Goal: Task Accomplishment & Management: Complete application form

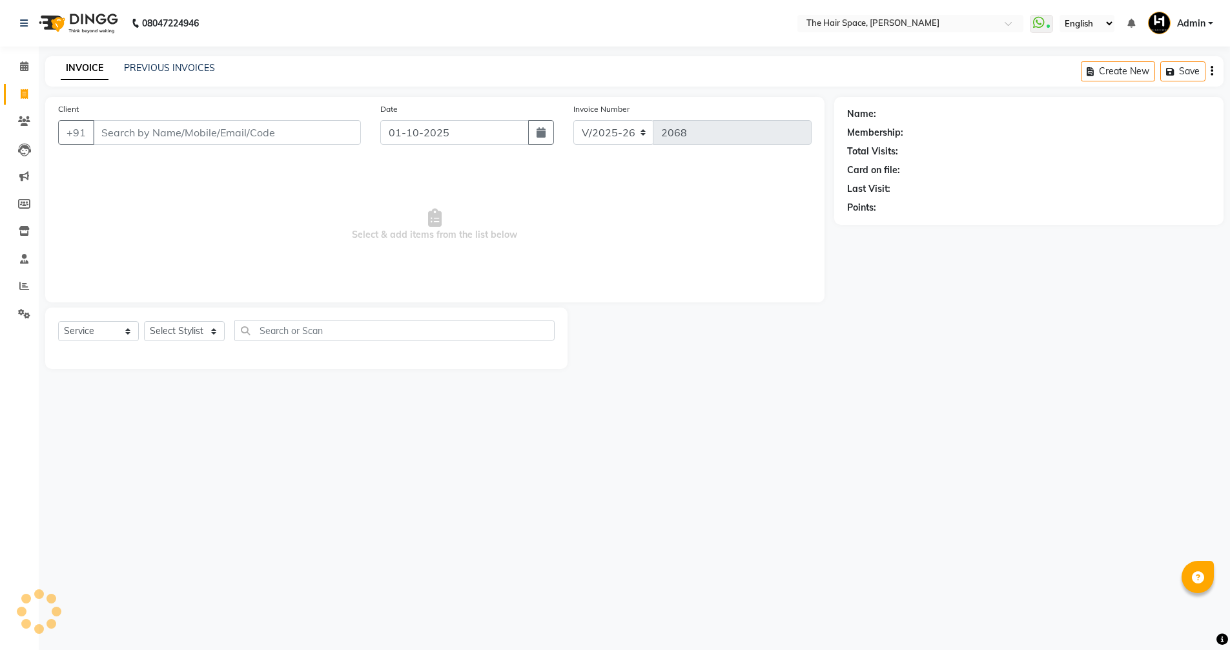
select select "6663"
select select "service"
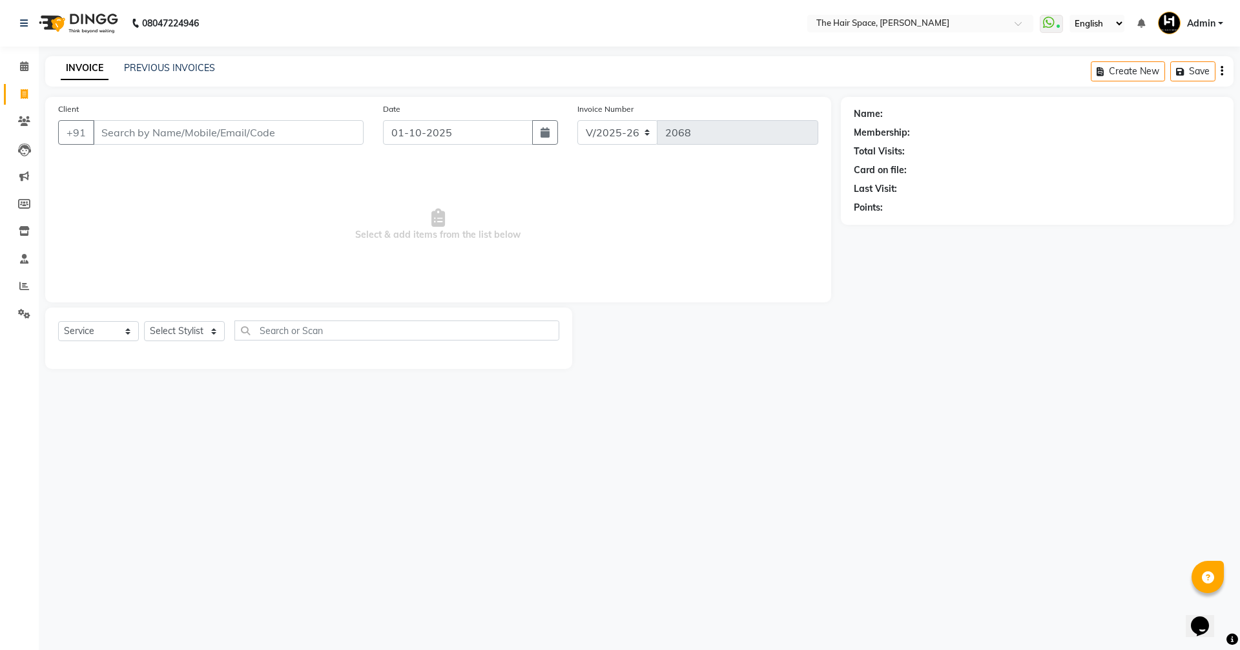
click at [23, 87] on span at bounding box center [24, 94] width 23 height 15
select select "6663"
select select "service"
click at [131, 135] on input "Client" at bounding box center [228, 132] width 271 height 25
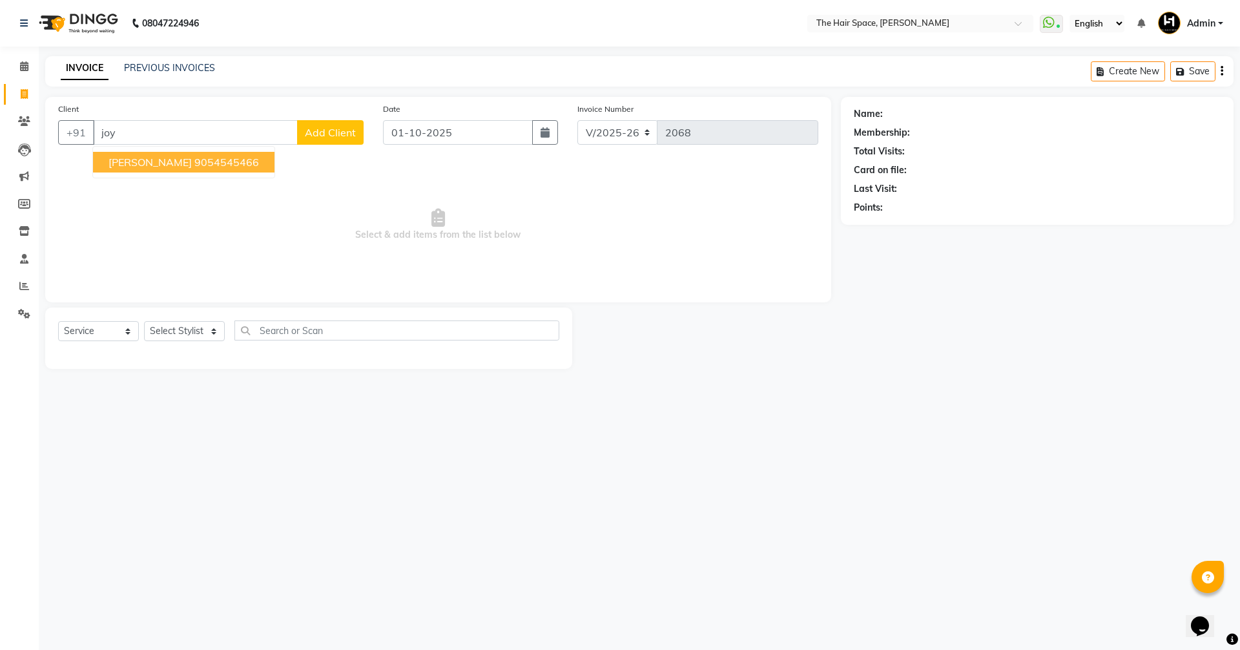
click at [194, 160] on ngb-highlight "9054545466" at bounding box center [226, 162] width 65 height 13
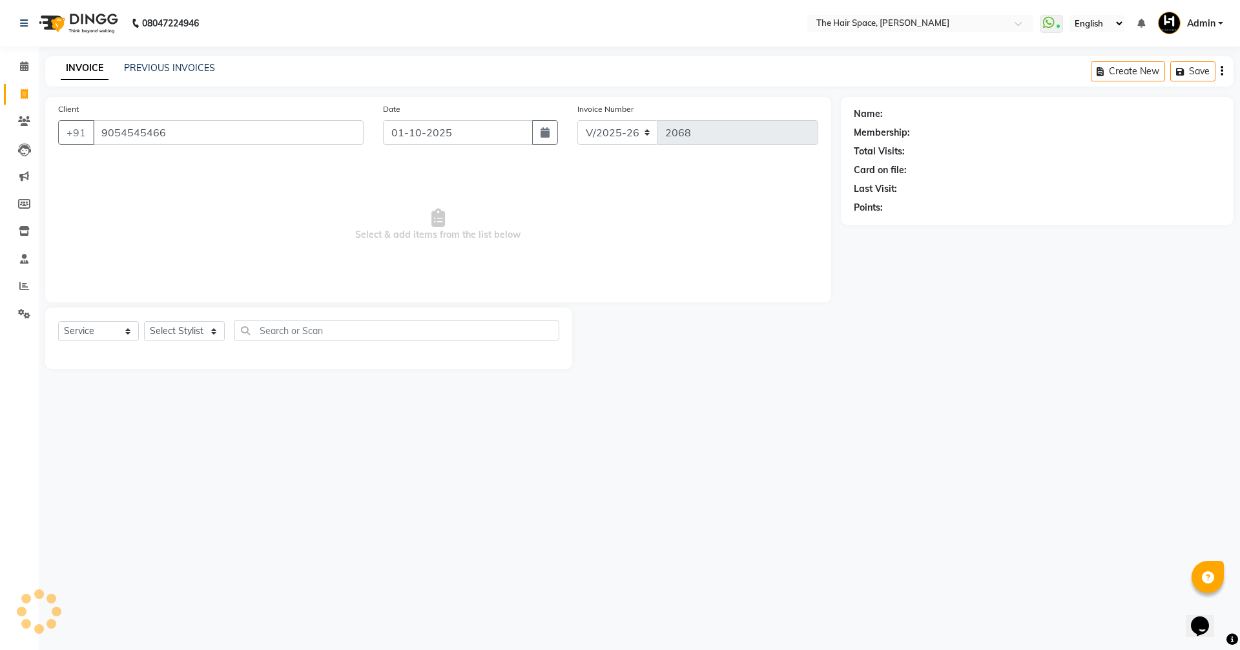
type input "9054545466"
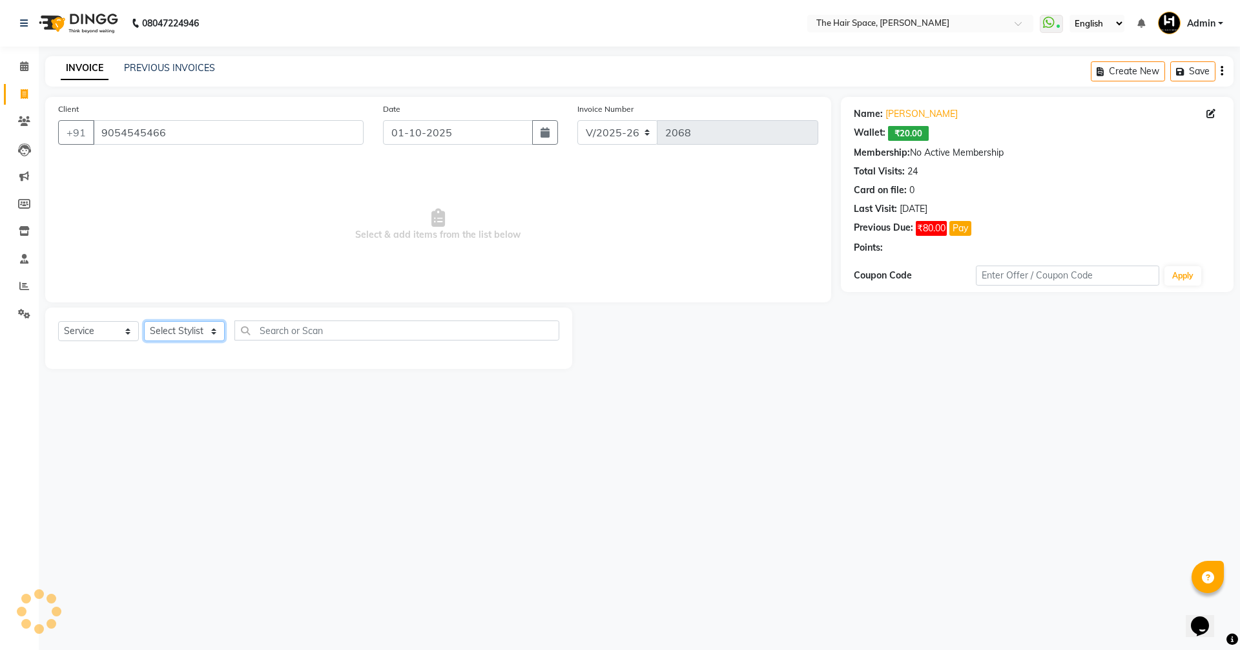
click at [185, 331] on select "Select Stylist [PERSON_NAME] Nai [PERSON_NAME] [PERSON_NAME] Unknown" at bounding box center [184, 331] width 81 height 20
select select "51969"
click at [144, 321] on select "Select Stylist [PERSON_NAME] Nai [PERSON_NAME] [PERSON_NAME] Unknown" at bounding box center [184, 331] width 81 height 20
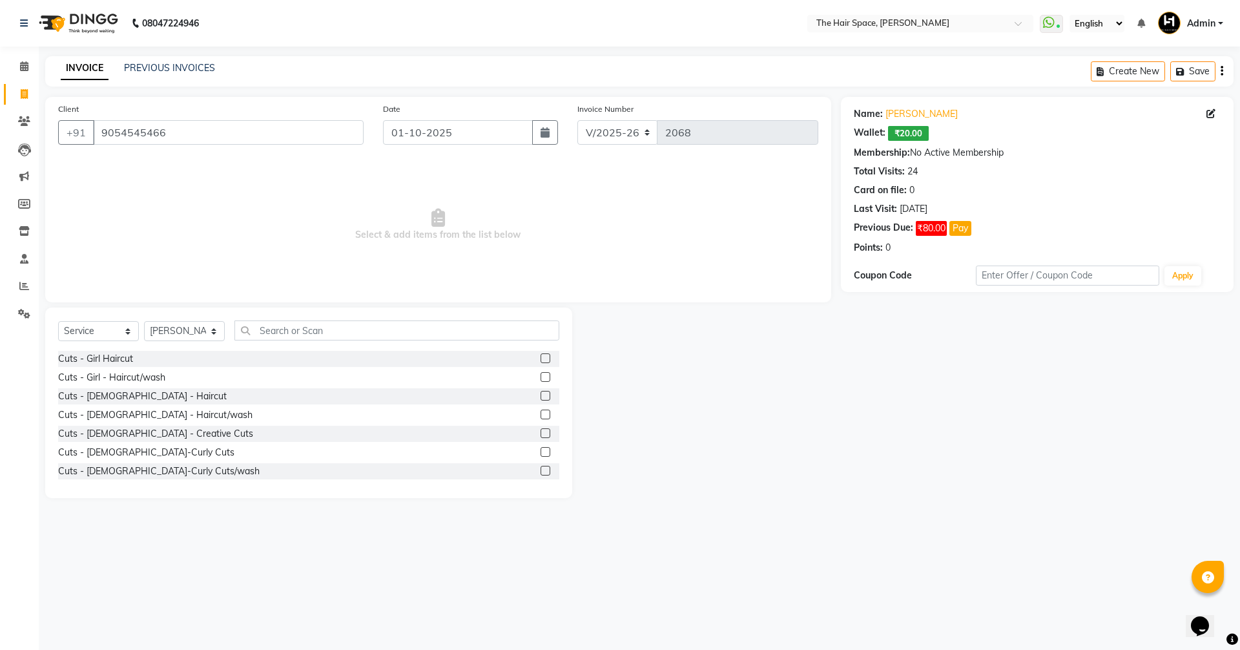
click at [267, 347] on div "Select Service Product Membership Package Voucher Prepaid Gift Card Select Styl…" at bounding box center [308, 335] width 501 height 30
click at [269, 340] on input "text" at bounding box center [396, 330] width 325 height 20
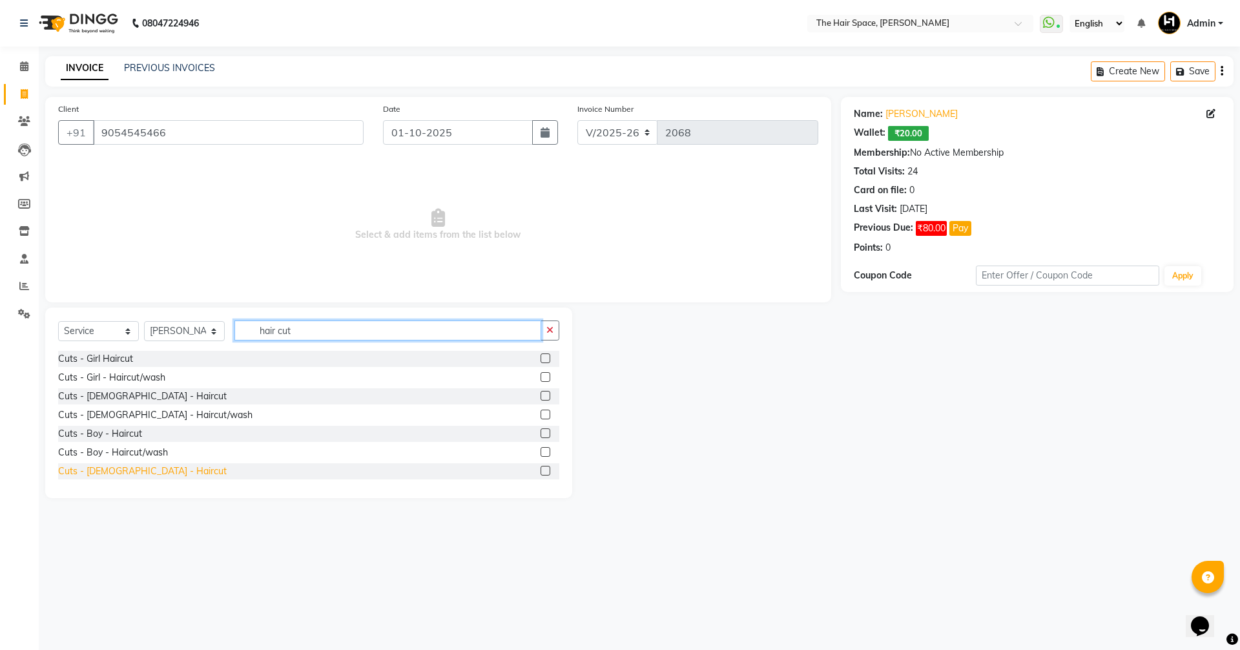
type input "hair cut"
click at [92, 470] on div "Cuts - [DEMOGRAPHIC_DATA] - Haircut" at bounding box center [142, 471] width 169 height 14
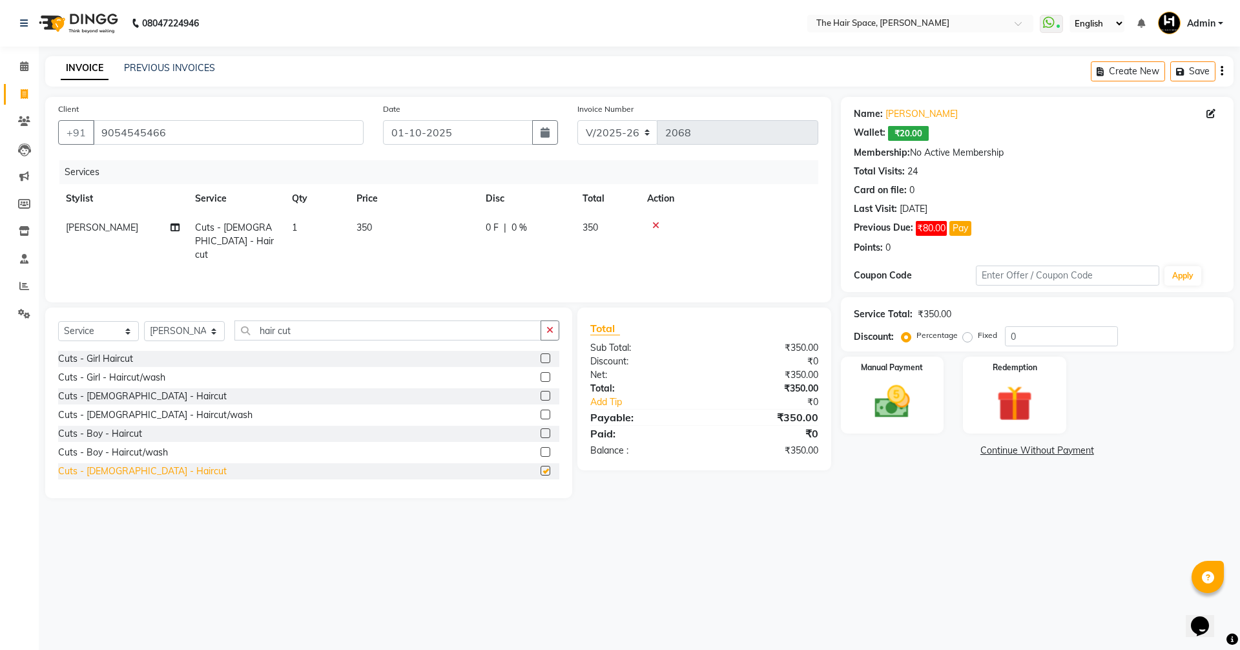
checkbox input "false"
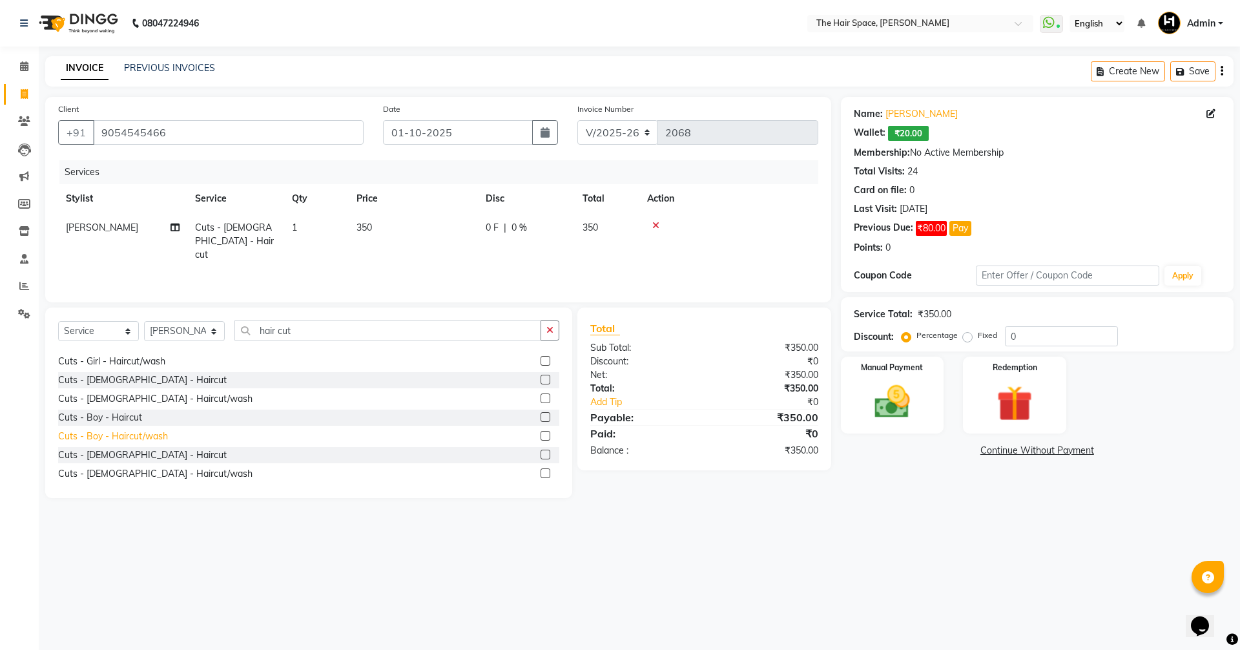
scroll to position [21, 0]
click at [111, 464] on div "Cuts - [DEMOGRAPHIC_DATA] - Haircut/wash" at bounding box center [155, 469] width 194 height 14
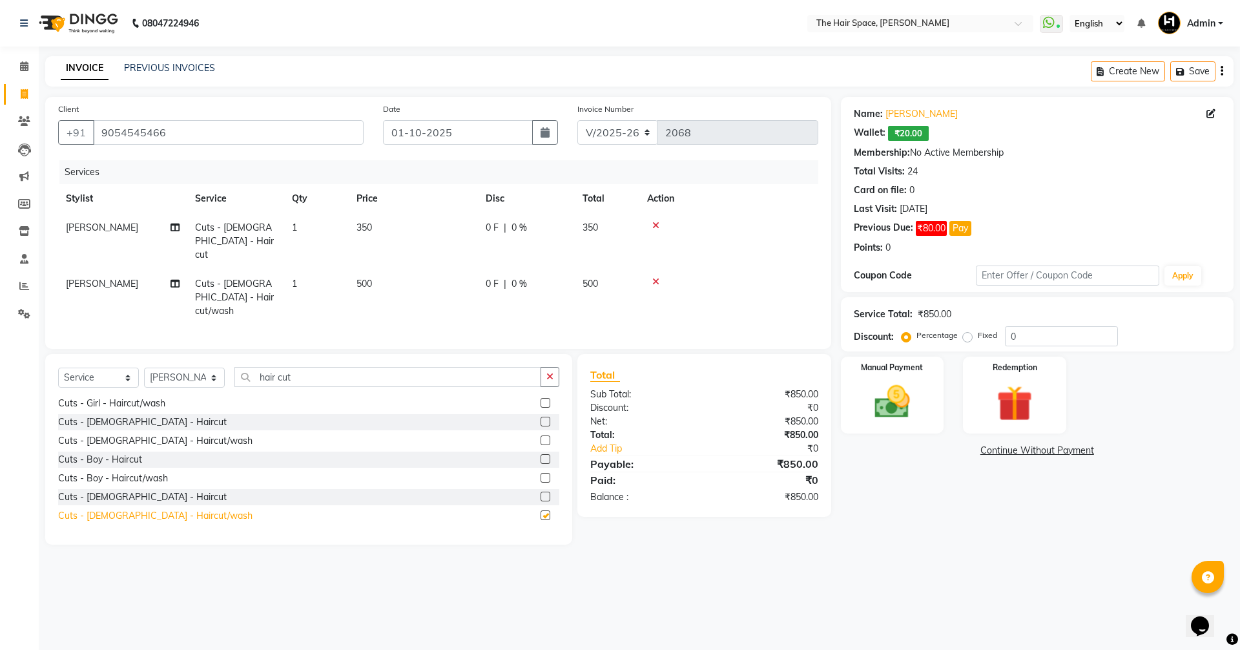
checkbox input "false"
click at [308, 367] on input "hair cut" at bounding box center [387, 377] width 307 height 20
type input "h"
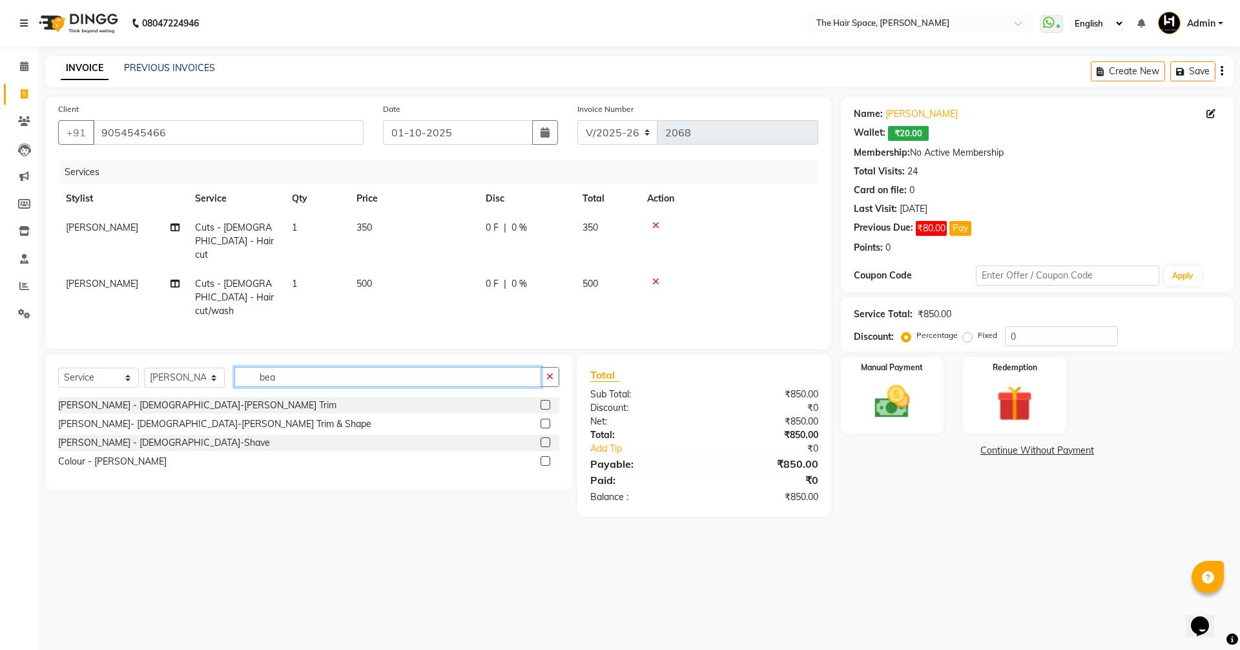
scroll to position [0, 0]
type input "bea"
click at [181, 417] on div "[PERSON_NAME]- [DEMOGRAPHIC_DATA]-[PERSON_NAME] Trim & Shape" at bounding box center [214, 424] width 313 height 14
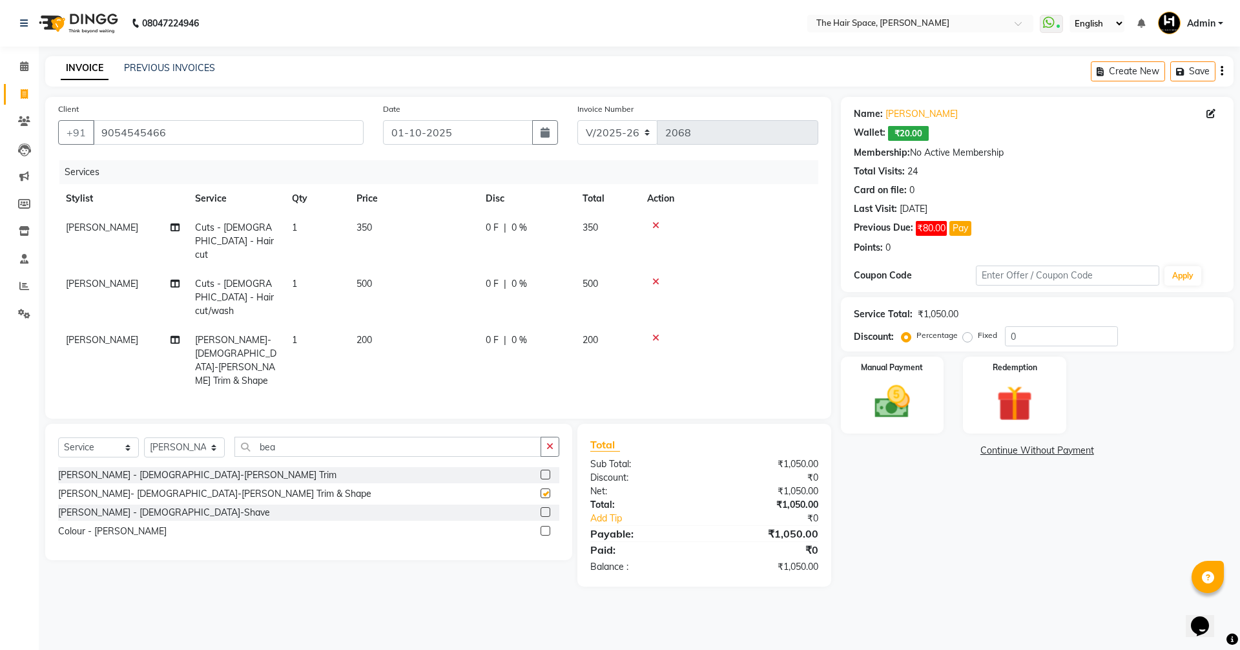
checkbox input "false"
click at [655, 225] on icon at bounding box center [655, 225] width 7 height 9
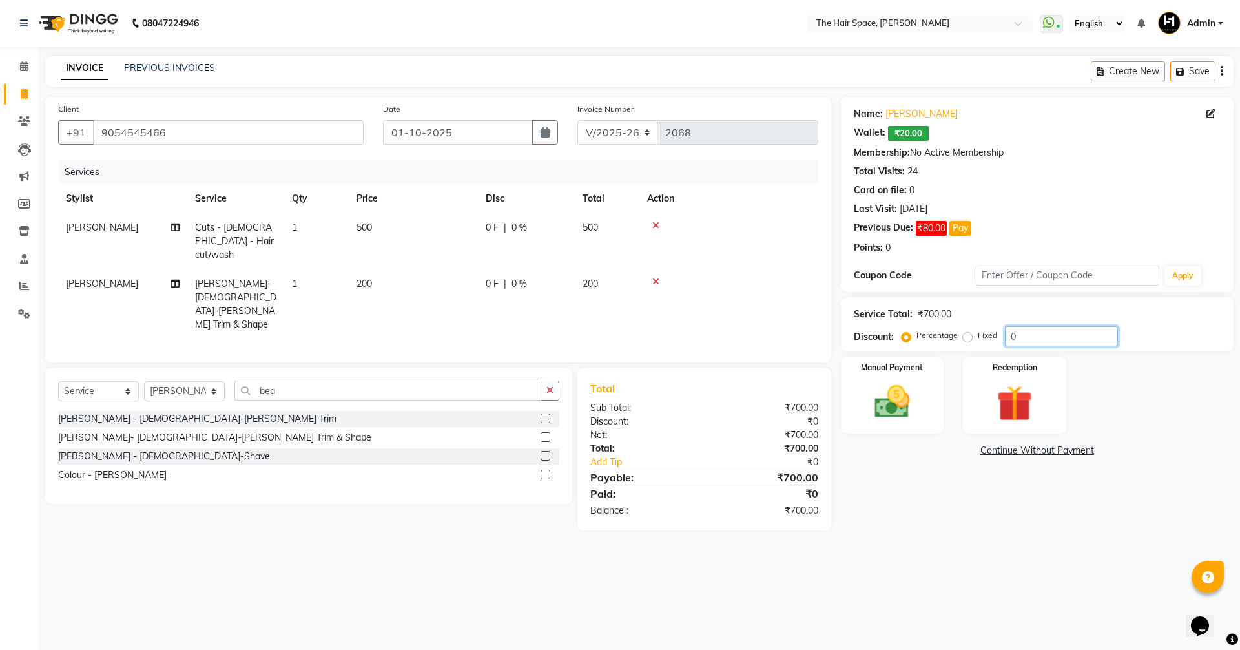
click at [1021, 345] on input "0" at bounding box center [1061, 336] width 113 height 20
type input "030"
click at [886, 536] on div "08047224946 Select Location × The Hair Space, [PERSON_NAME] WhatsApp Status ✕ S…" at bounding box center [620, 325] width 1240 height 650
drag, startPoint x: 111, startPoint y: 359, endPoint x: 117, endPoint y: 366, distance: 9.2
click at [111, 381] on select "Select Service Product Membership Package Voucher Prepaid Gift Card" at bounding box center [98, 391] width 81 height 20
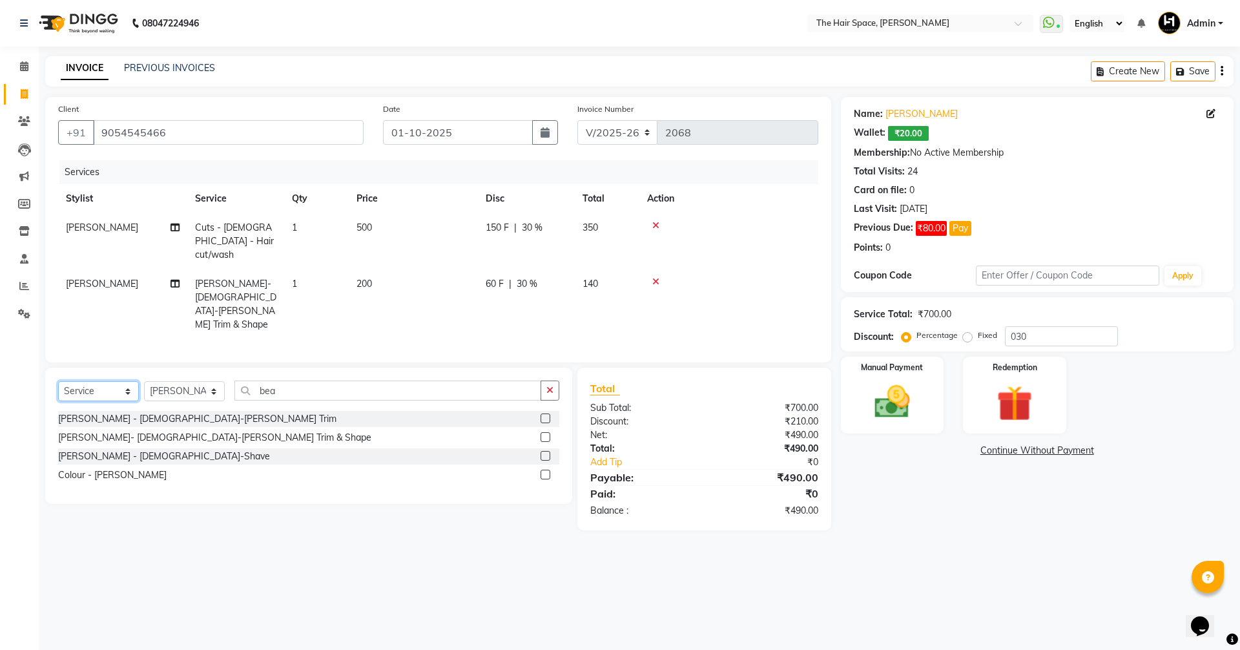
select select "product"
click at [58, 381] on select "Select Service Product Membership Package Voucher Prepaid Gift Card" at bounding box center [98, 391] width 81 height 20
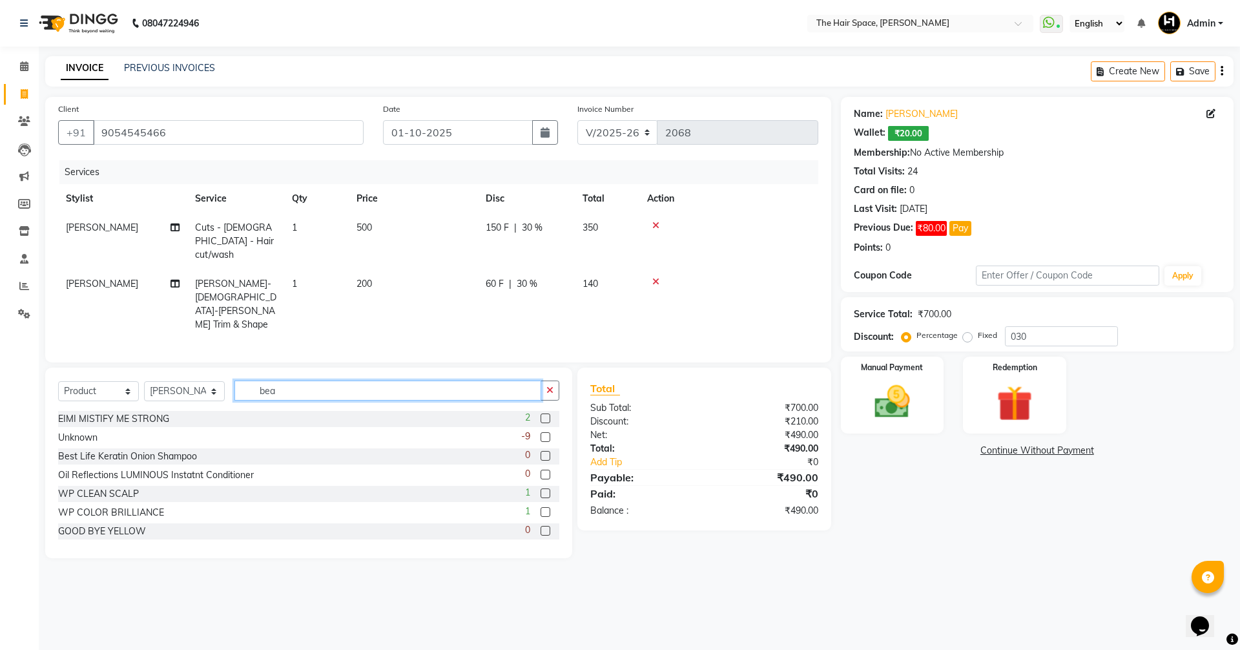
click at [276, 380] on input "bea" at bounding box center [387, 390] width 307 height 20
type input "b"
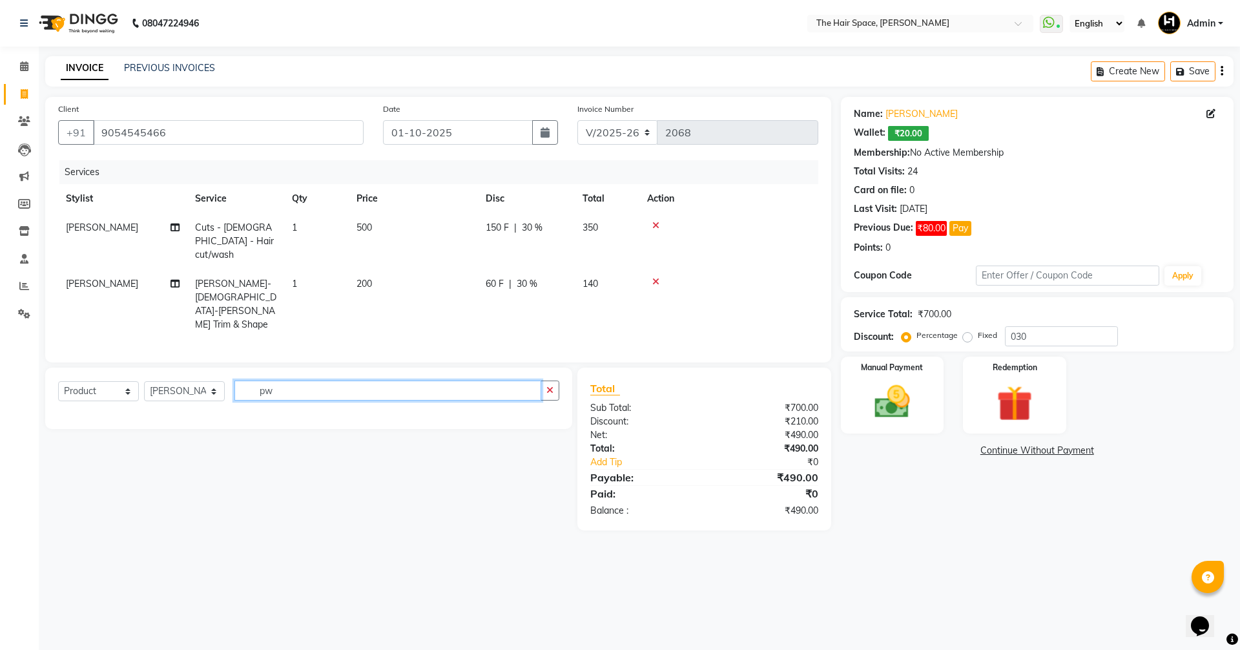
type input "p"
type input "powd"
click at [537, 411] on div "Styling Powder" at bounding box center [308, 419] width 501 height 16
click at [542, 413] on label at bounding box center [546, 418] width 10 height 10
click at [542, 415] on input "checkbox" at bounding box center [545, 419] width 8 height 8
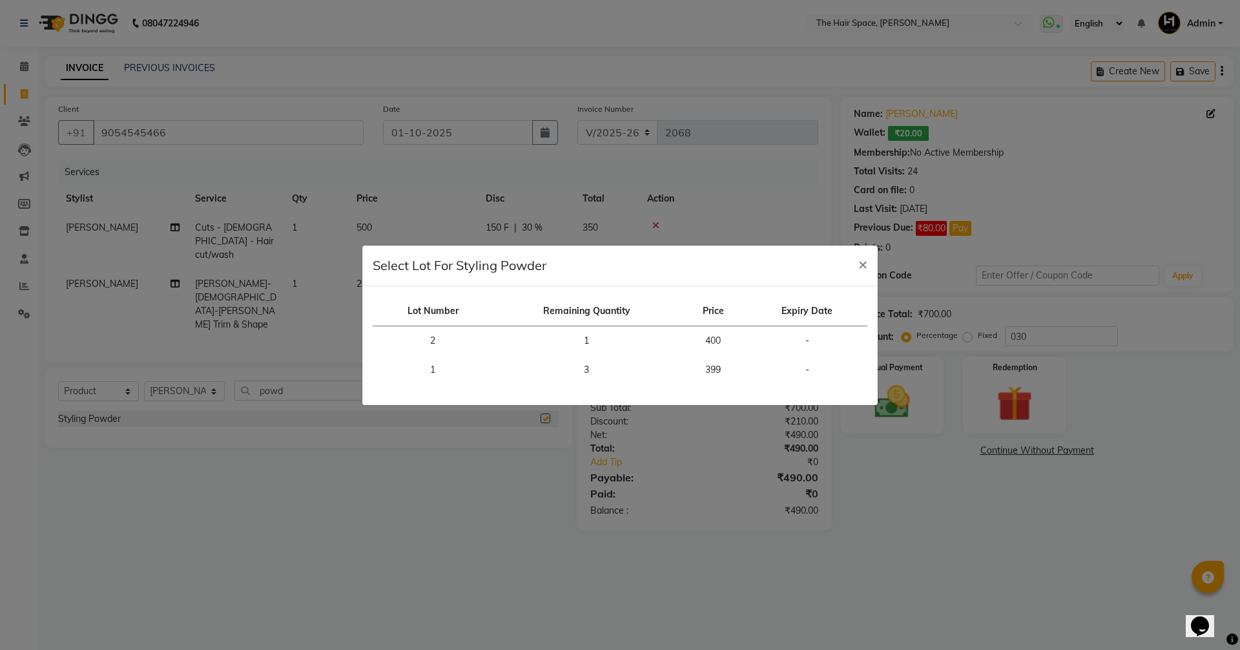
checkbox input "false"
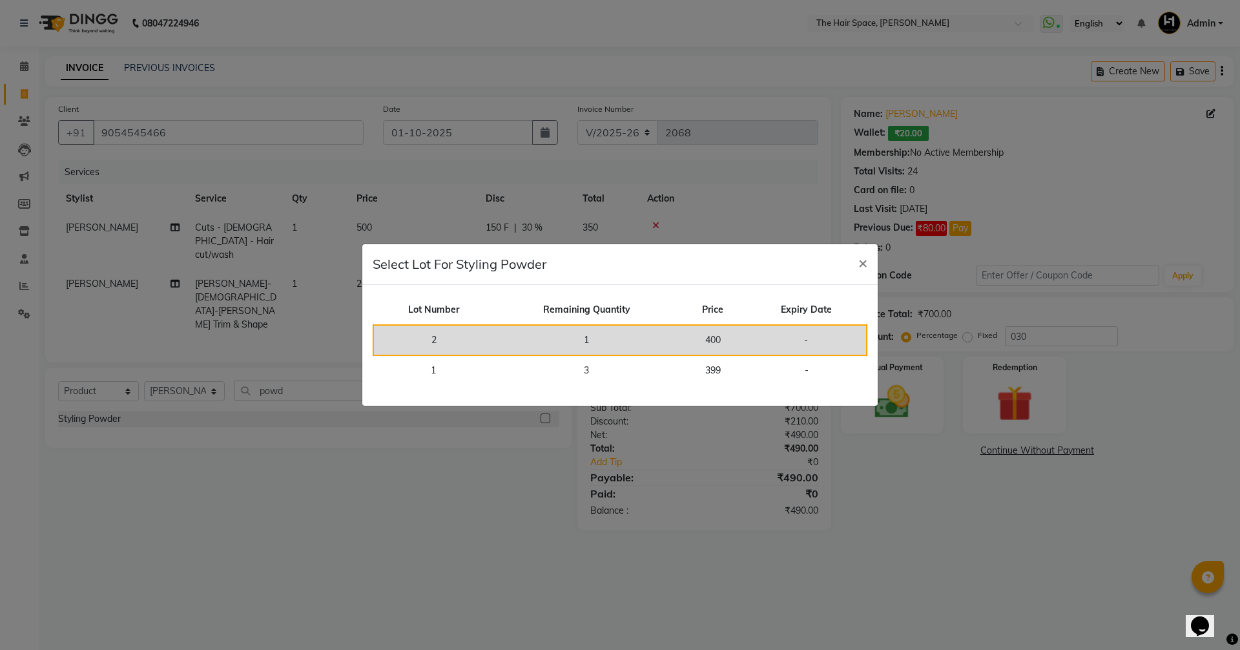
click at [559, 335] on td "1" at bounding box center [586, 340] width 186 height 30
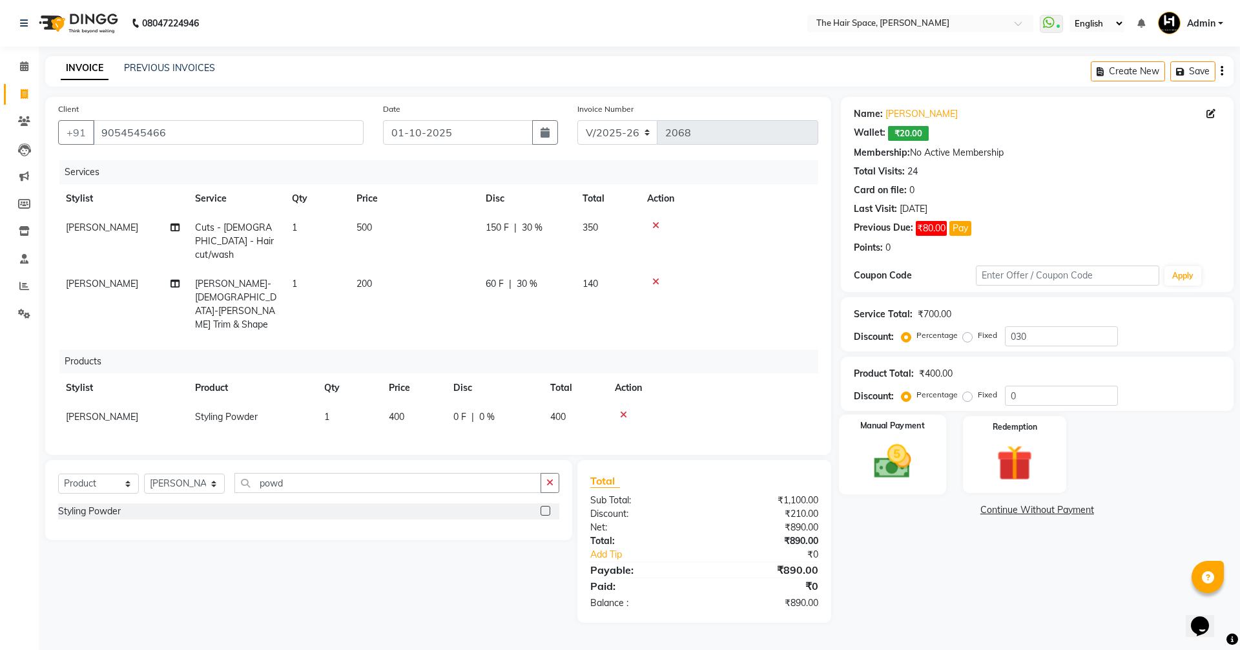
click at [898, 466] on img at bounding box center [892, 461] width 60 height 43
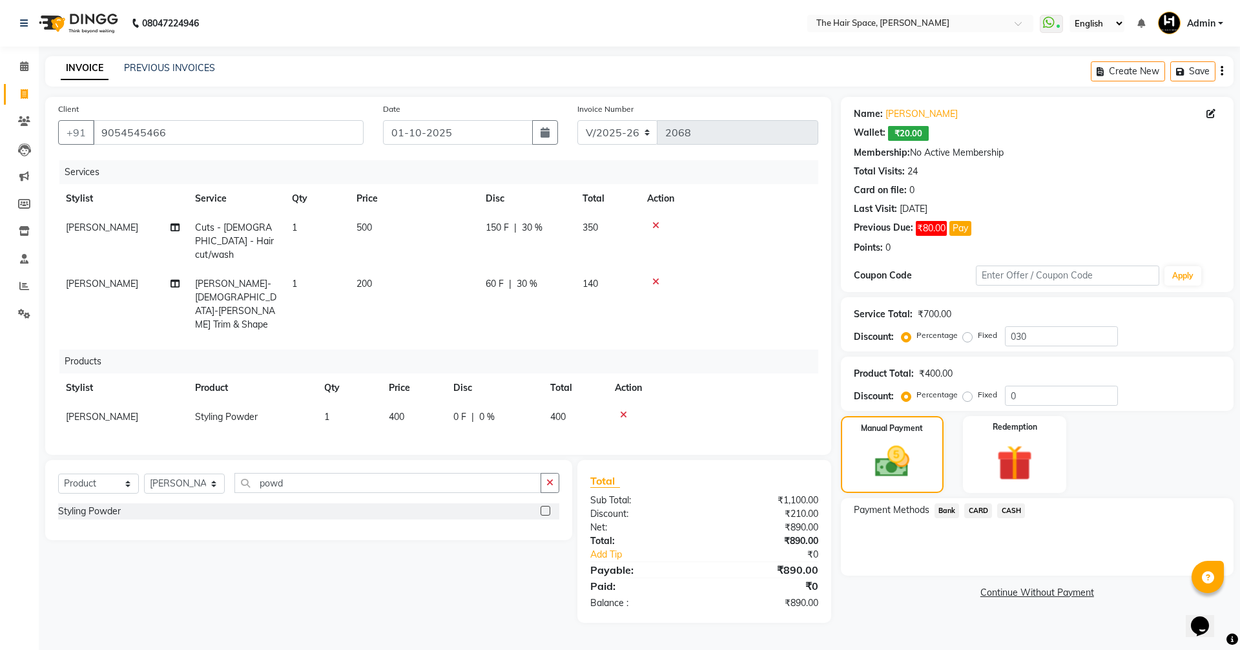
click at [1011, 509] on span "CASH" at bounding box center [1011, 510] width 28 height 15
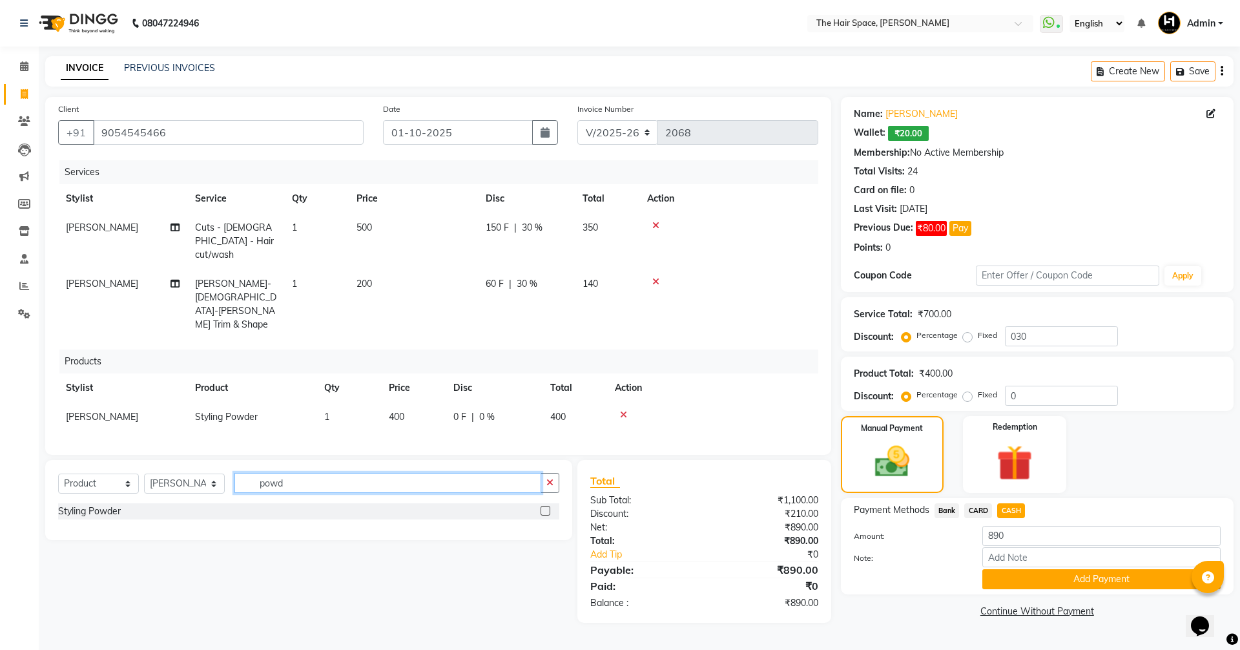
click at [296, 473] on input "powd" at bounding box center [387, 483] width 307 height 20
type input "p"
type input "c"
type input "cl"
click at [115, 504] on div "WP CLEAN SCALP" at bounding box center [98, 511] width 81 height 14
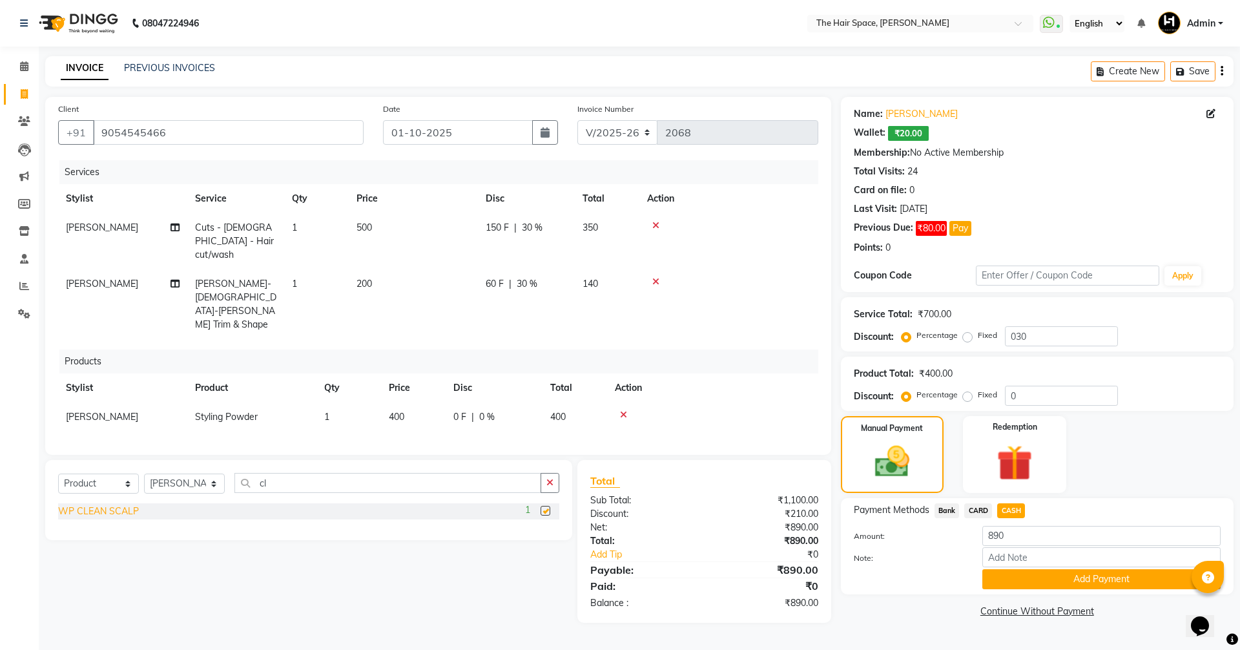
checkbox input "false"
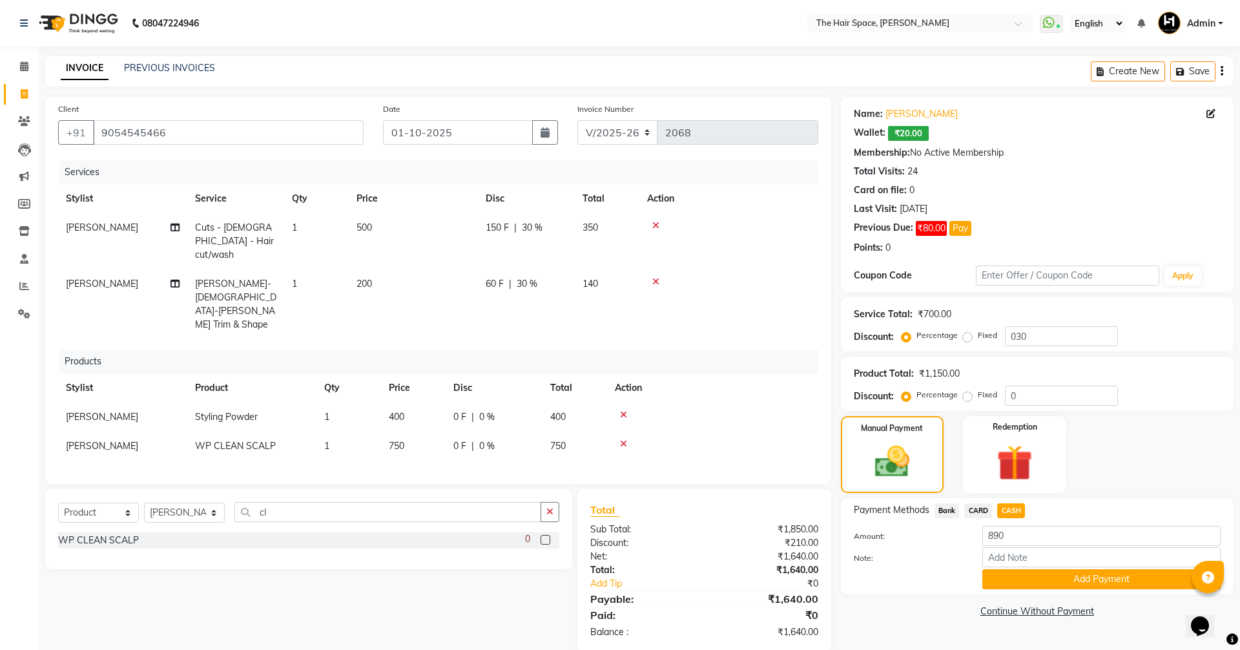
click at [622, 439] on icon at bounding box center [623, 443] width 7 height 9
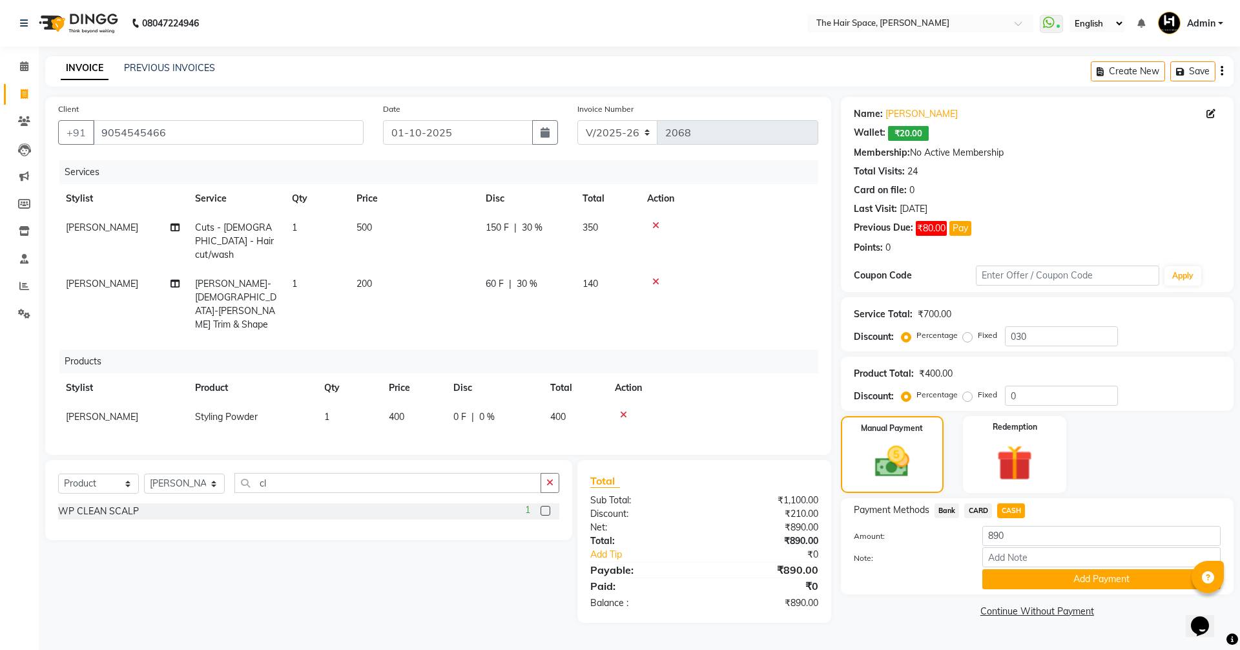
drag, startPoint x: 544, startPoint y: 451, endPoint x: 526, endPoint y: 448, distance: 17.7
click at [543, 473] on button "button" at bounding box center [550, 483] width 19 height 20
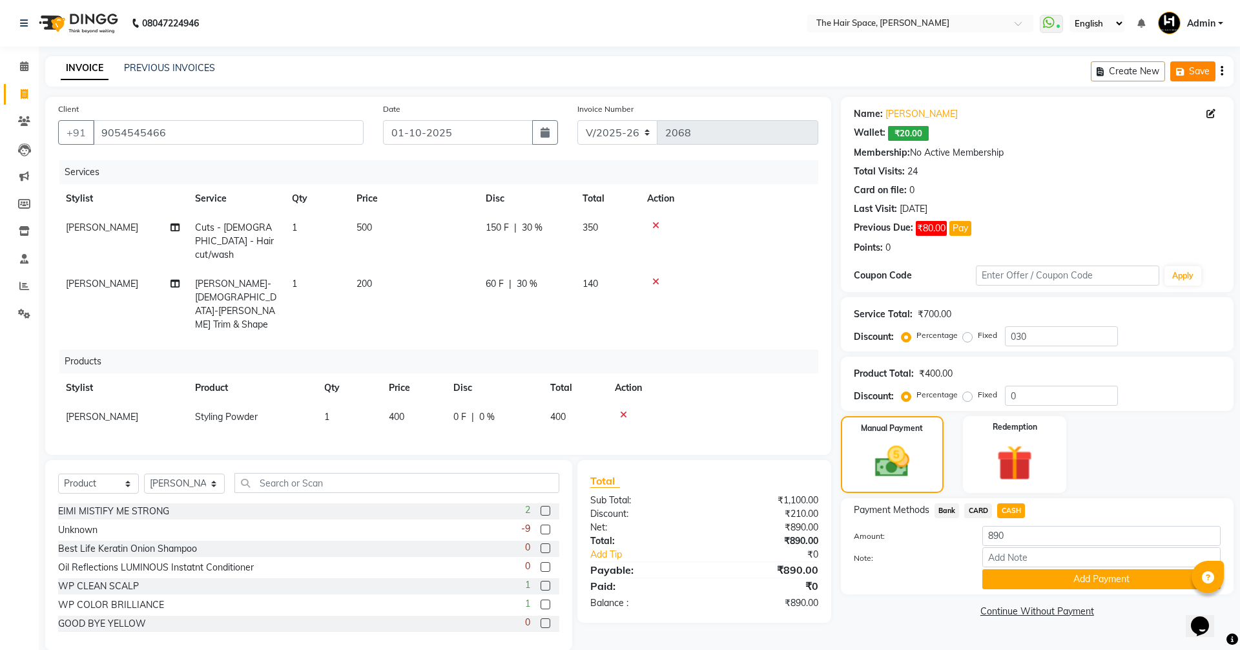
click at [1184, 70] on icon "button" at bounding box center [1182, 71] width 13 height 9
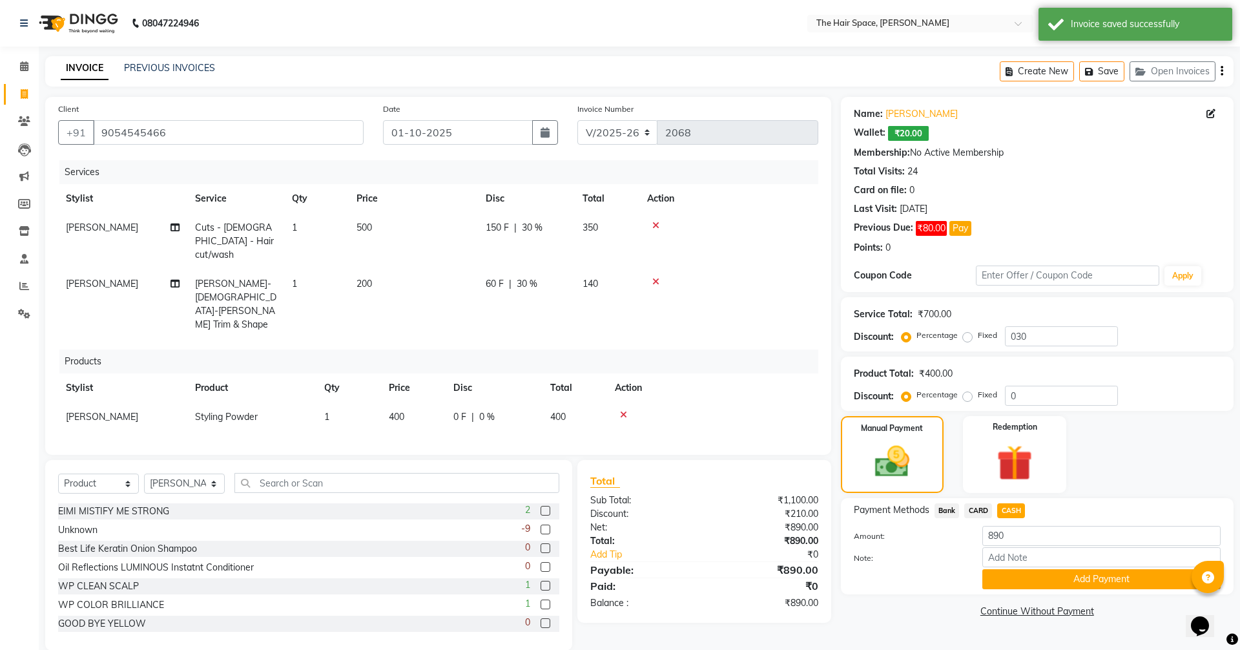
click at [152, 74] on div "PREVIOUS INVOICES" at bounding box center [169, 68] width 91 height 14
click at [156, 68] on link "PREVIOUS INVOICES" at bounding box center [169, 68] width 91 height 12
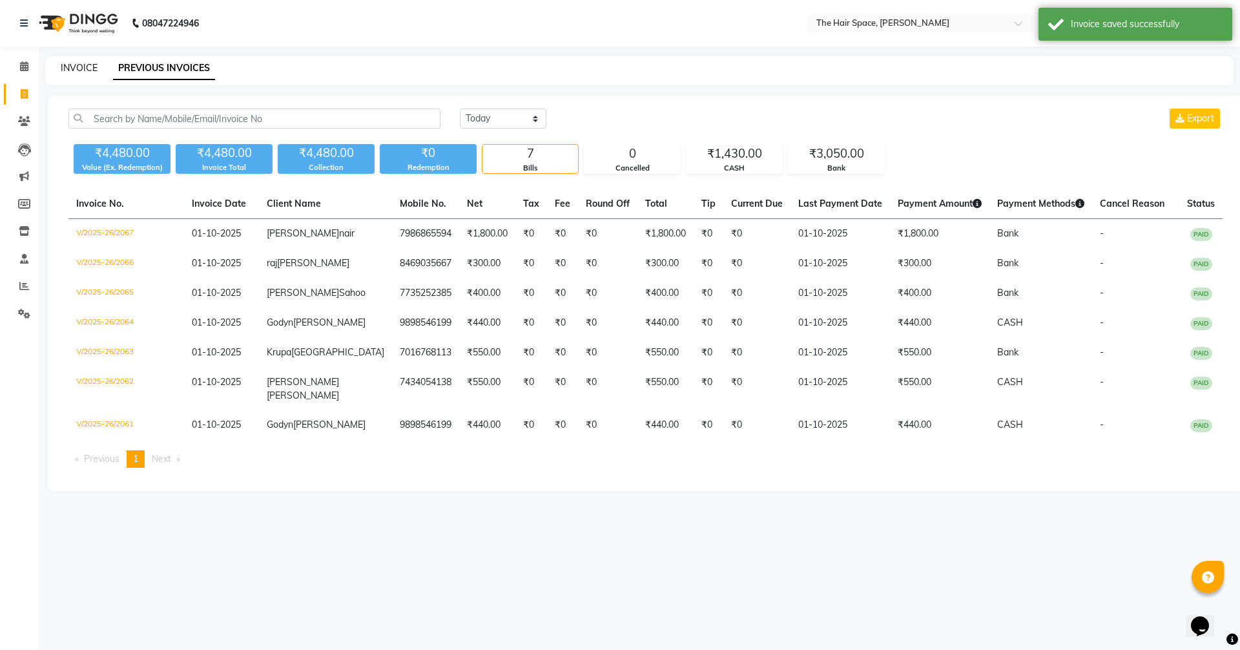
click at [79, 68] on link "INVOICE" at bounding box center [79, 68] width 37 height 12
select select "service"
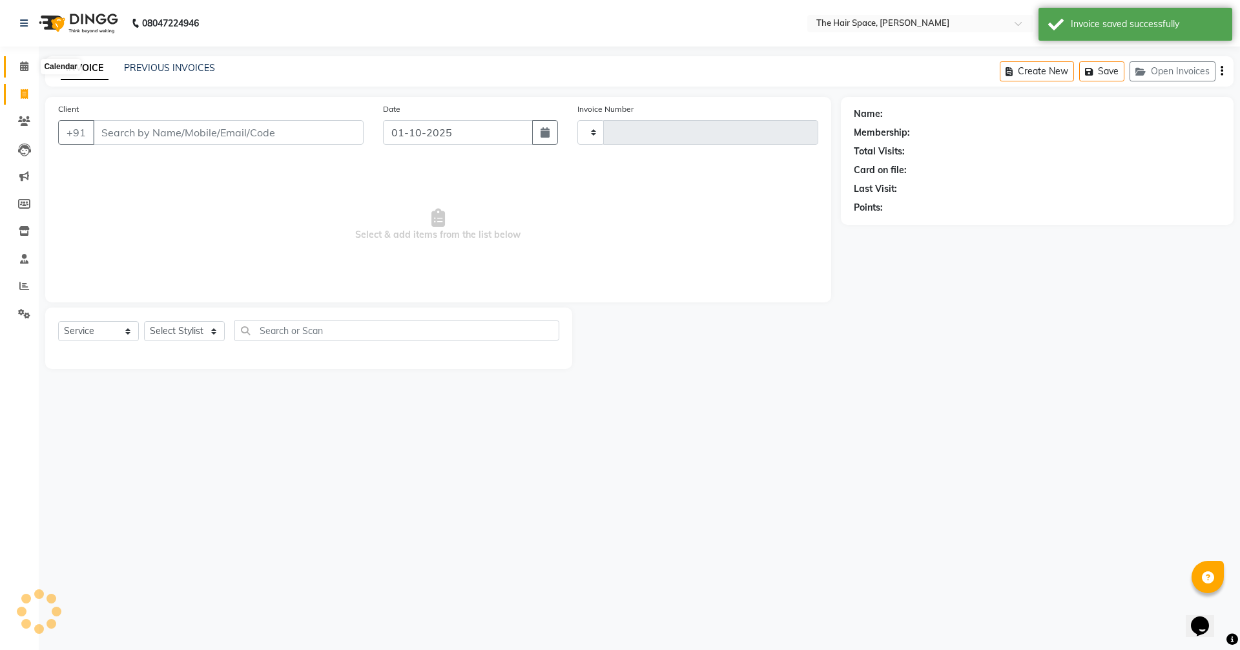
type input "2068"
select select "6663"
click at [22, 64] on icon at bounding box center [24, 66] width 8 height 10
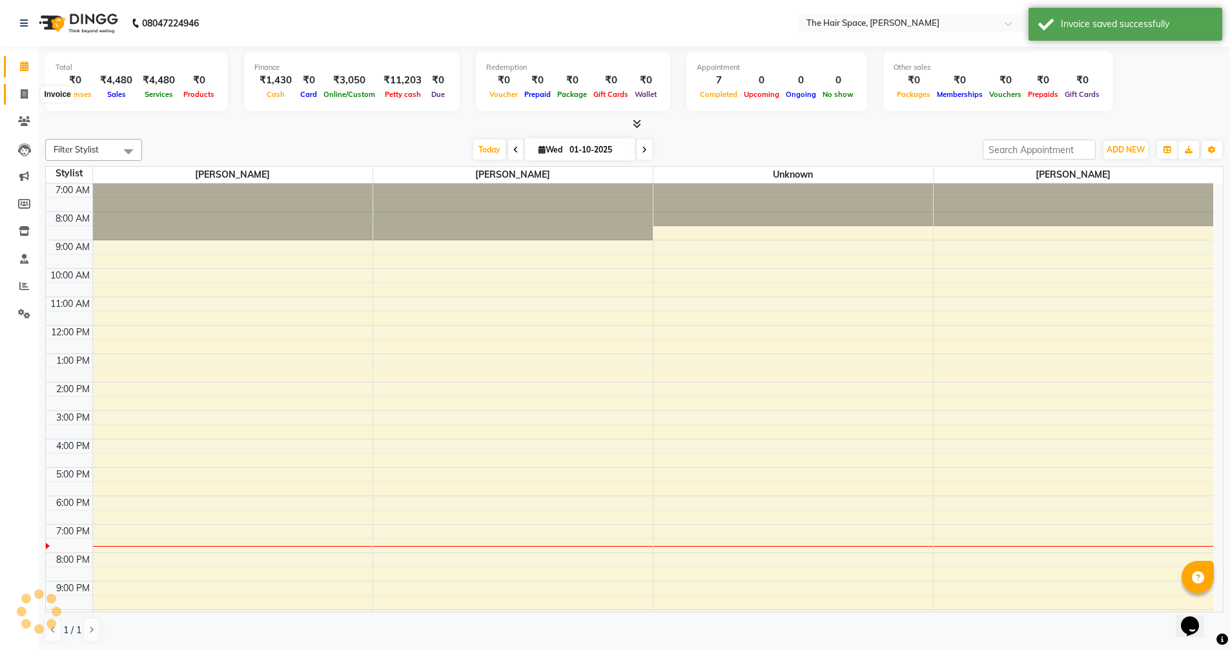
click at [17, 96] on span at bounding box center [24, 94] width 23 height 15
select select "service"
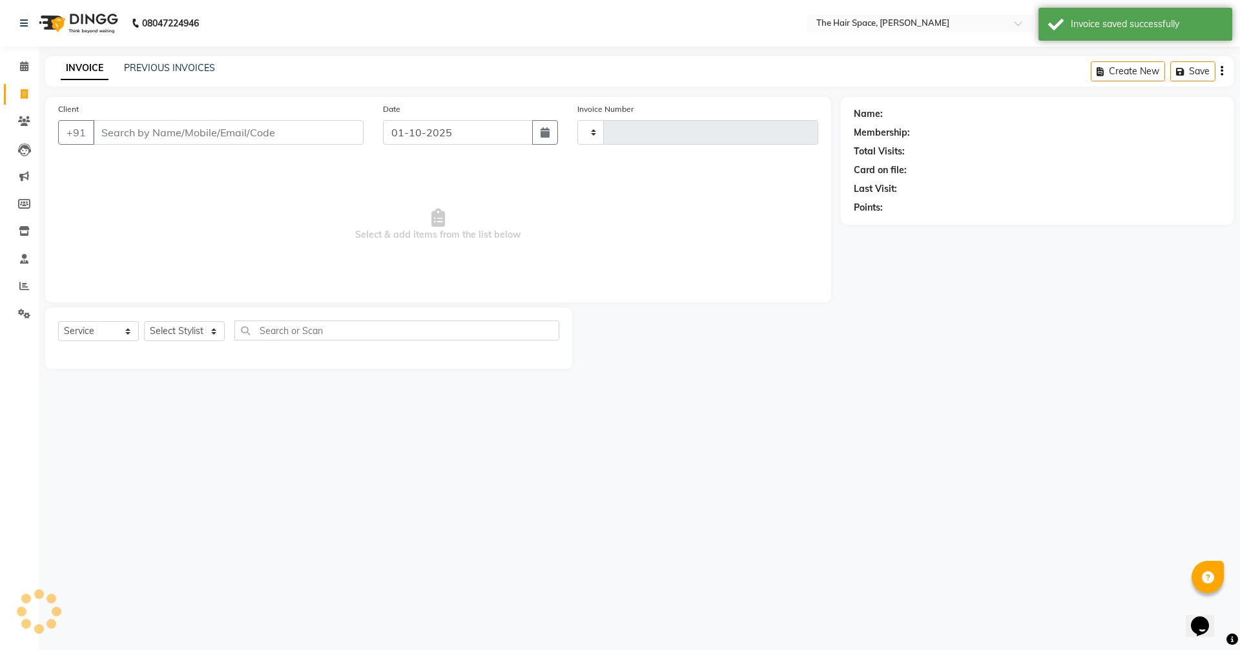
type input "2068"
select select "6663"
click at [134, 130] on input "Client" at bounding box center [228, 132] width 271 height 25
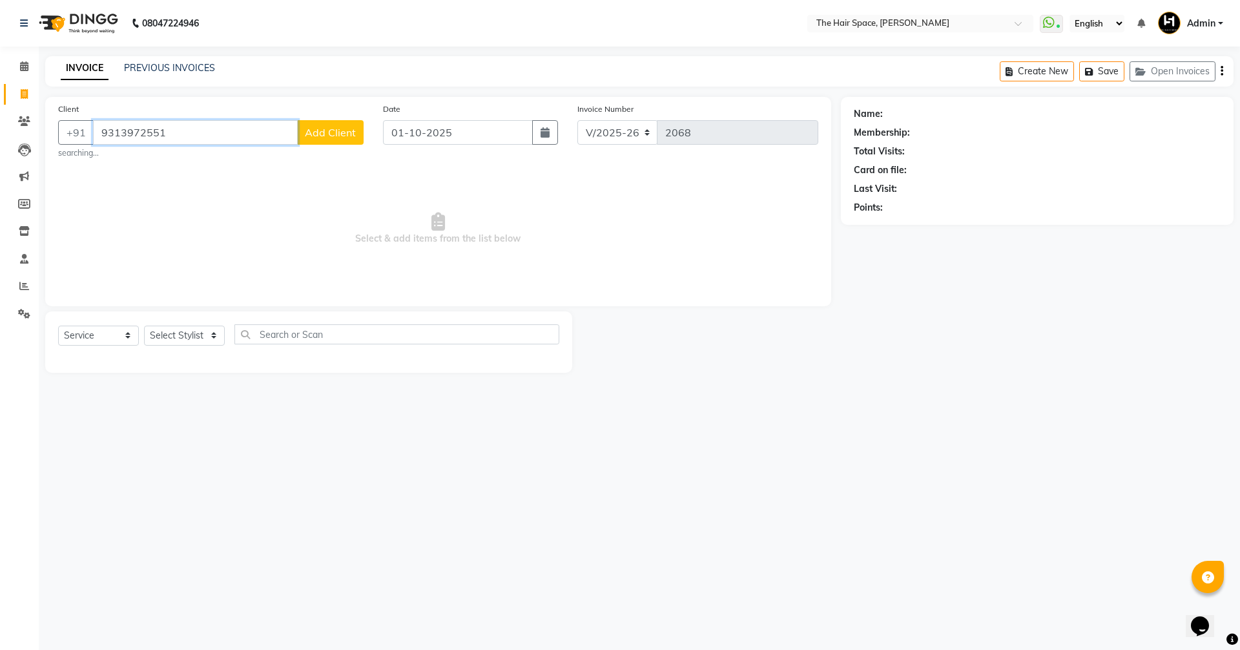
type input "9313972551"
click at [328, 127] on span "Add Client" at bounding box center [330, 132] width 51 height 13
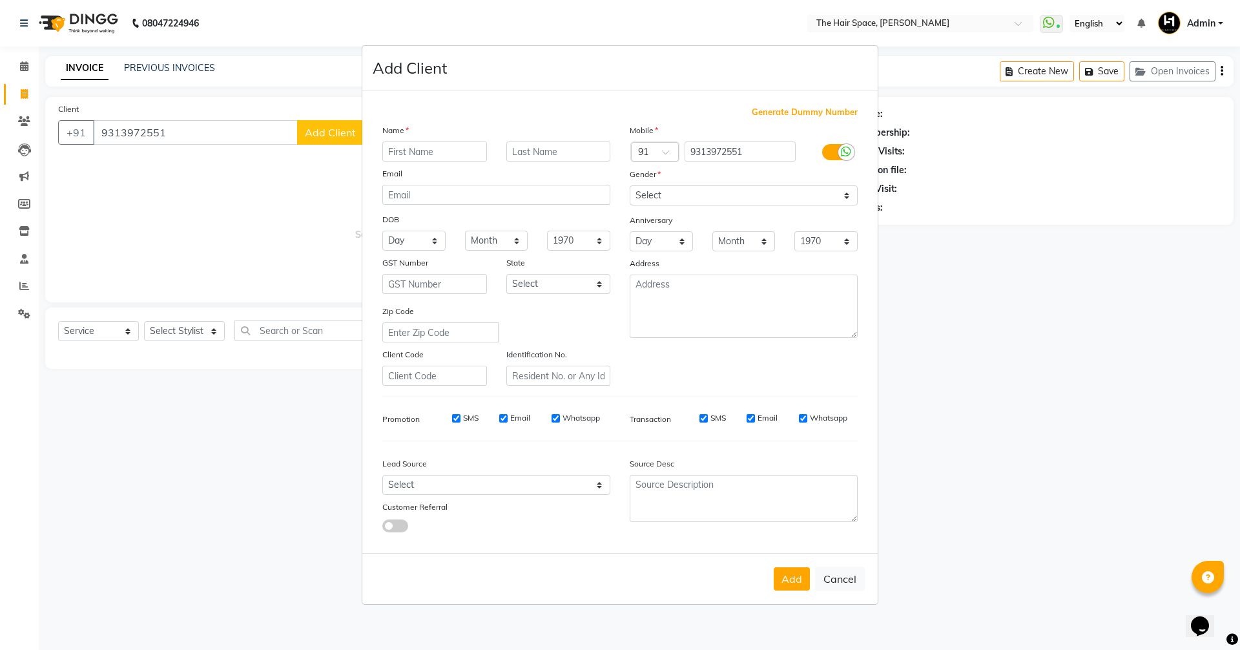
click at [406, 149] on input "text" at bounding box center [434, 151] width 105 height 20
type input "Pallavi"
type input "[PERSON_NAME]"
click at [650, 192] on select "Select [DEMOGRAPHIC_DATA] [DEMOGRAPHIC_DATA] Other Prefer Not To Say" at bounding box center [744, 195] width 228 height 20
click at [630, 185] on select "Select [DEMOGRAPHIC_DATA] [DEMOGRAPHIC_DATA] Other Prefer Not To Say" at bounding box center [744, 195] width 228 height 20
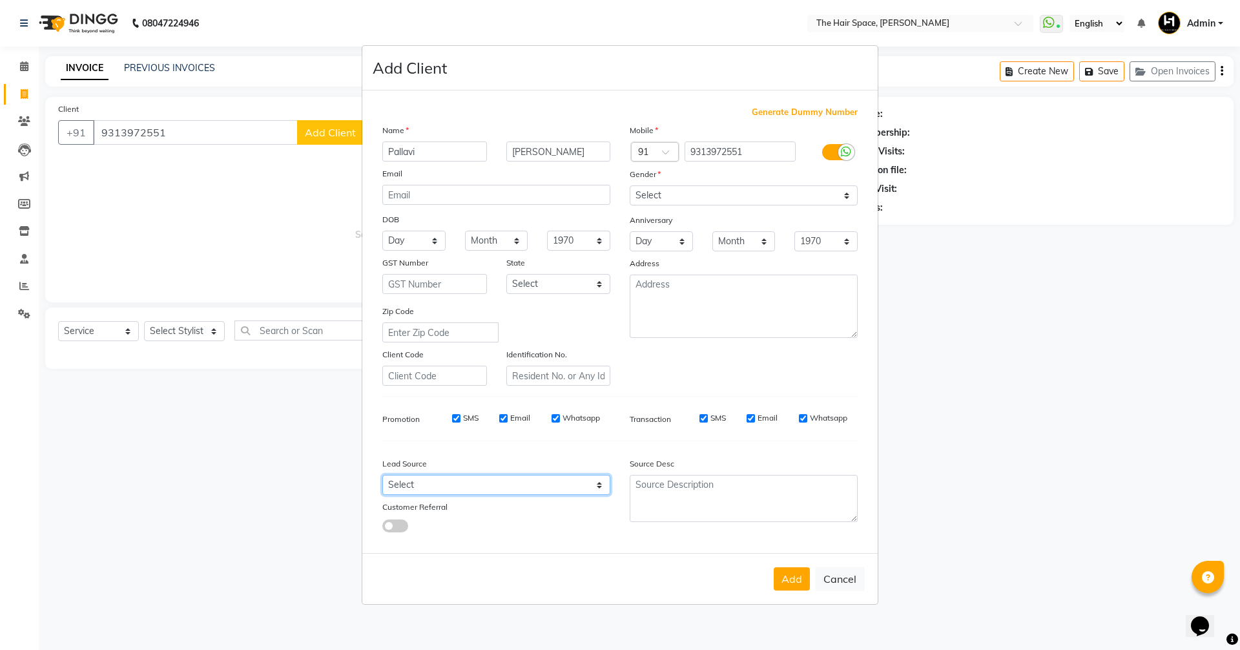
drag, startPoint x: 505, startPoint y: 484, endPoint x: 503, endPoint y: 475, distance: 9.9
click at [506, 484] on select "Select Walk-in Referral Internet Friend Word of Mouth Advertisement Facebook Ju…" at bounding box center [496, 485] width 228 height 20
click at [721, 196] on select "Select [DEMOGRAPHIC_DATA] [DEMOGRAPHIC_DATA] Other Prefer Not To Say" at bounding box center [744, 195] width 228 height 20
select select "[DEMOGRAPHIC_DATA]"
click at [630, 185] on select "Select [DEMOGRAPHIC_DATA] [DEMOGRAPHIC_DATA] Other Prefer Not To Say" at bounding box center [744, 195] width 228 height 20
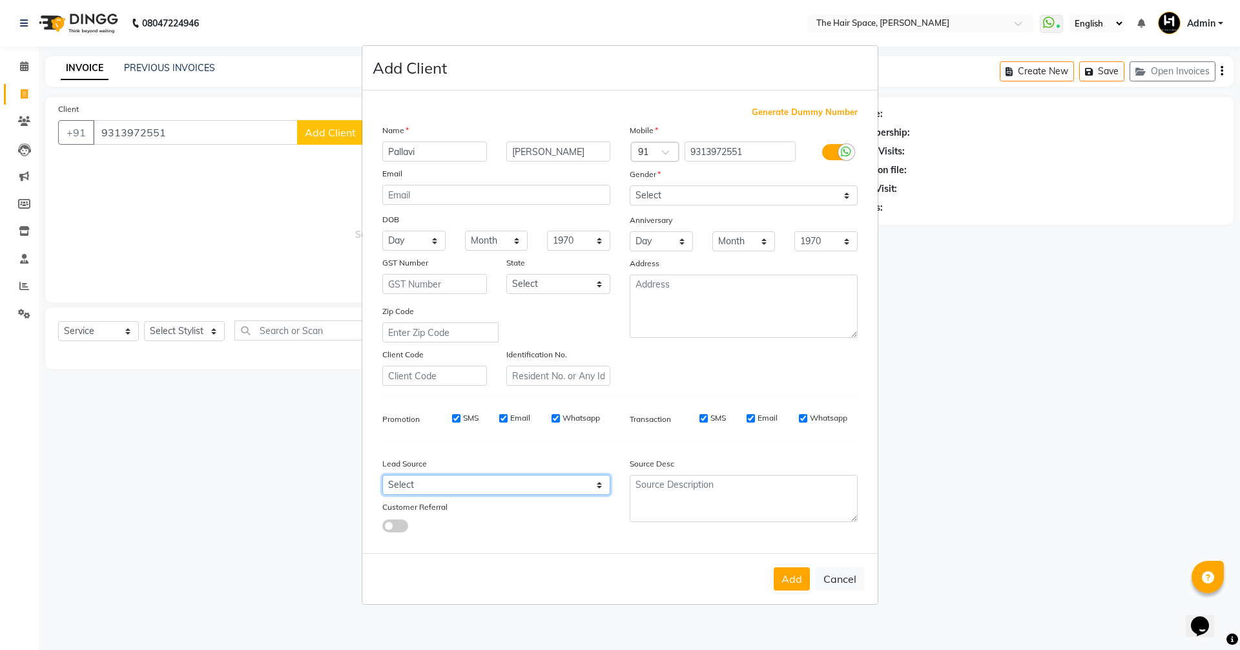
click at [433, 480] on select "Select Walk-in Referral Internet Friend Word of Mouth Advertisement Facebook Ju…" at bounding box center [496, 485] width 228 height 20
select select "47092"
click at [382, 475] on select "Select Walk-in Referral Internet Friend Word of Mouth Advertisement Facebook Ju…" at bounding box center [496, 485] width 228 height 20
click at [794, 580] on button "Add" at bounding box center [792, 578] width 36 height 23
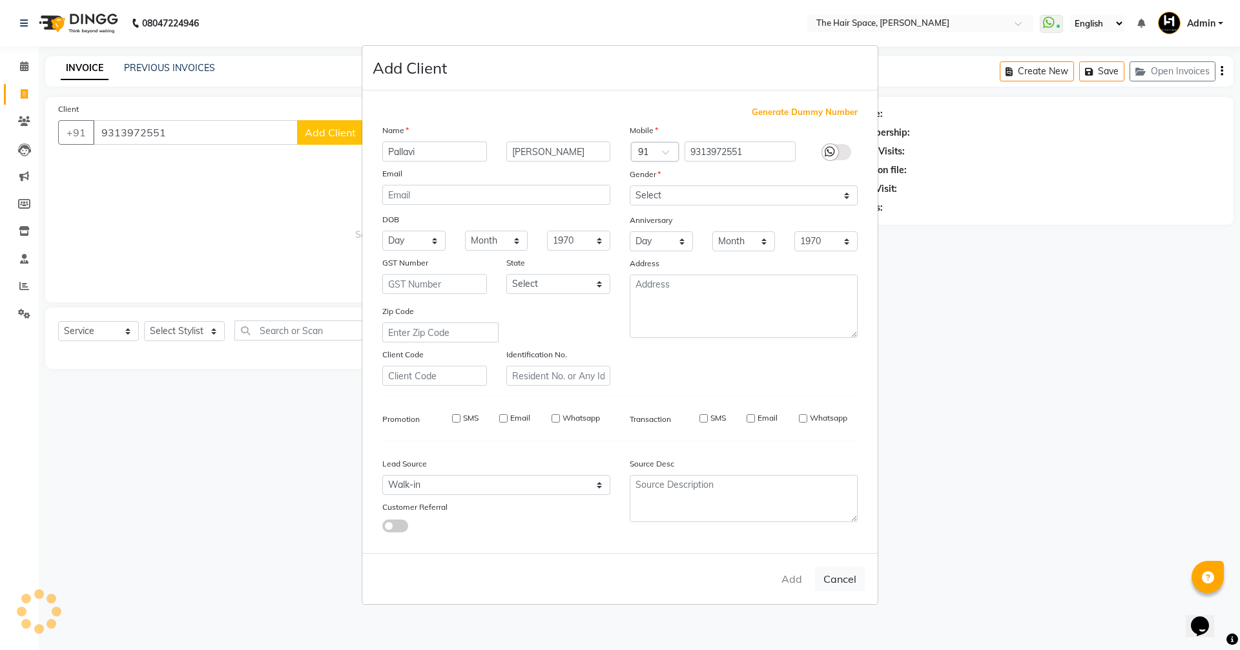
select select
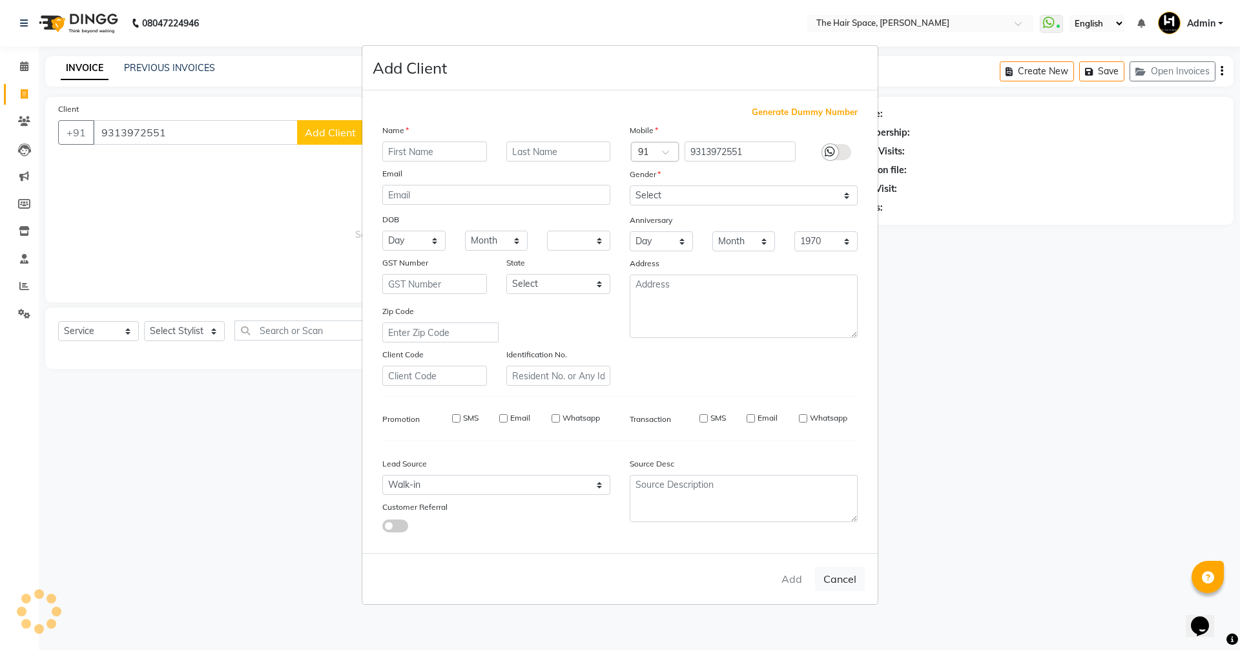
select select
checkbox input "false"
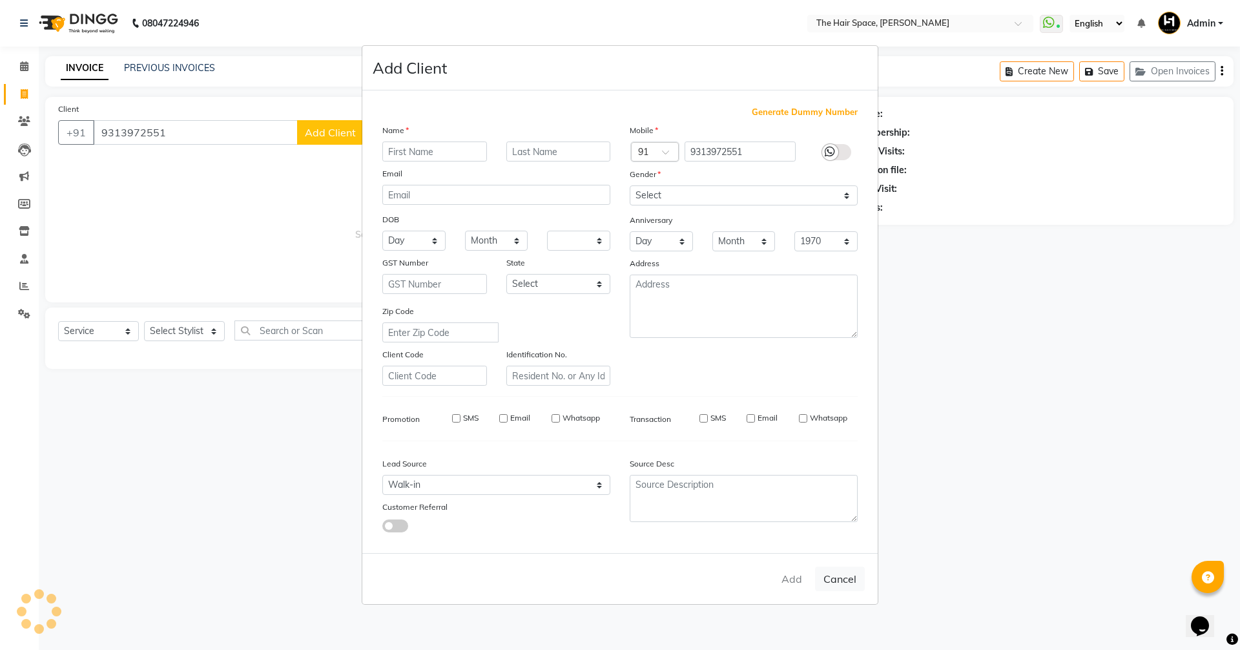
checkbox input "false"
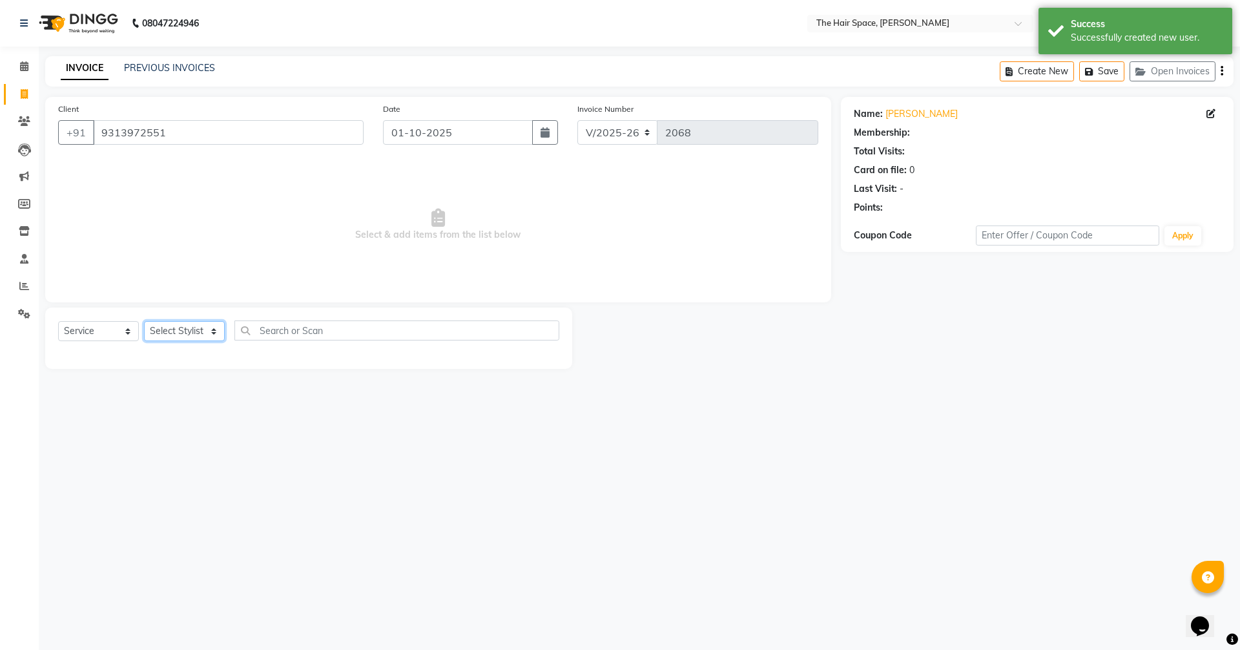
click at [181, 338] on select "Select Stylist [PERSON_NAME] Nai [PERSON_NAME] [PERSON_NAME] Unknown" at bounding box center [184, 331] width 81 height 20
select select "51967"
click at [144, 321] on select "Select Stylist [PERSON_NAME] Nai [PERSON_NAME] [PERSON_NAME] Unknown" at bounding box center [184, 331] width 81 height 20
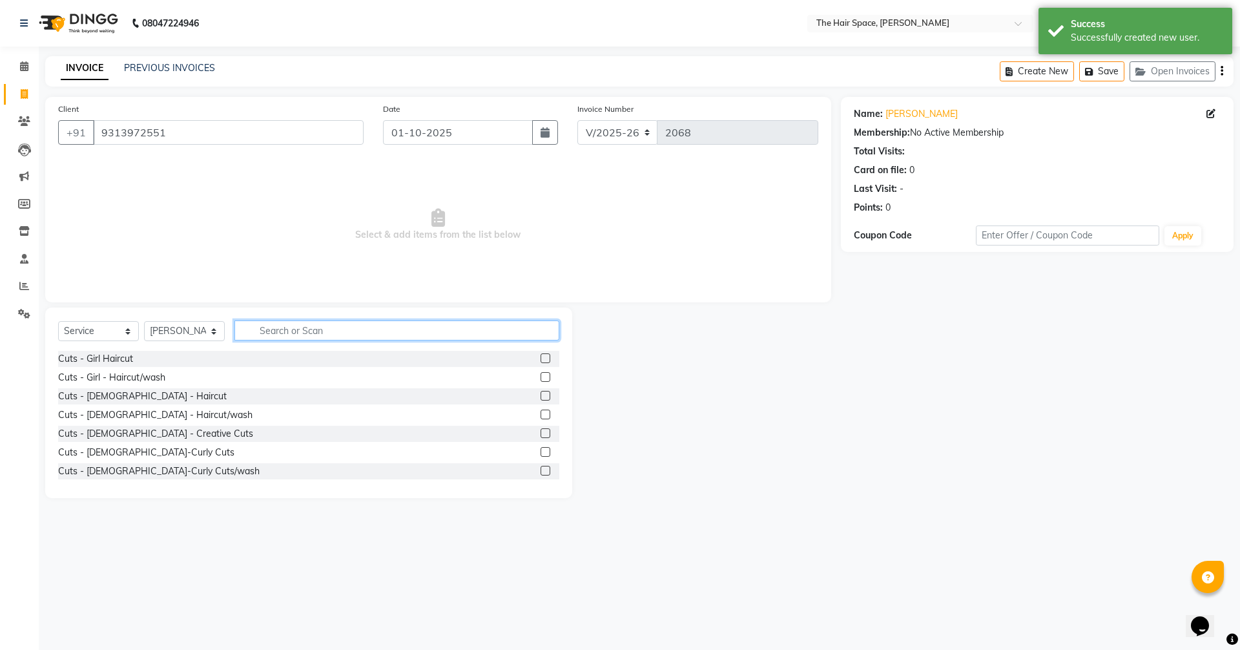
click at [274, 329] on input "text" at bounding box center [396, 330] width 325 height 20
type input "h"
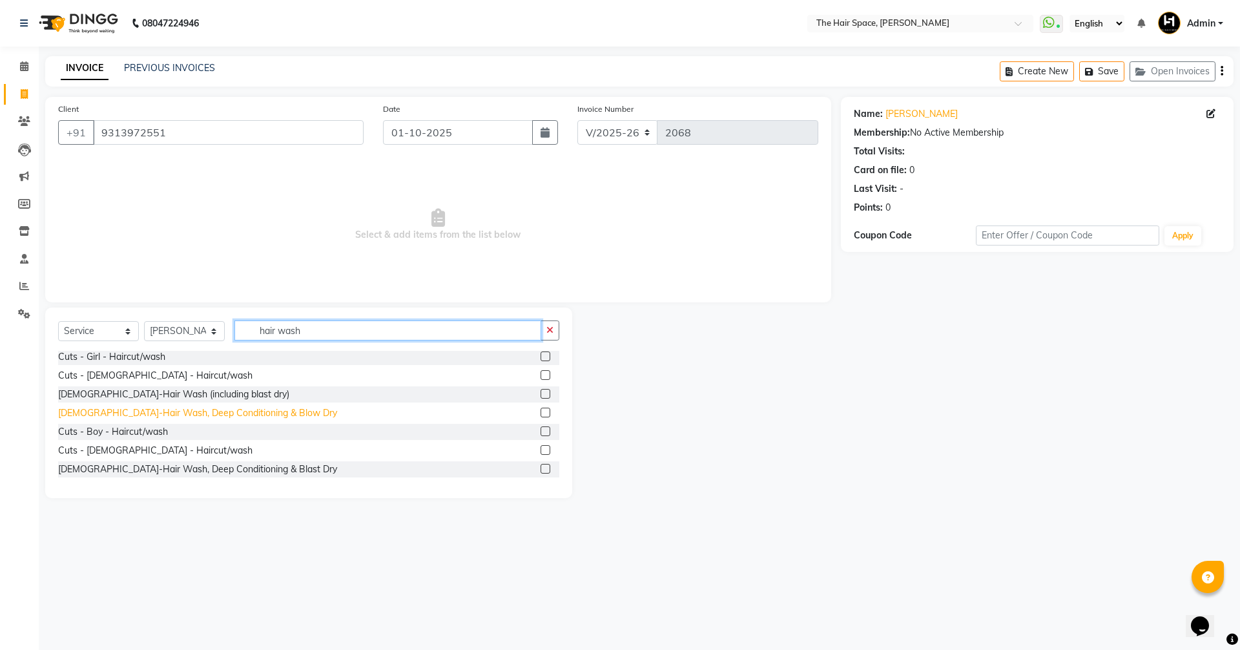
type input "hair wash"
click at [200, 408] on div "[DEMOGRAPHIC_DATA]-Hair Wash, Deep Conditioning & Blow Dry" at bounding box center [197, 413] width 279 height 14
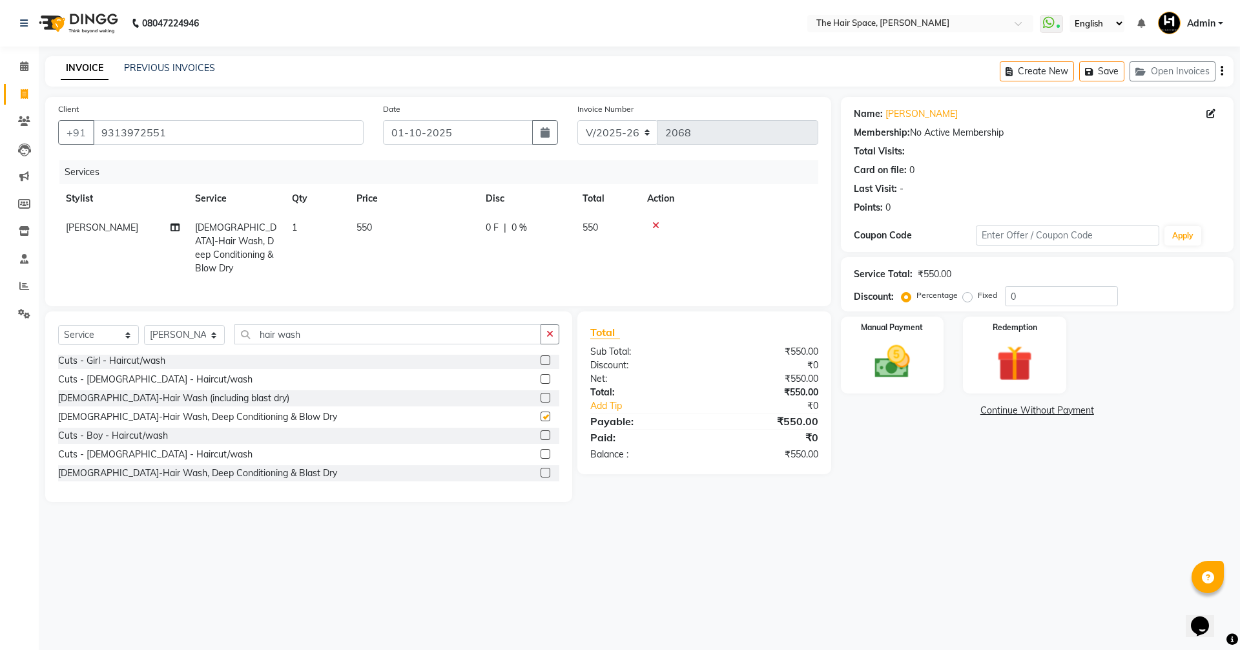
checkbox input "false"
click at [559, 325] on button "button" at bounding box center [550, 334] width 19 height 20
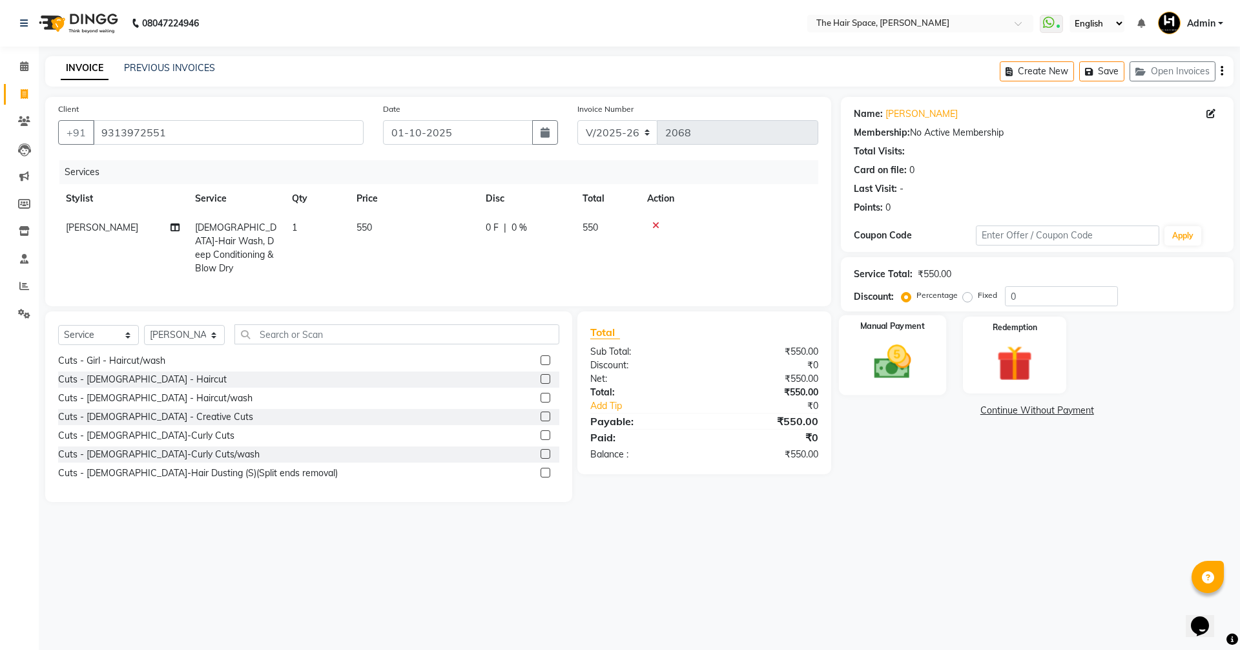
click at [910, 370] on img at bounding box center [892, 361] width 60 height 43
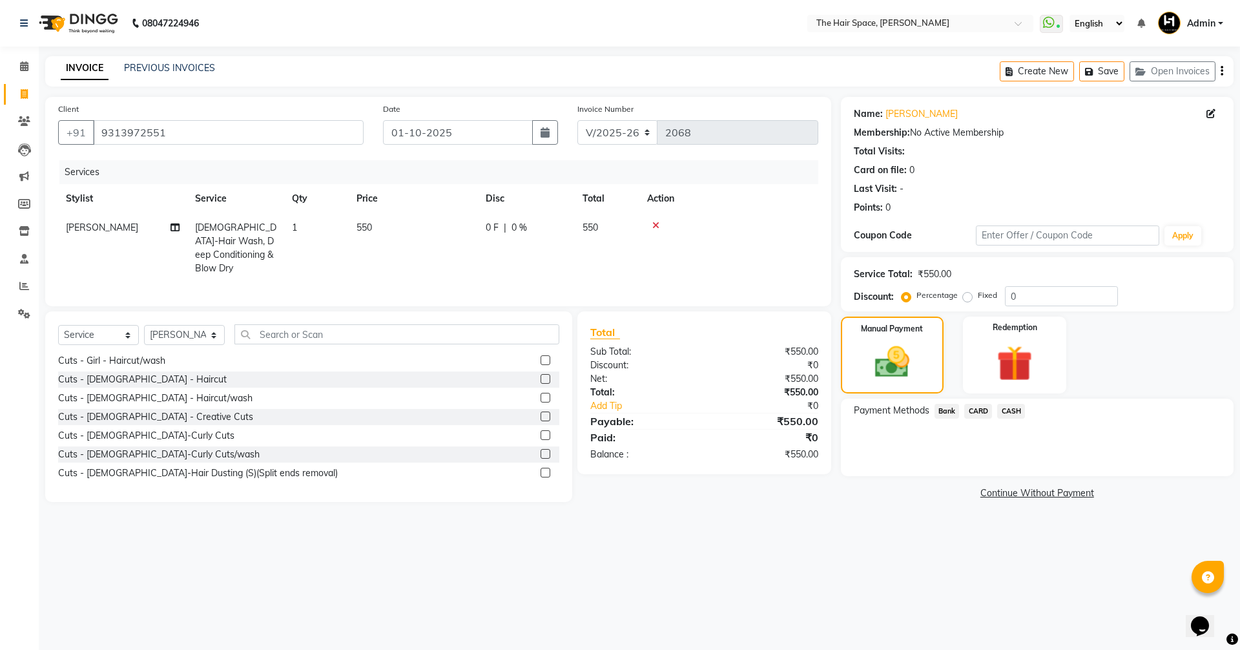
click at [949, 409] on span "Bank" at bounding box center [946, 411] width 25 height 15
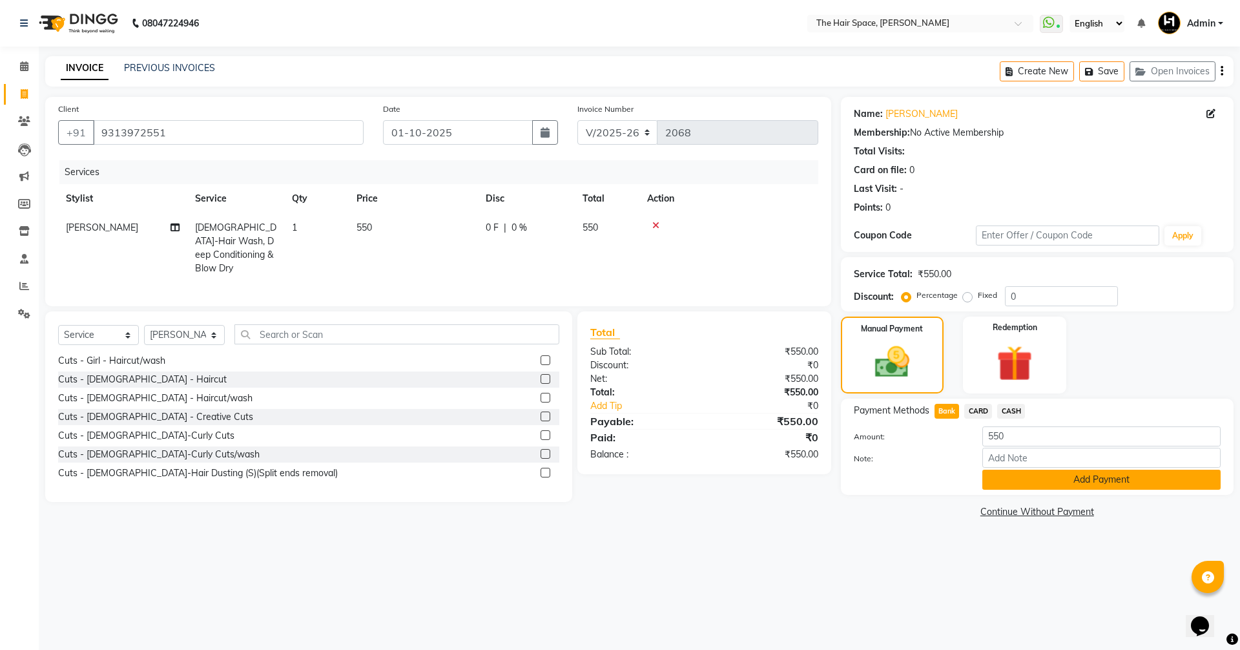
click at [1067, 482] on button "Add Payment" at bounding box center [1101, 479] width 238 height 20
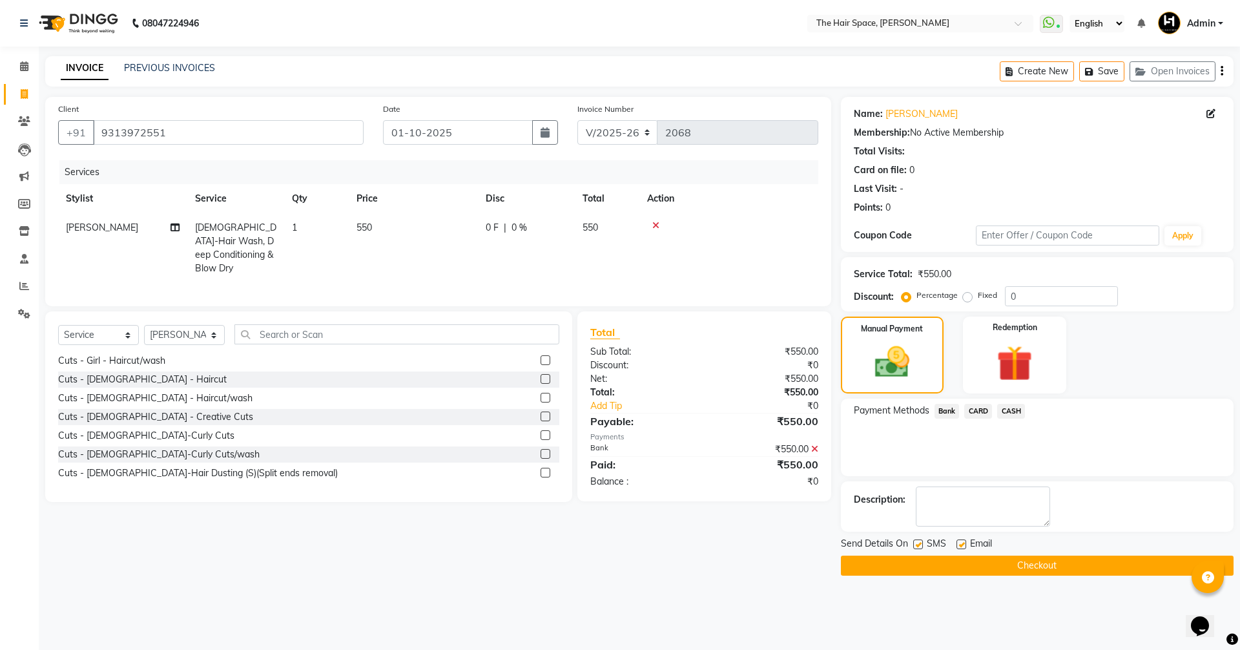
click at [964, 542] on label at bounding box center [961, 544] width 10 height 10
click at [964, 542] on input "checkbox" at bounding box center [960, 545] width 8 height 8
checkbox input "false"
click at [920, 544] on label at bounding box center [918, 544] width 10 height 10
click at [920, 544] on input "checkbox" at bounding box center [917, 545] width 8 height 8
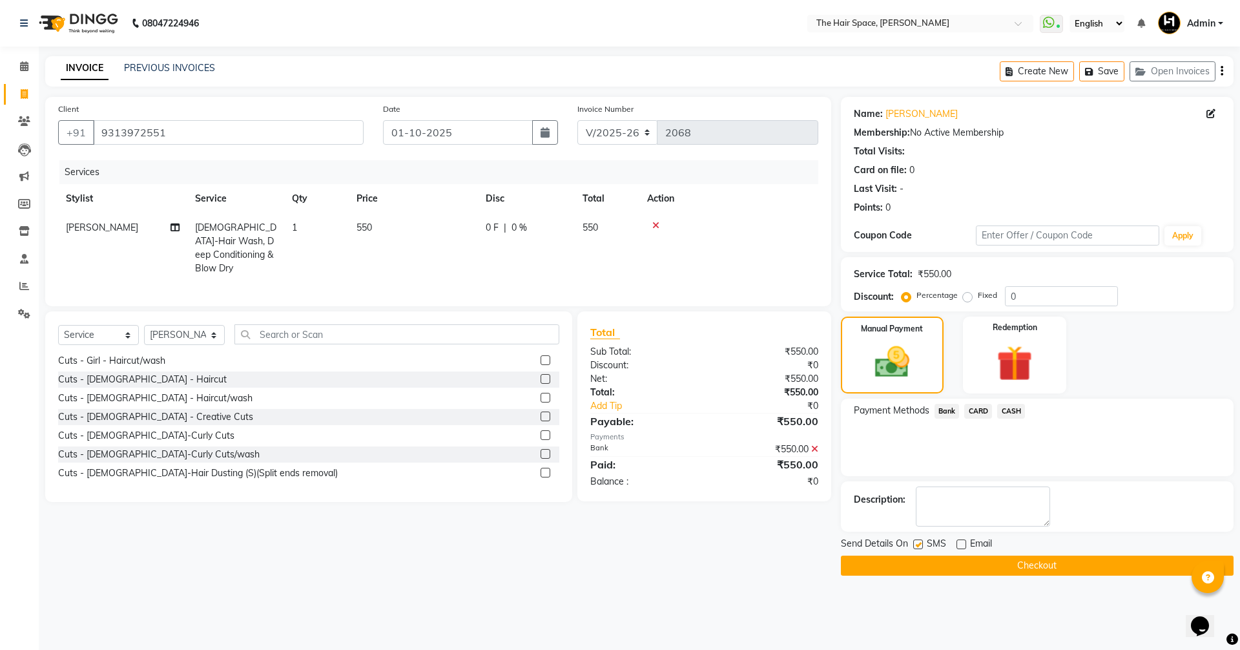
checkbox input "false"
click at [1013, 563] on button "Checkout" at bounding box center [1037, 565] width 393 height 20
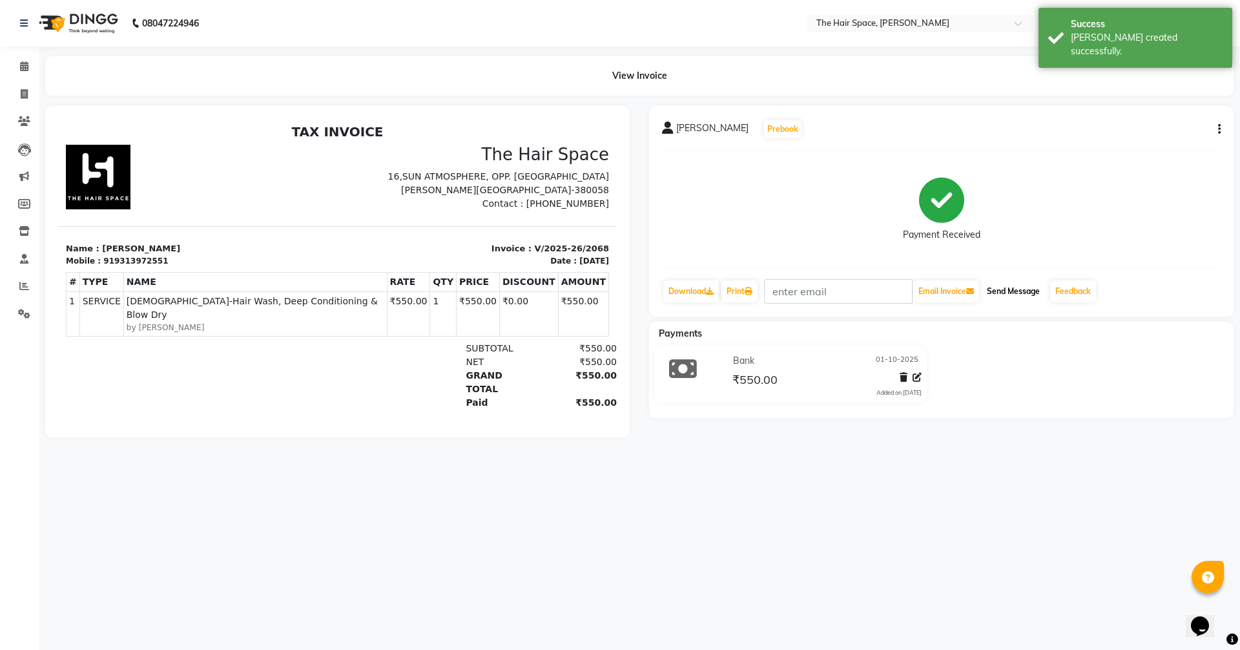
click at [1006, 289] on button "Send Message" at bounding box center [1013, 291] width 63 height 22
click at [22, 90] on icon at bounding box center [24, 94] width 7 height 10
select select "service"
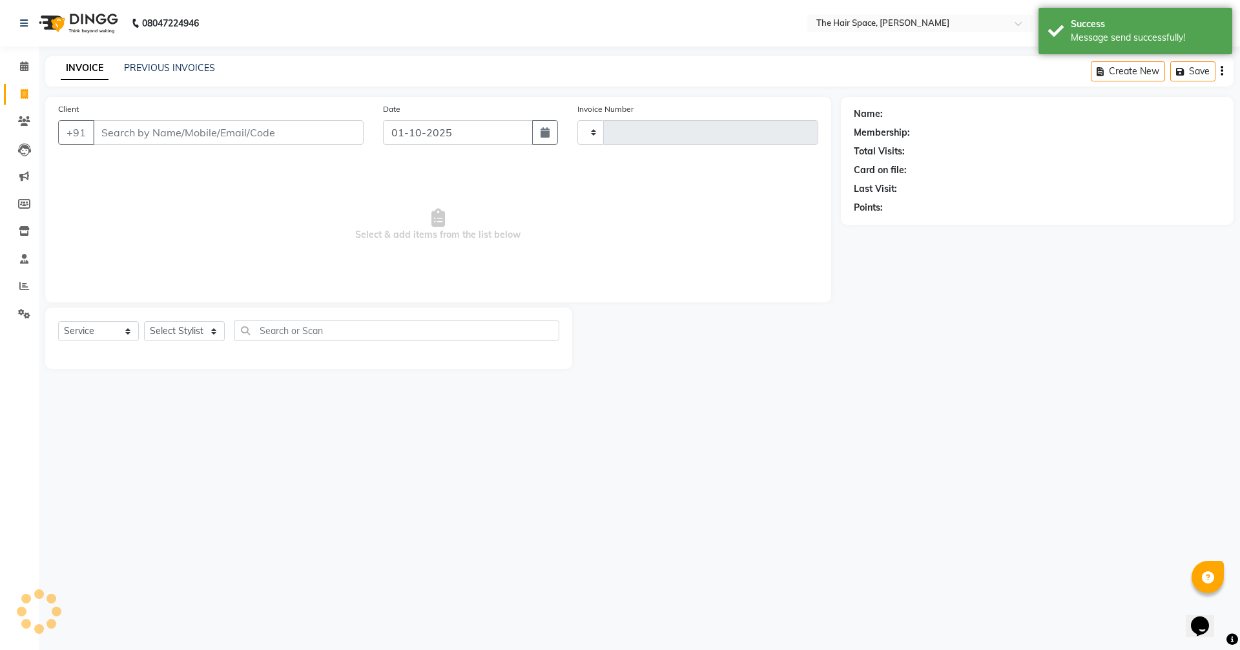
type input "2069"
select select "6663"
click at [21, 70] on icon at bounding box center [24, 66] width 8 height 10
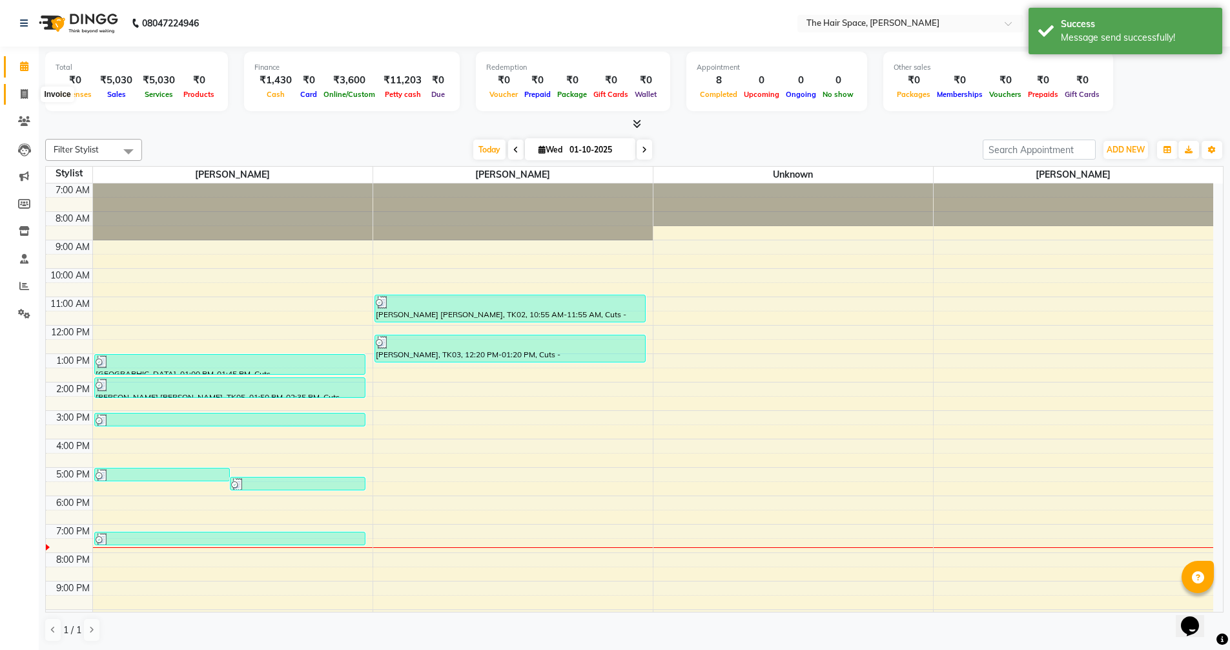
click at [28, 90] on span at bounding box center [24, 94] width 23 height 15
select select "6663"
select select "service"
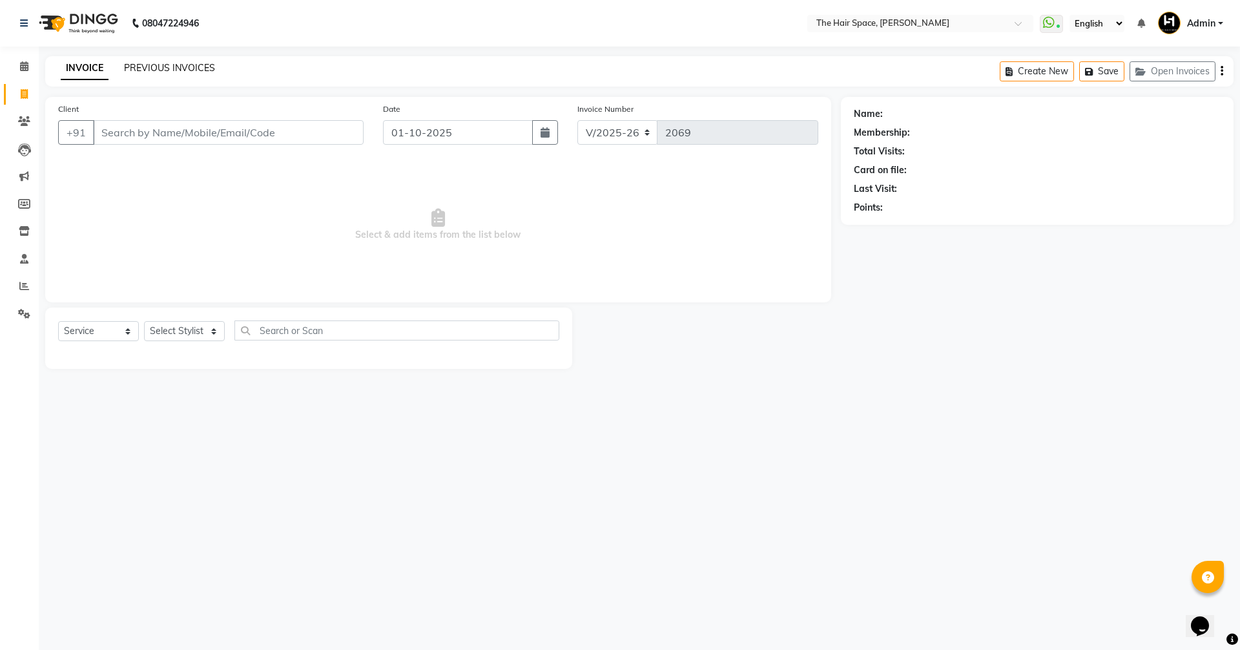
click at [141, 69] on link "PREVIOUS INVOICES" at bounding box center [169, 68] width 91 height 12
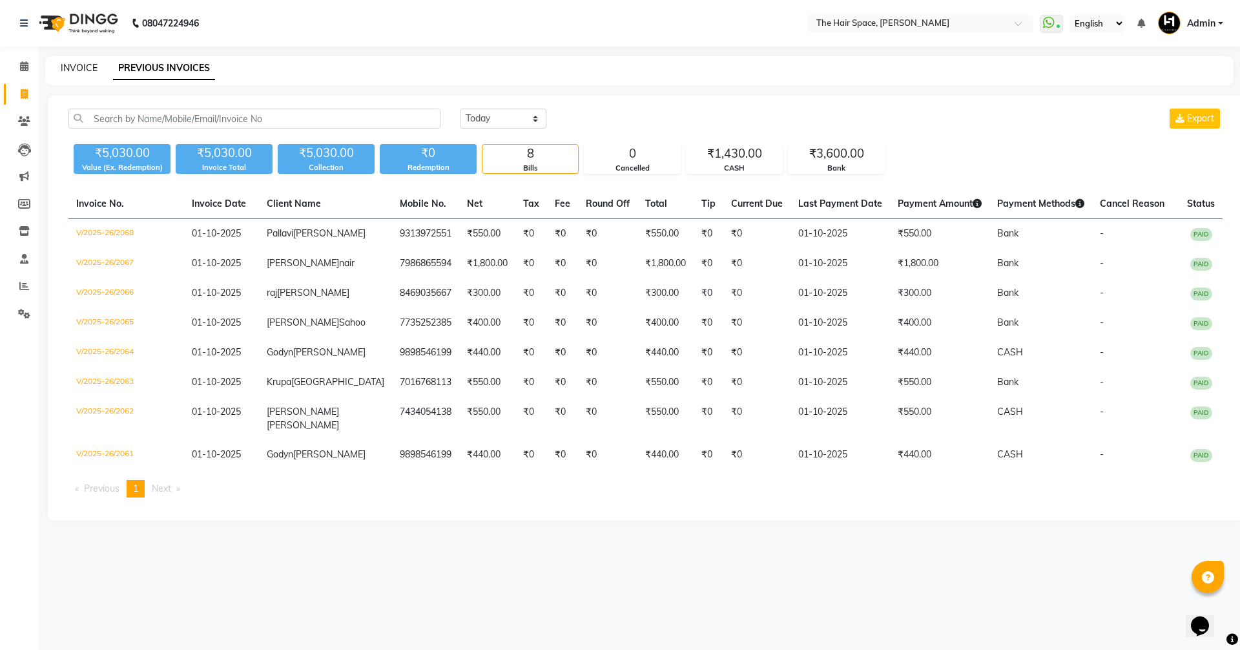
click at [81, 66] on link "INVOICE" at bounding box center [79, 68] width 37 height 12
select select "service"
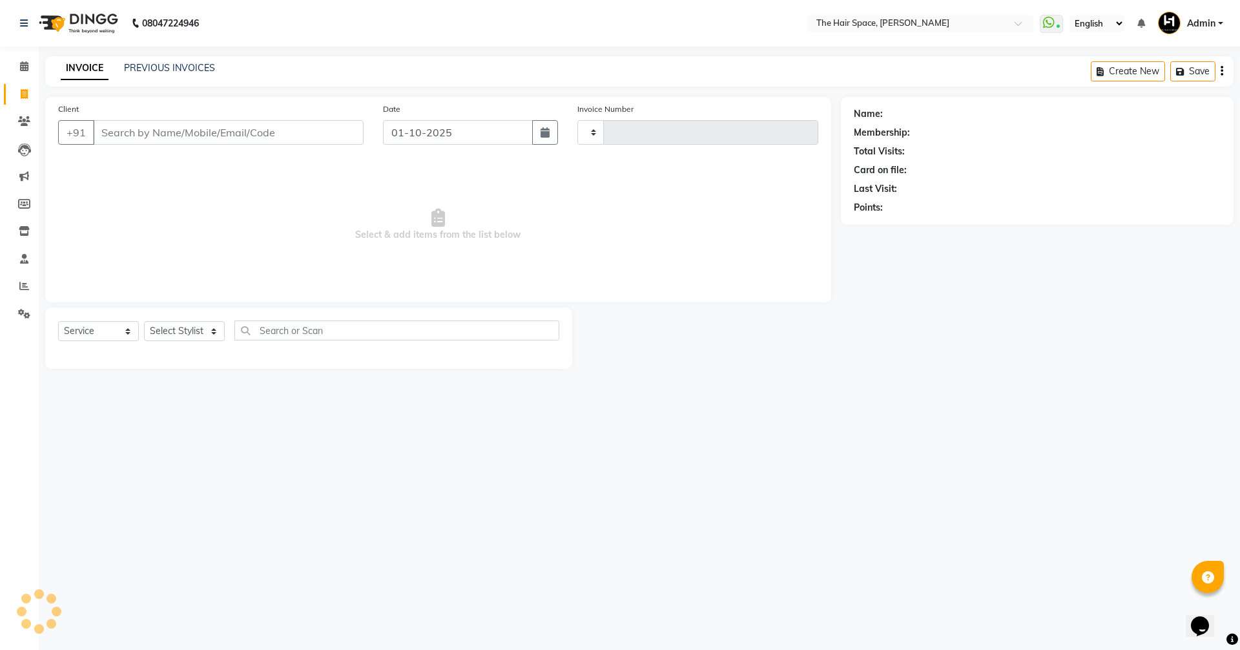
type input "2069"
select select "6663"
click at [28, 69] on icon at bounding box center [24, 66] width 8 height 10
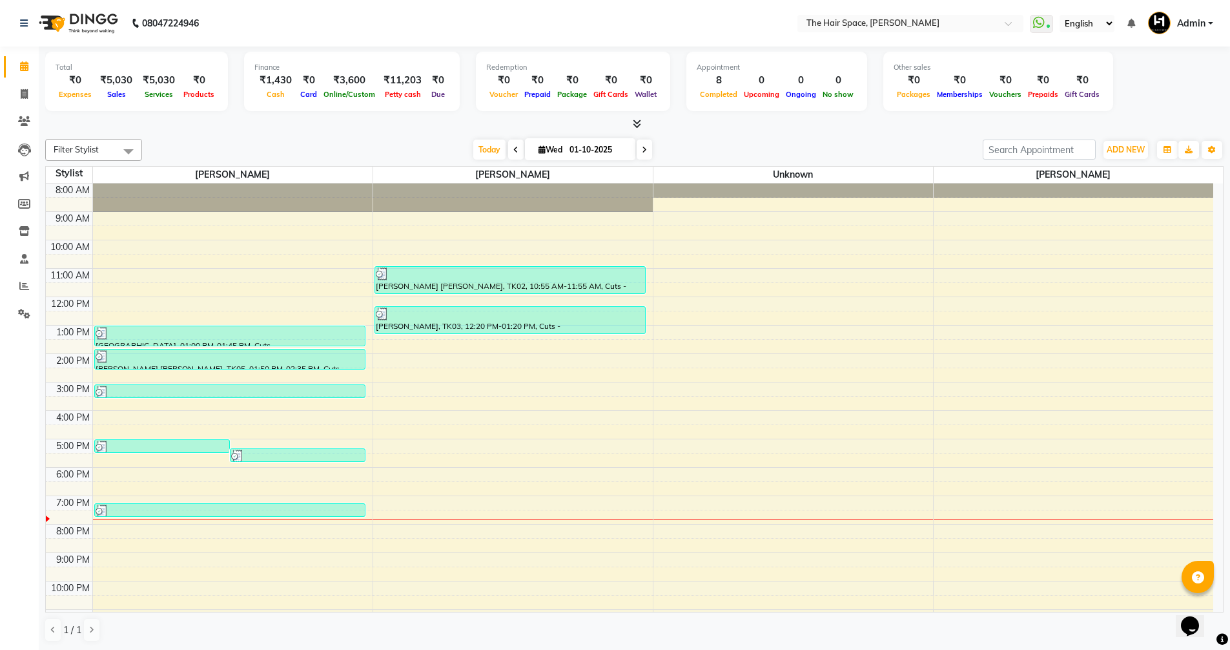
scroll to position [54, 0]
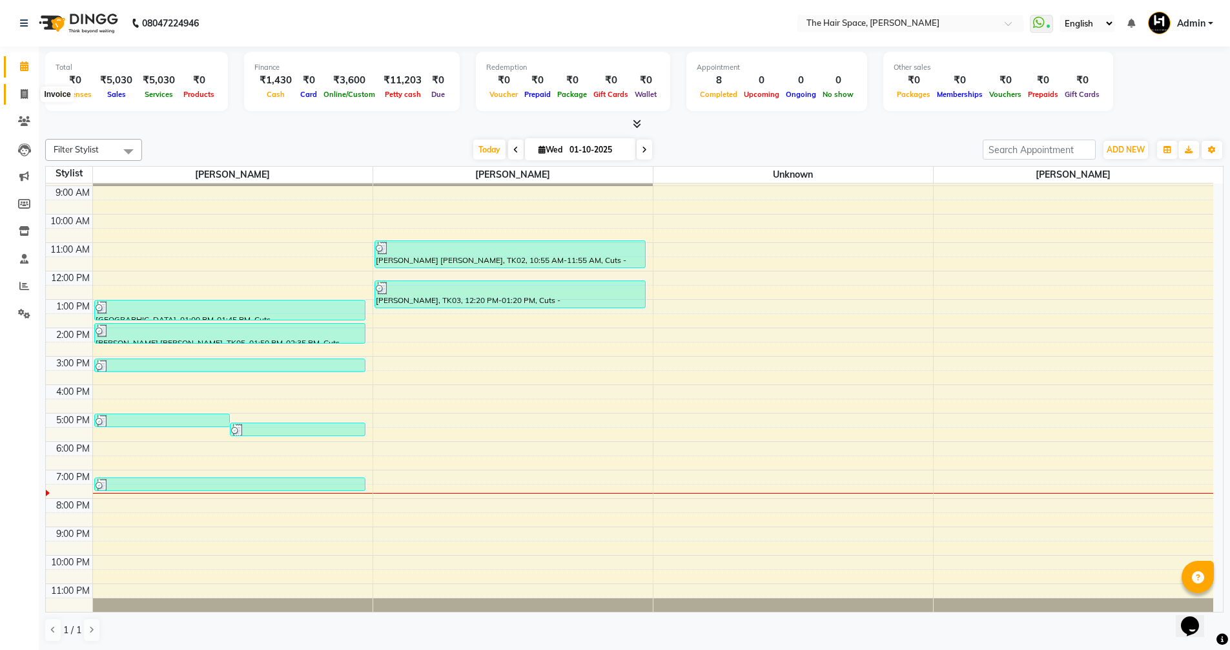
click at [22, 92] on icon at bounding box center [24, 94] width 7 height 10
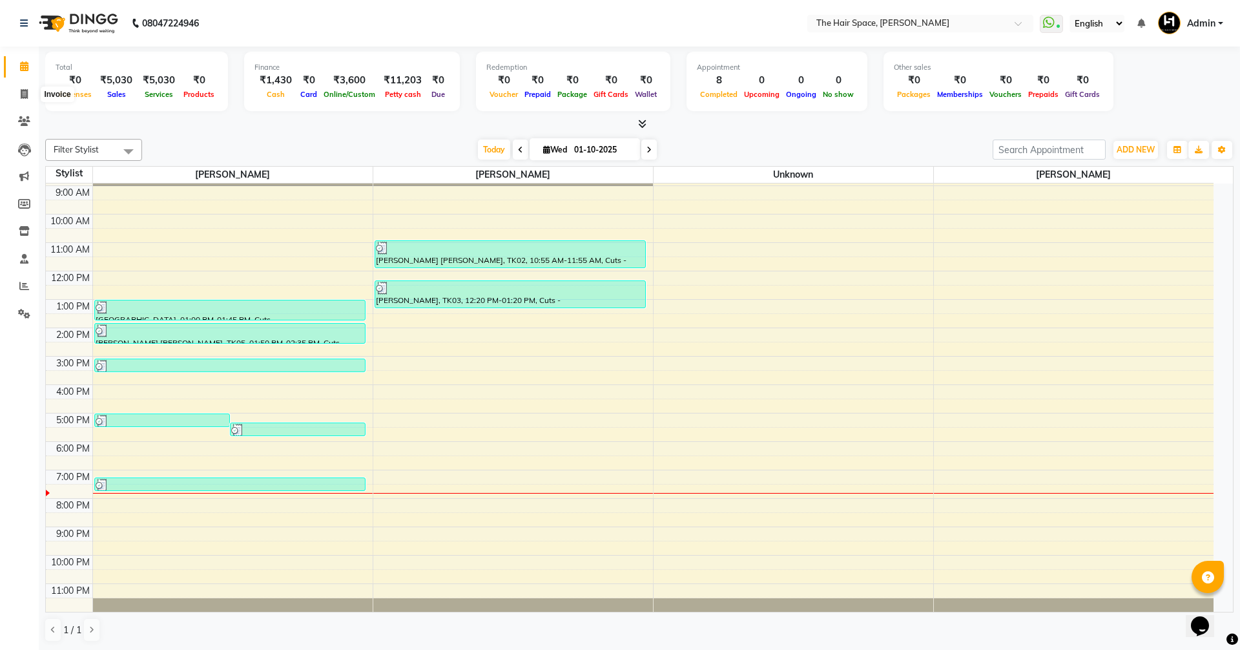
select select "6663"
select select "service"
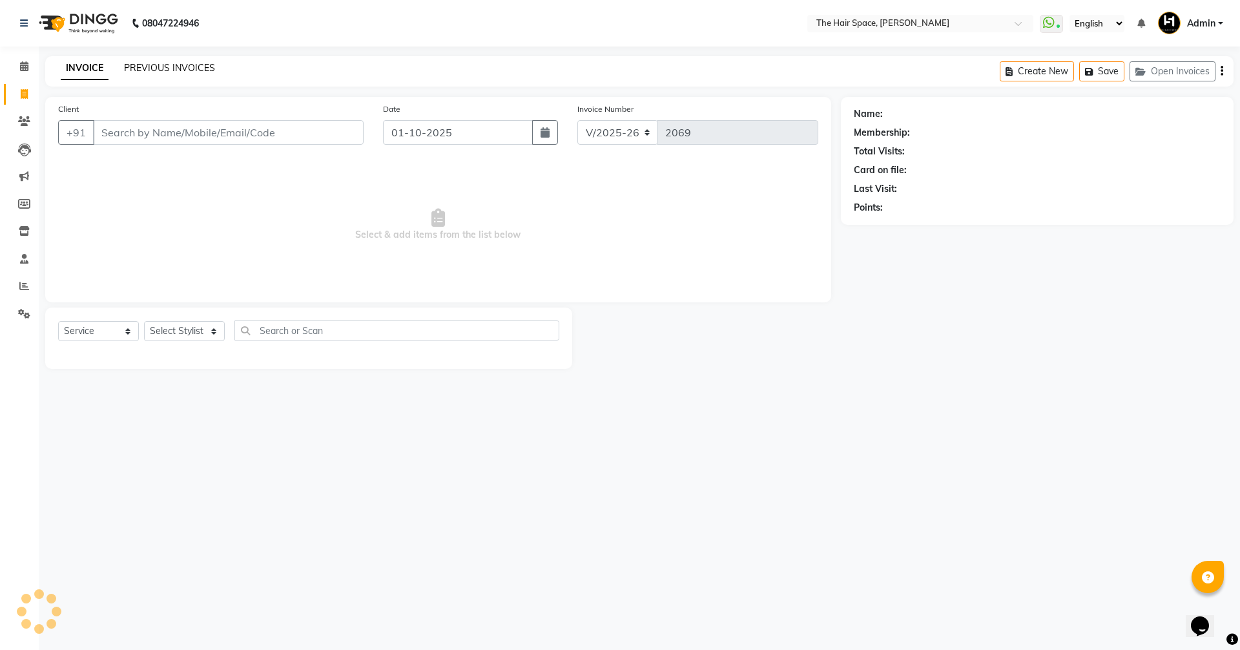
click at [172, 63] on link "PREVIOUS INVOICES" at bounding box center [169, 68] width 91 height 12
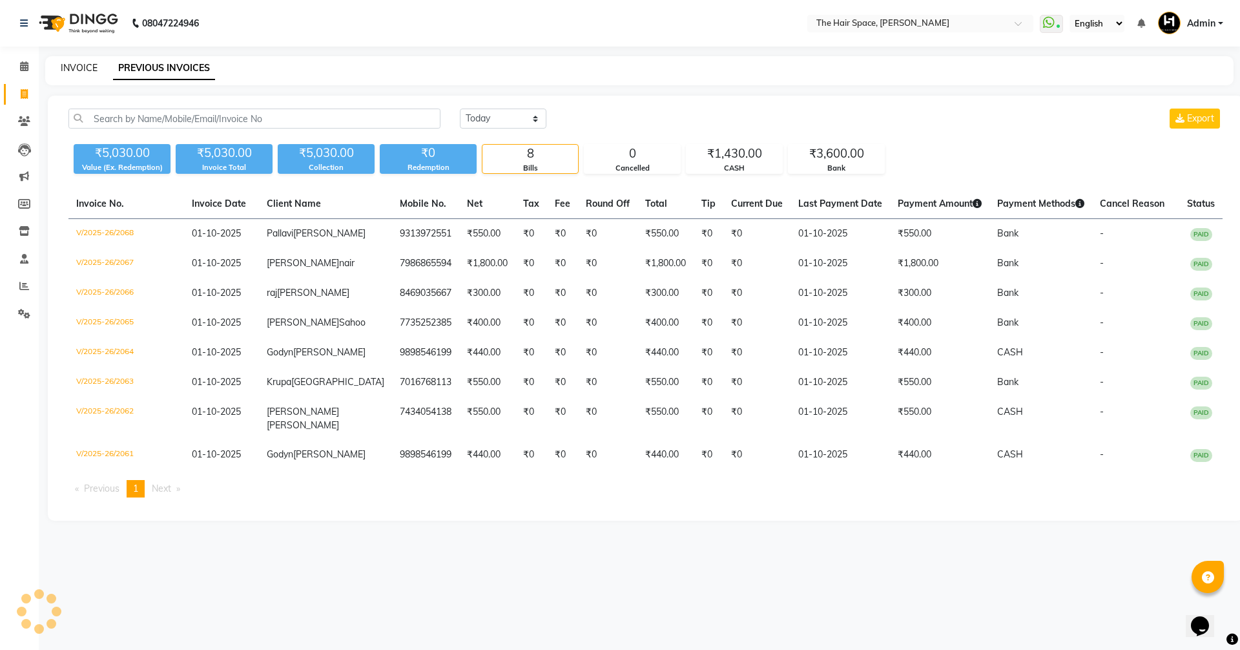
click at [76, 68] on link "INVOICE" at bounding box center [79, 68] width 37 height 12
select select "service"
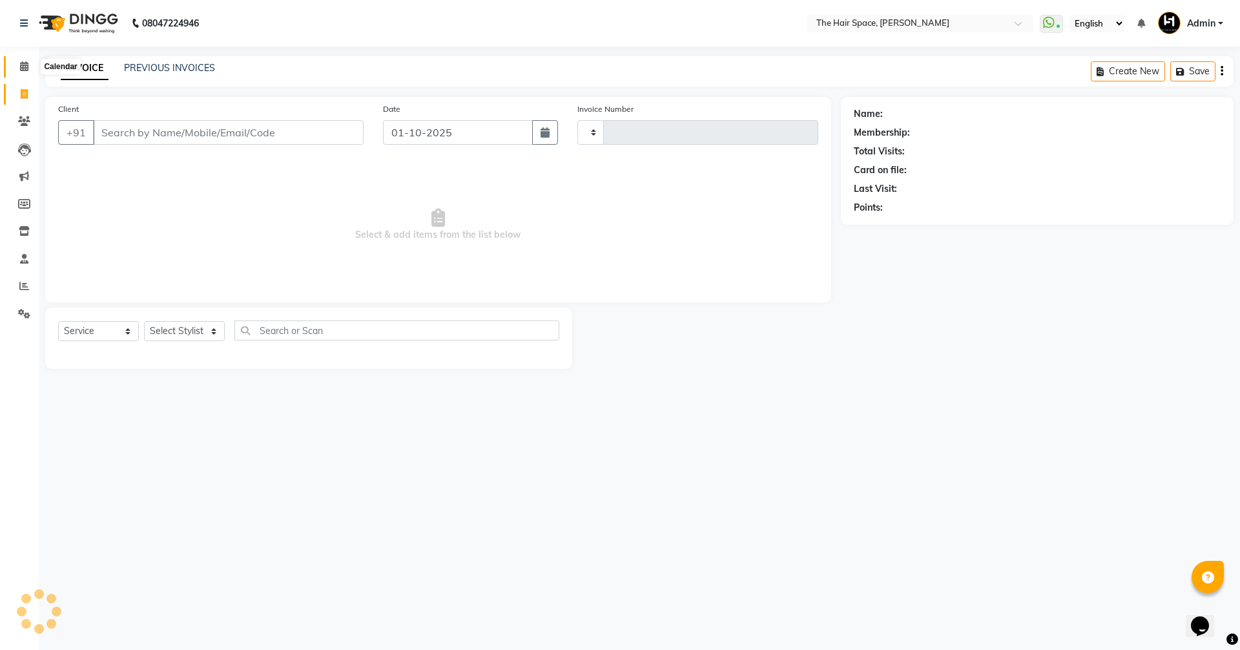
type input "2069"
select select "6663"
click at [25, 68] on icon at bounding box center [24, 66] width 8 height 10
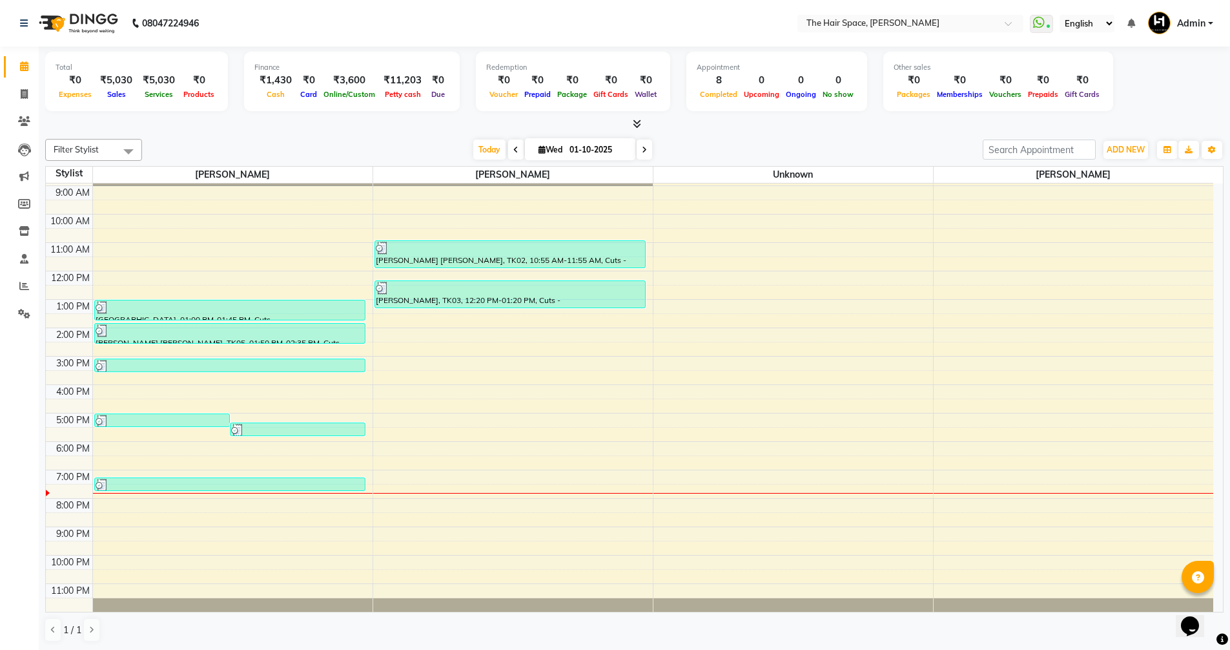
scroll to position [1, 0]
drag, startPoint x: 19, startPoint y: 101, endPoint x: 30, endPoint y: 105, distance: 10.8
click at [19, 101] on link "Invoice" at bounding box center [19, 93] width 31 height 21
select select "service"
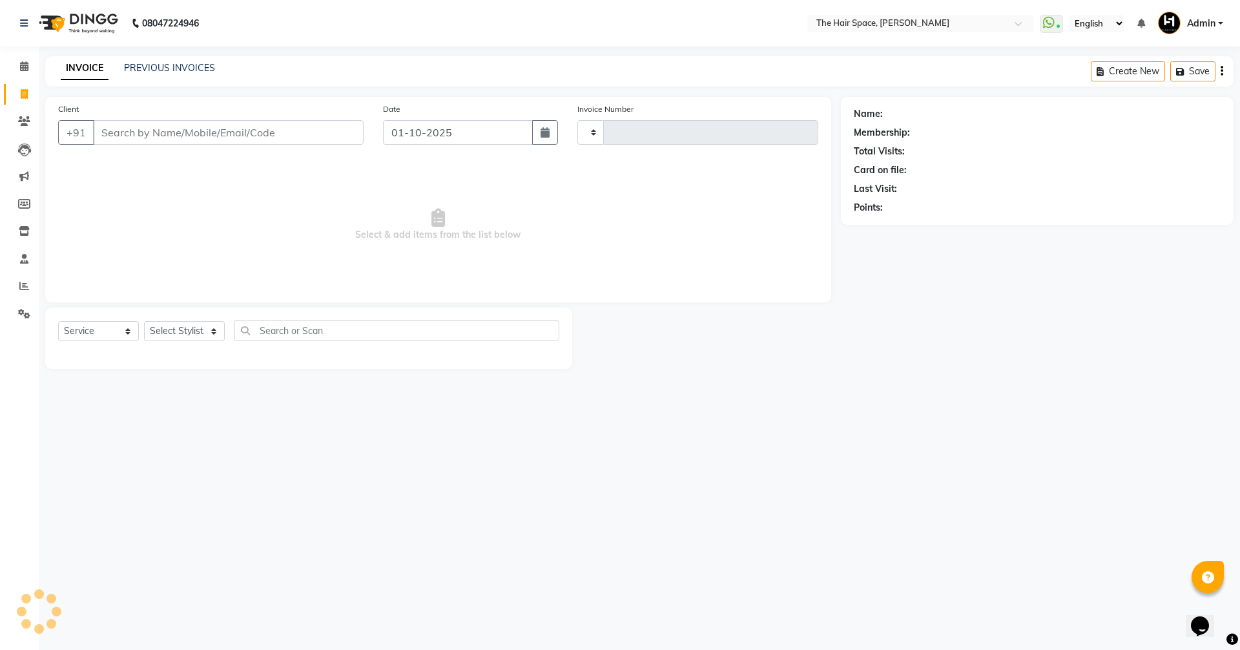
type input "2069"
select select "6663"
click at [25, 65] on icon at bounding box center [24, 66] width 8 height 10
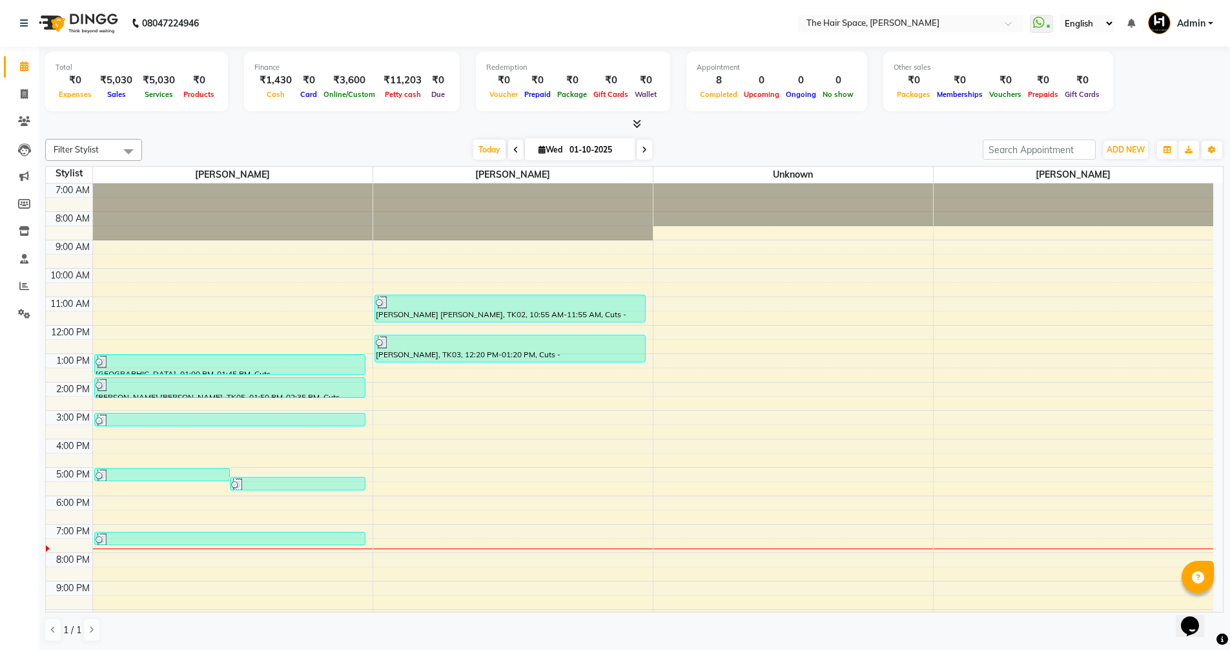
click at [513, 150] on icon at bounding box center [515, 150] width 5 height 8
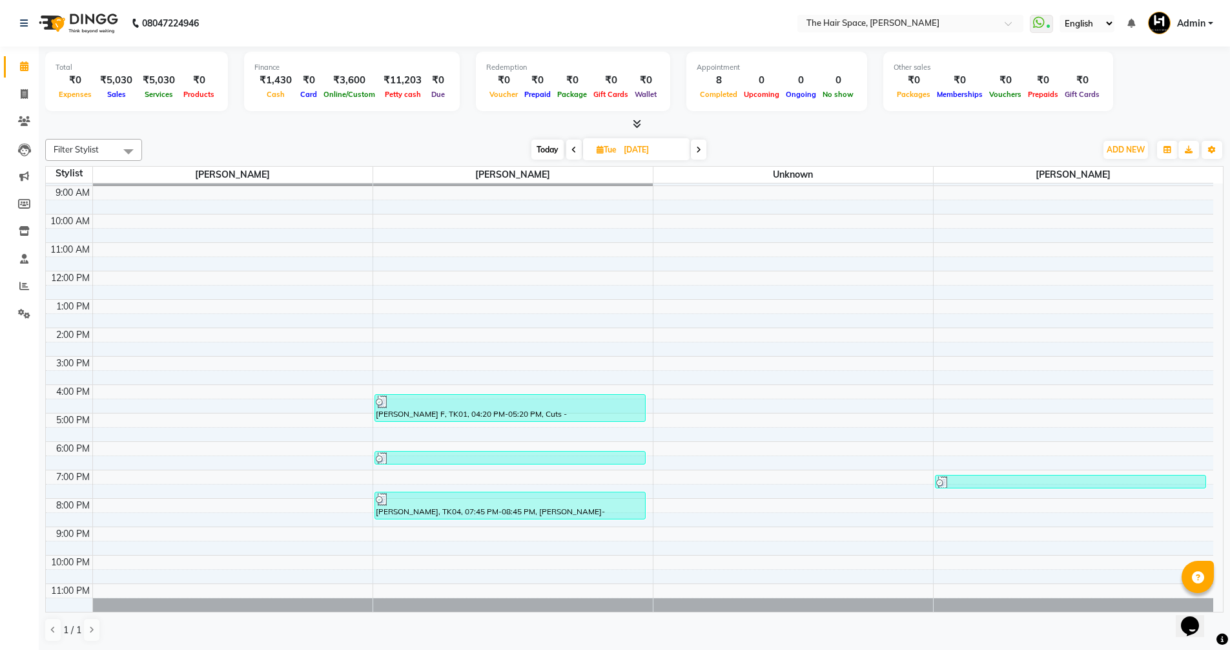
click at [573, 149] on icon at bounding box center [574, 150] width 5 height 8
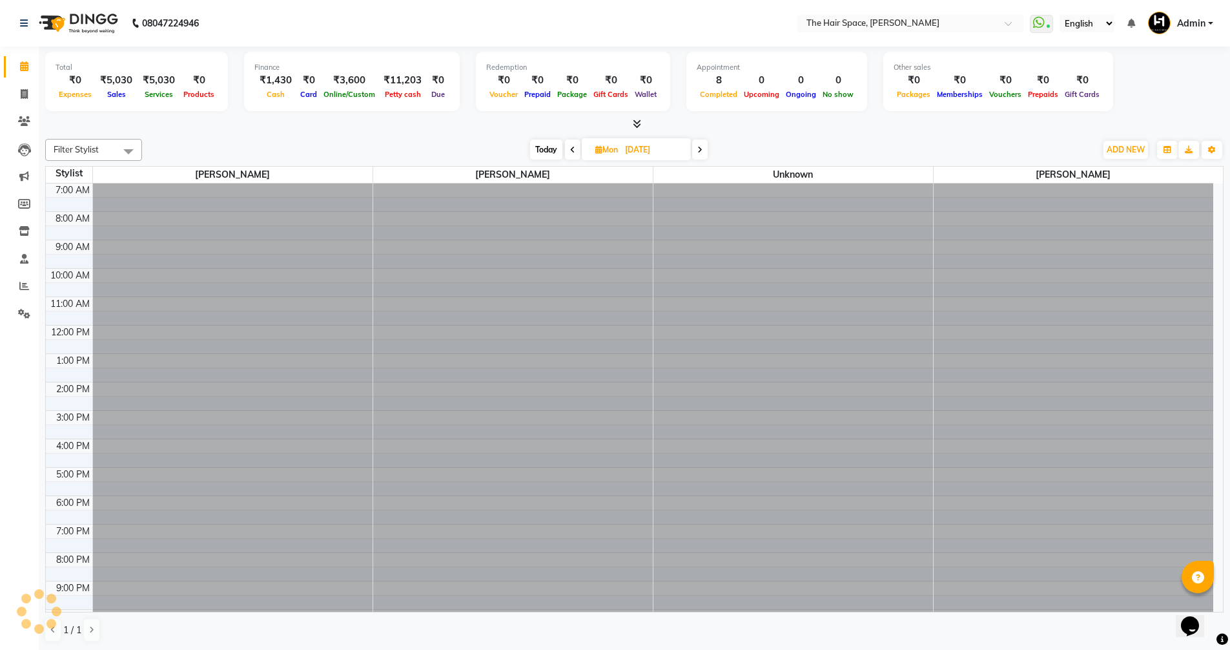
scroll to position [54, 0]
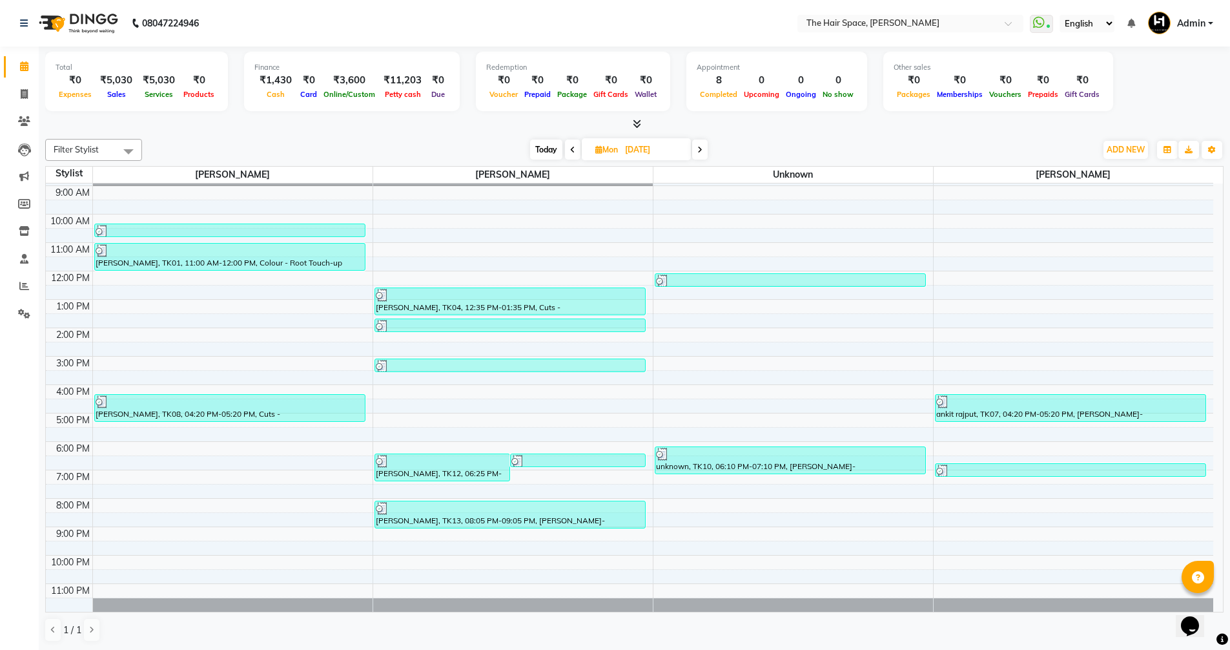
click at [701, 152] on icon at bounding box center [699, 150] width 5 height 8
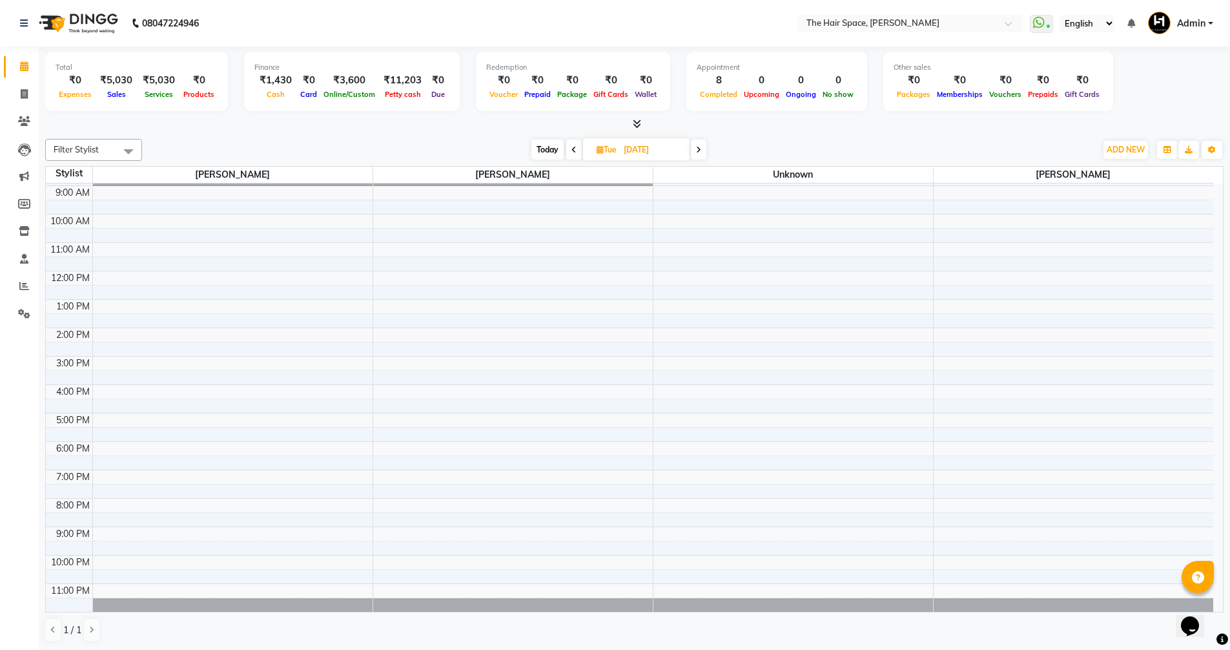
click at [701, 152] on icon at bounding box center [698, 150] width 5 height 8
type input "01-10-2025"
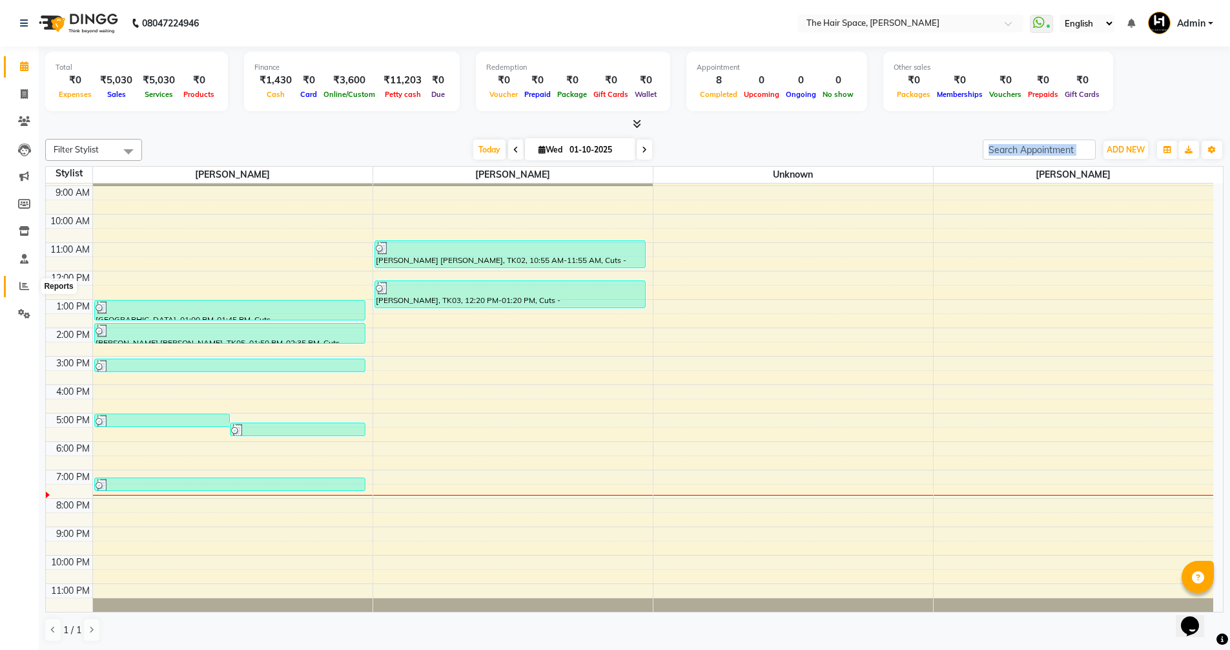
click at [25, 282] on icon at bounding box center [24, 286] width 10 height 10
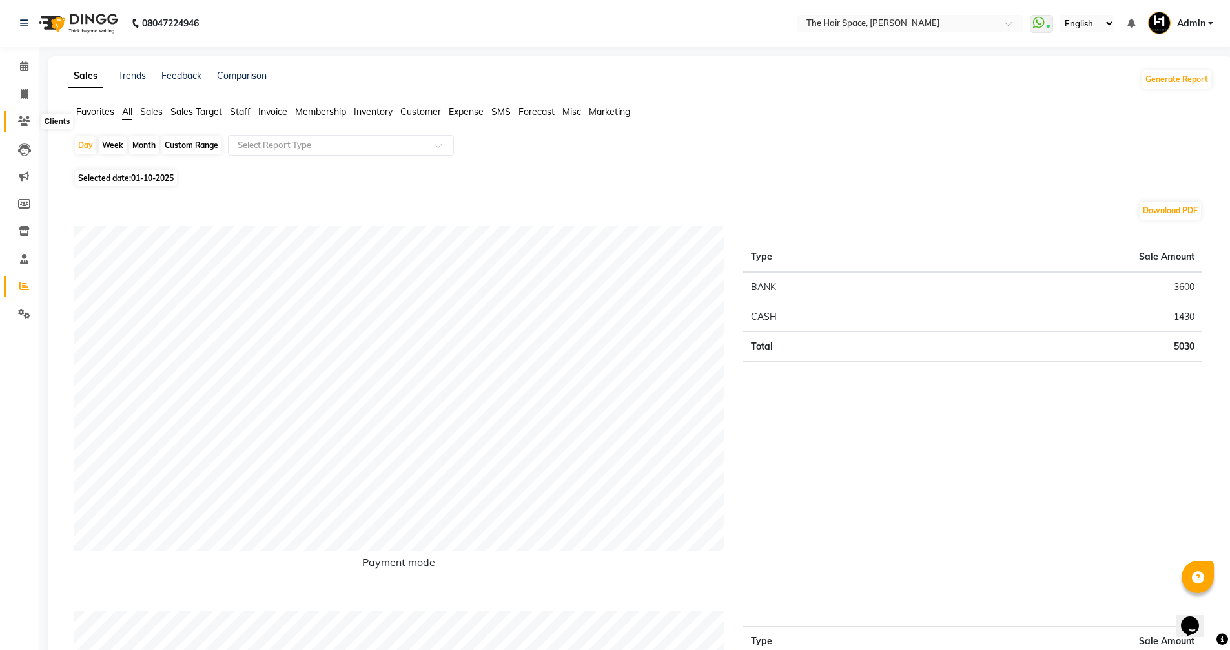
click at [23, 118] on icon at bounding box center [24, 121] width 12 height 10
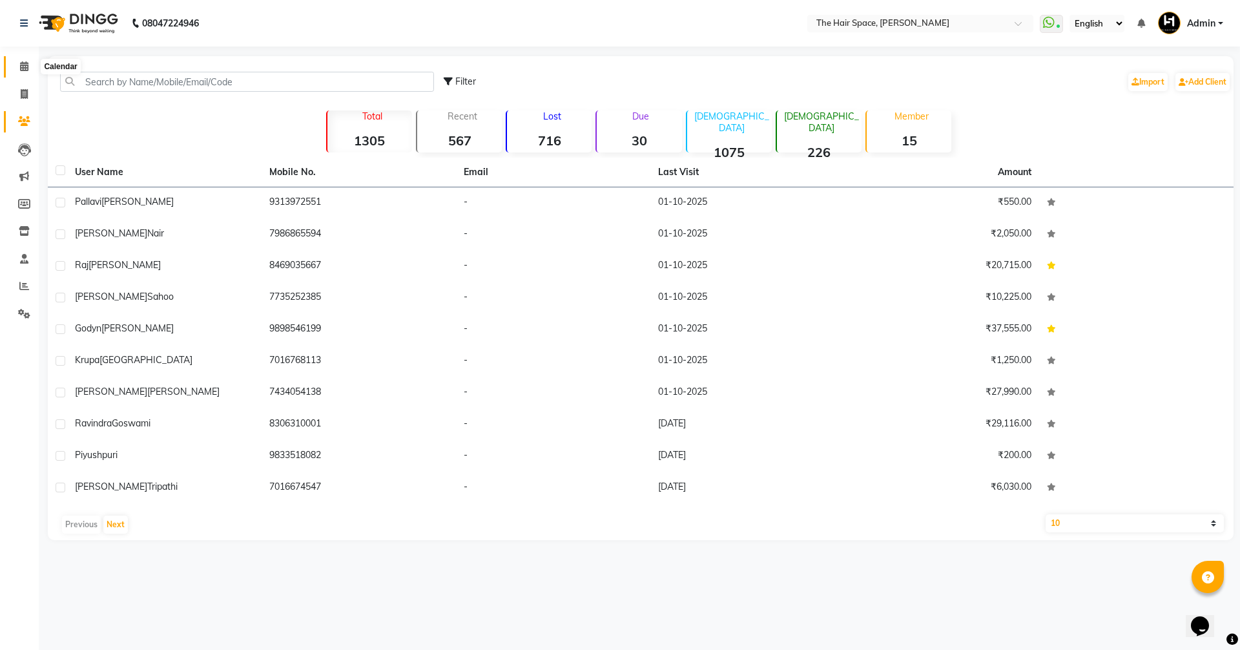
click at [17, 65] on span at bounding box center [24, 66] width 23 height 15
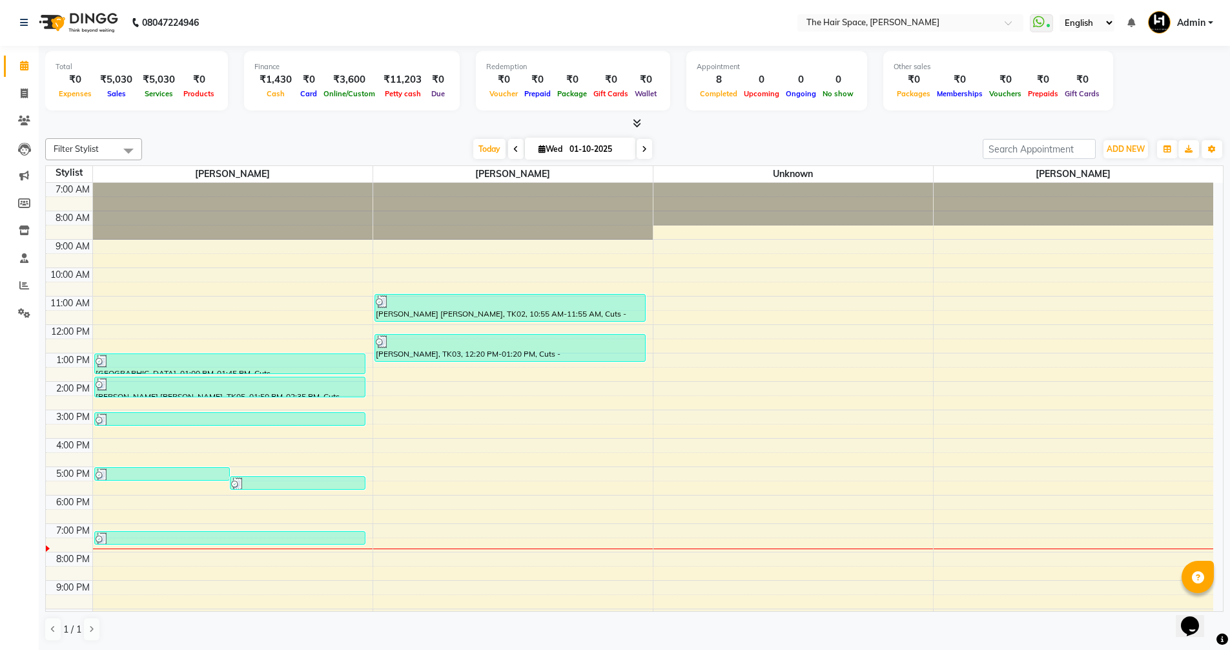
click at [513, 150] on icon at bounding box center [515, 149] width 5 height 8
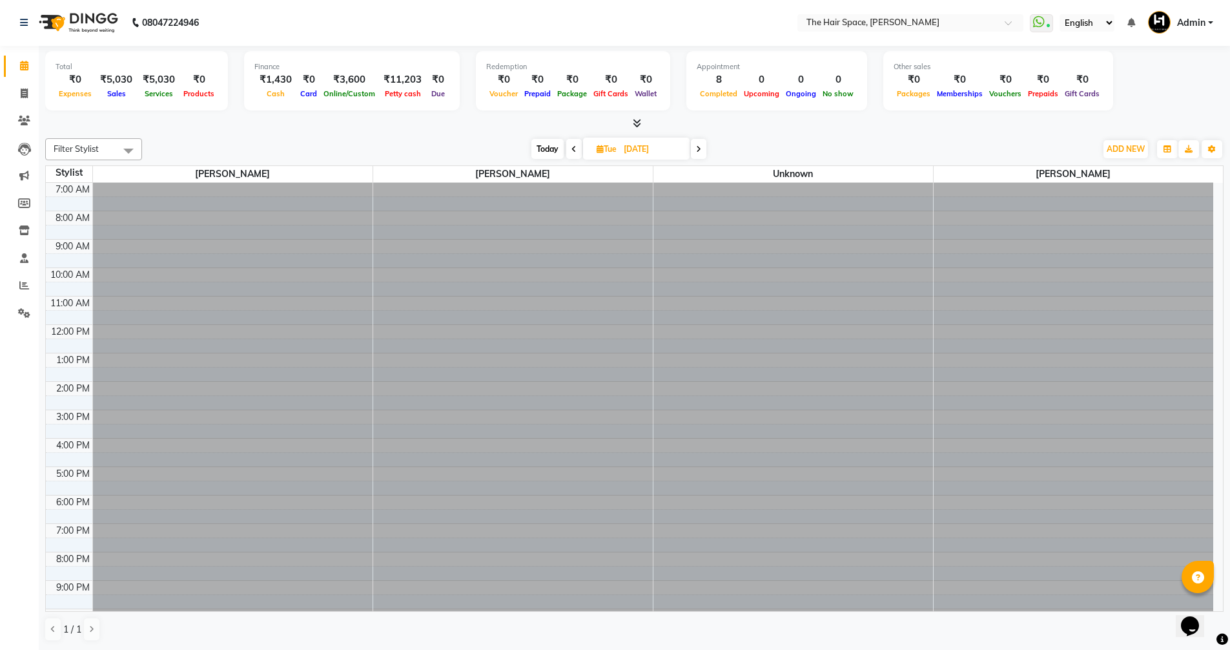
scroll to position [54, 0]
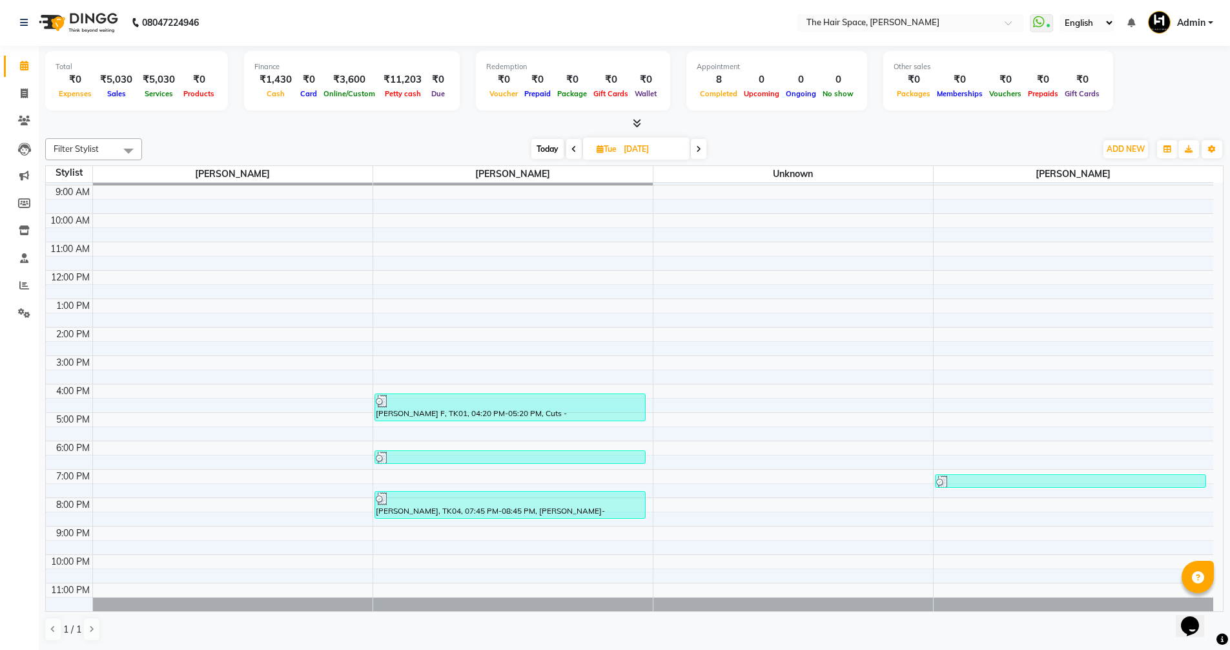
click at [701, 146] on icon at bounding box center [698, 149] width 5 height 8
type input "01-10-2025"
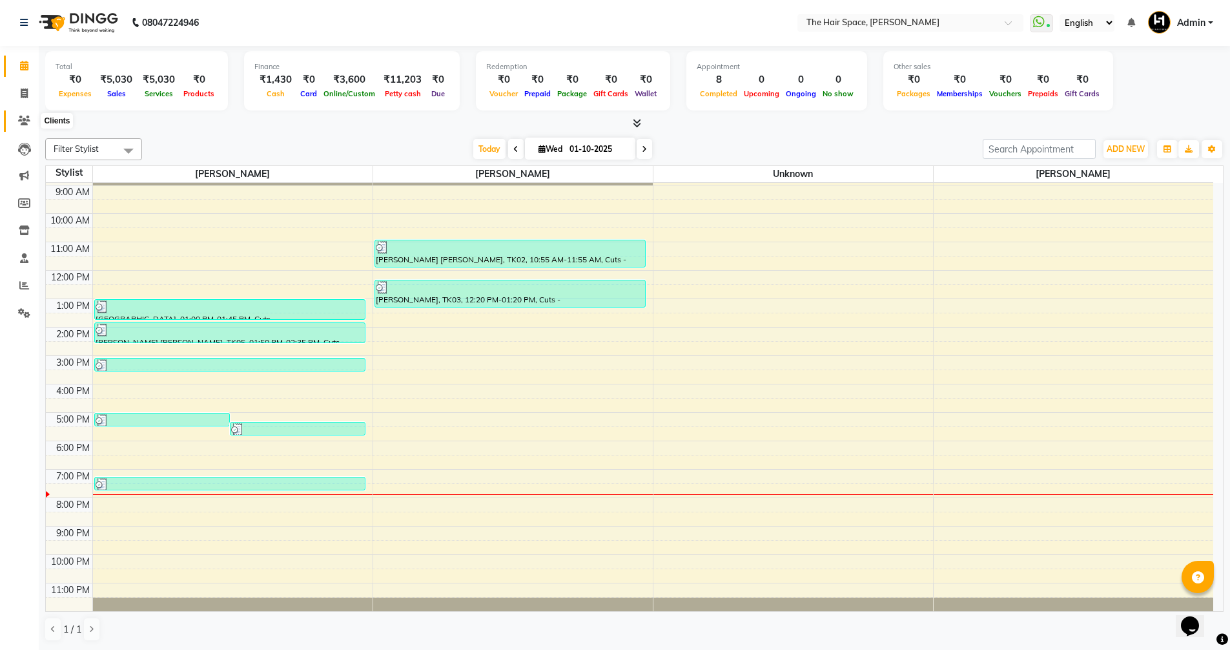
click at [26, 121] on icon at bounding box center [24, 121] width 12 height 10
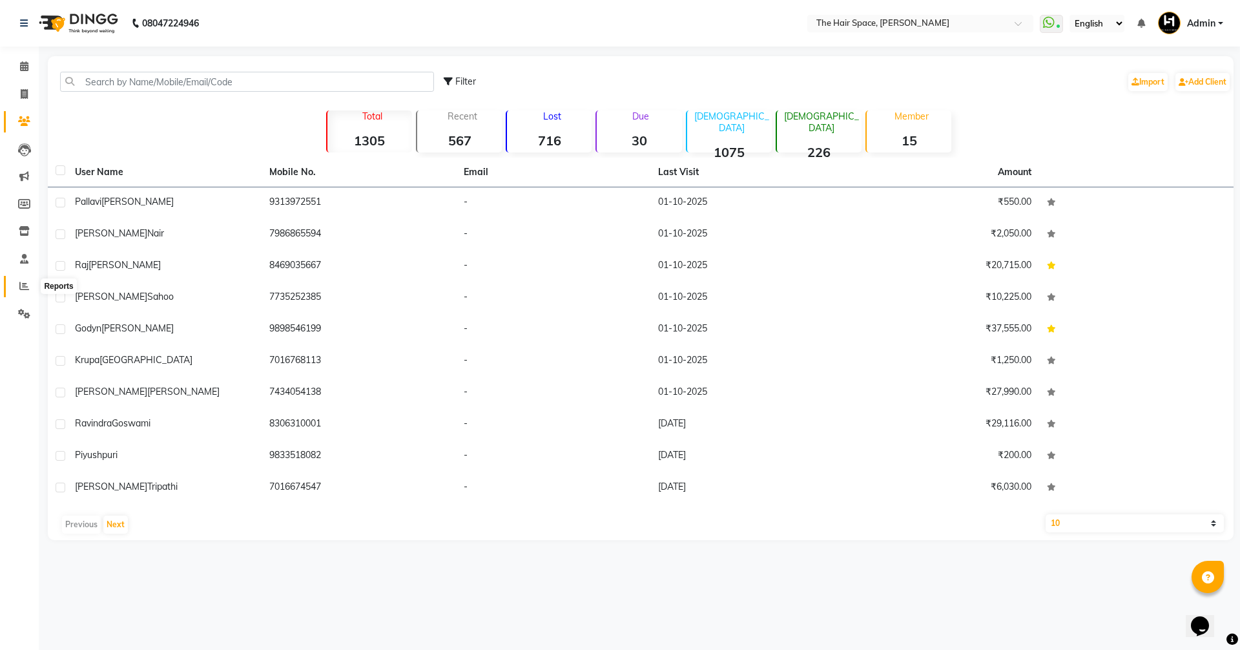
click at [21, 285] on icon at bounding box center [24, 286] width 10 height 10
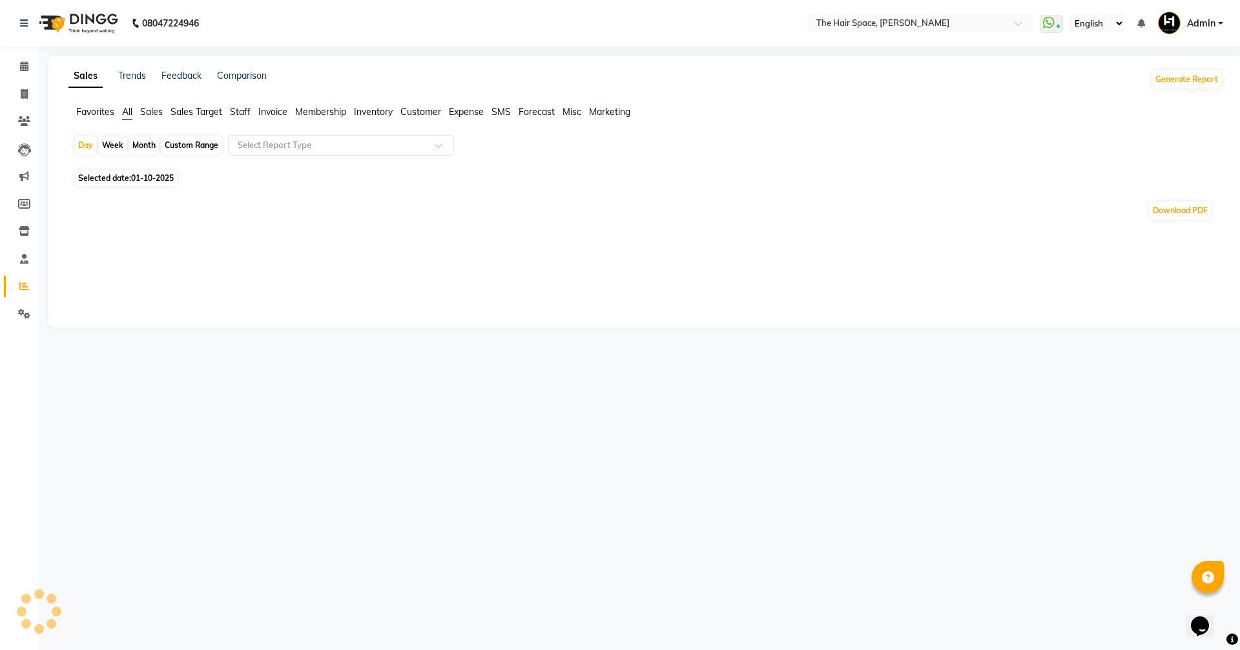
click at [112, 174] on span "Selected date: [DATE]" at bounding box center [126, 178] width 102 height 16
select select "10"
select select "2025"
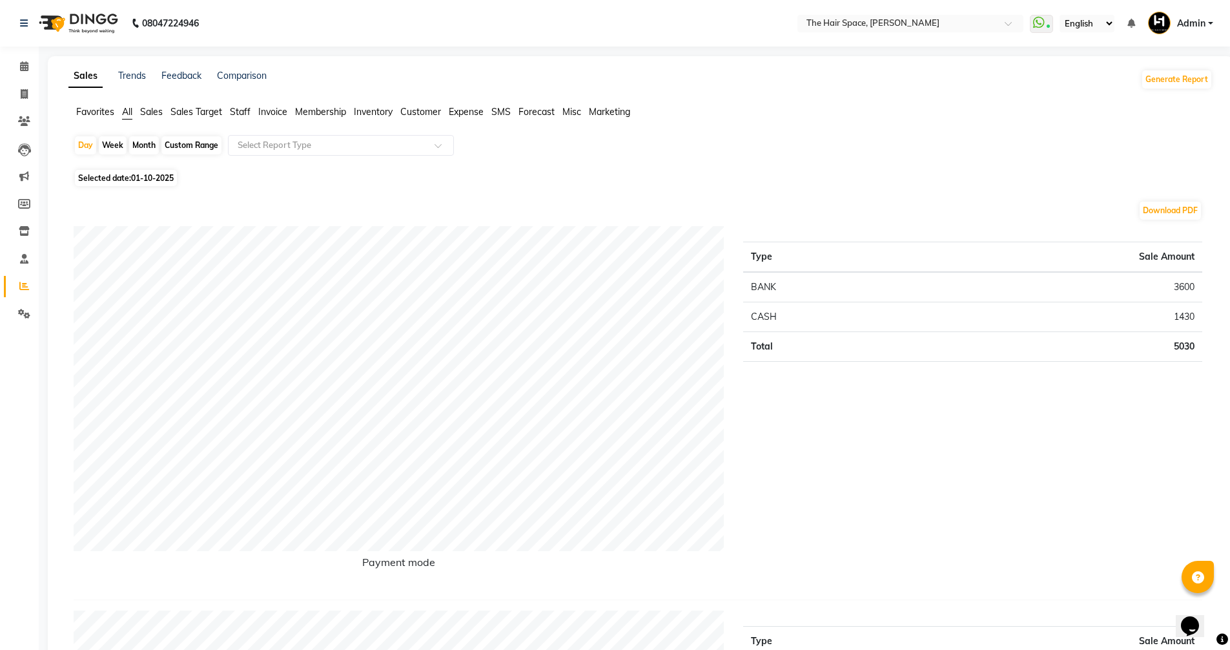
click at [135, 178] on span "01-10-2025" at bounding box center [152, 178] width 43 height 10
select select "10"
select select "2025"
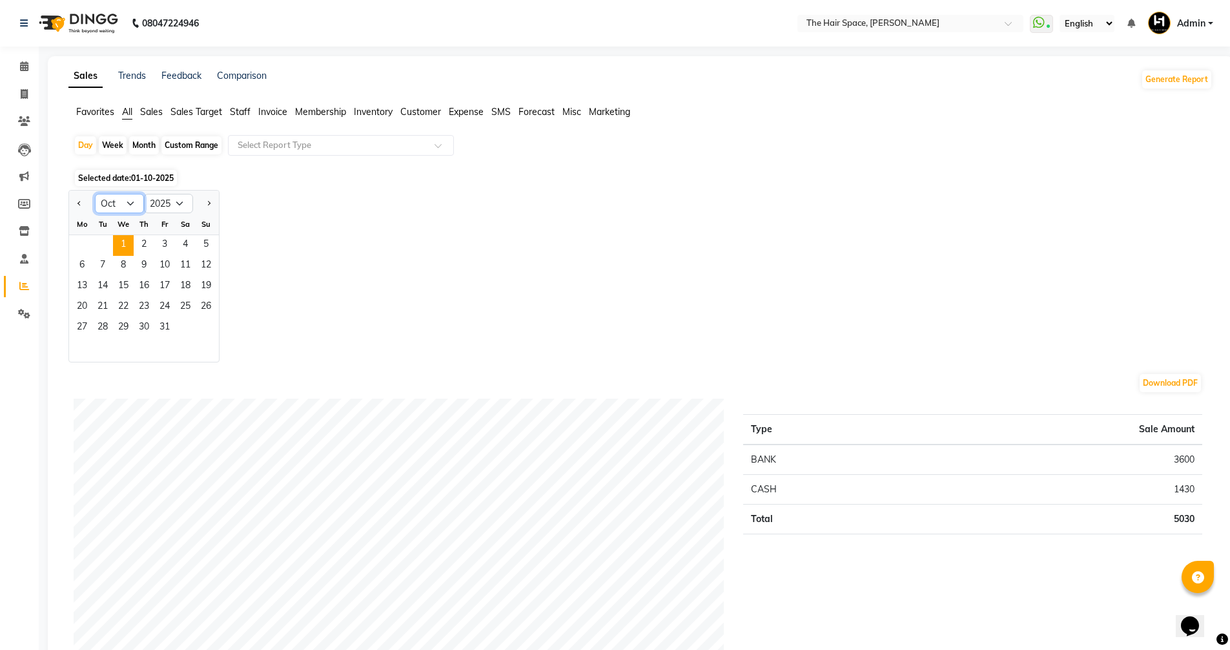
click at [129, 205] on select "Jan Feb Mar Apr May Jun [DATE] Aug Sep Oct Nov Dec" at bounding box center [119, 203] width 49 height 19
select select "9"
click at [95, 194] on select "Jan Feb Mar Apr May Jun [DATE] Aug Sep Oct Nov Dec" at bounding box center [119, 203] width 49 height 19
click at [389, 254] on div "Jan Feb Mar Apr May Jun [DATE] Aug Sep Oct Nov [DATE] 2016 2017 2018 2019 2020 …" at bounding box center [640, 276] width 1144 height 172
click at [148, 316] on span "25" at bounding box center [144, 307] width 21 height 21
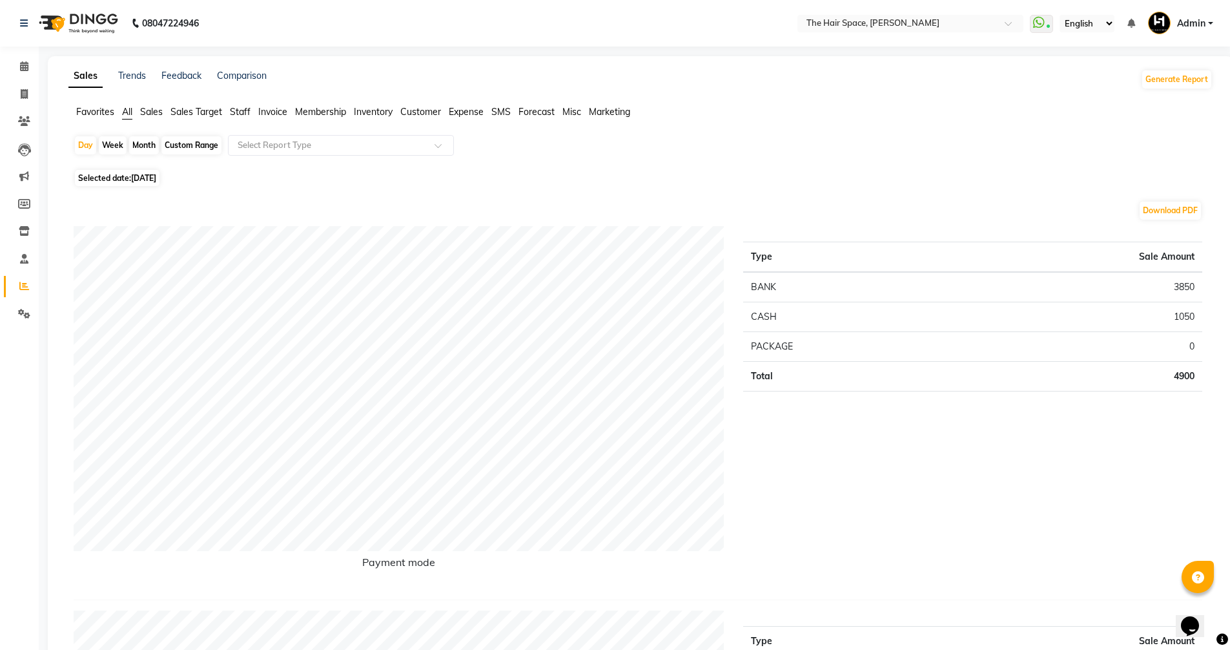
click at [147, 139] on div "Month" at bounding box center [144, 145] width 30 height 18
select select "9"
select select "2025"
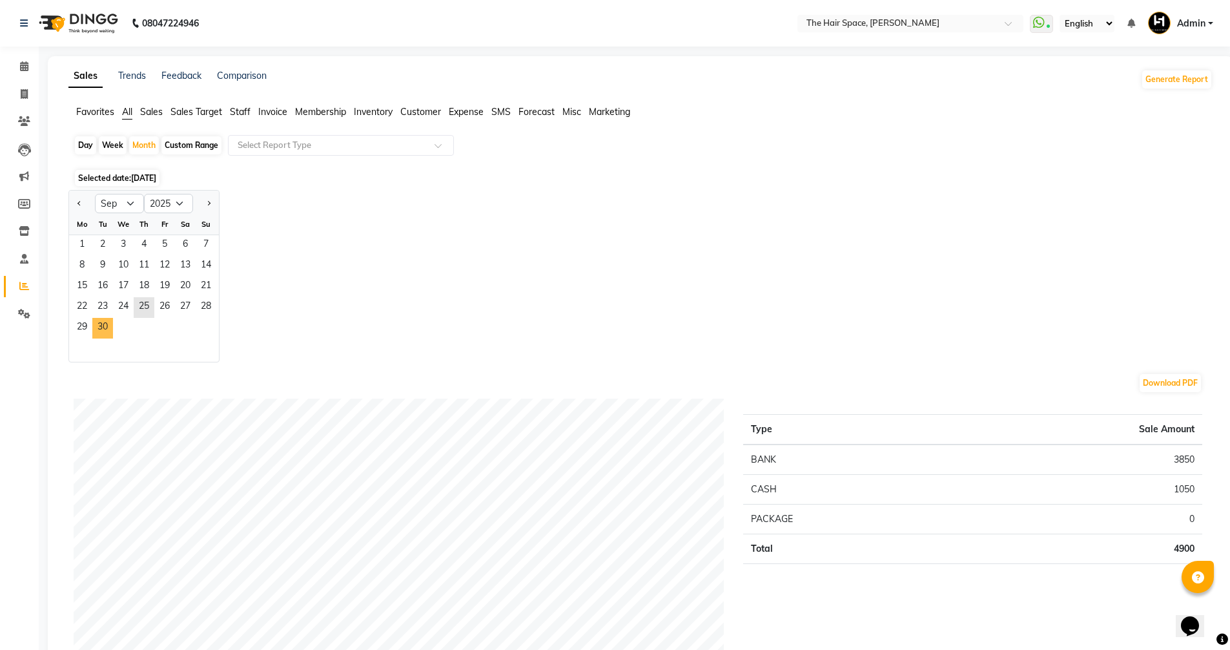
click at [96, 341] on div at bounding box center [144, 349] width 150 height 23
click at [99, 334] on span "30" at bounding box center [102, 328] width 21 height 21
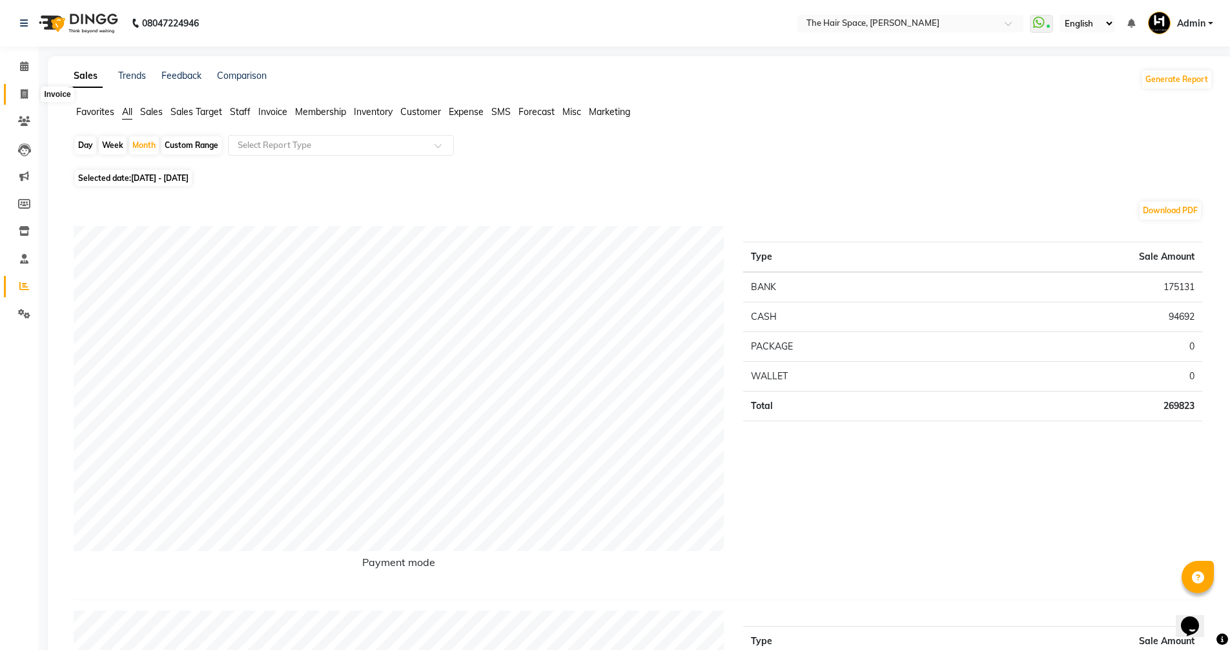
click at [23, 91] on icon at bounding box center [24, 94] width 7 height 10
select select "service"
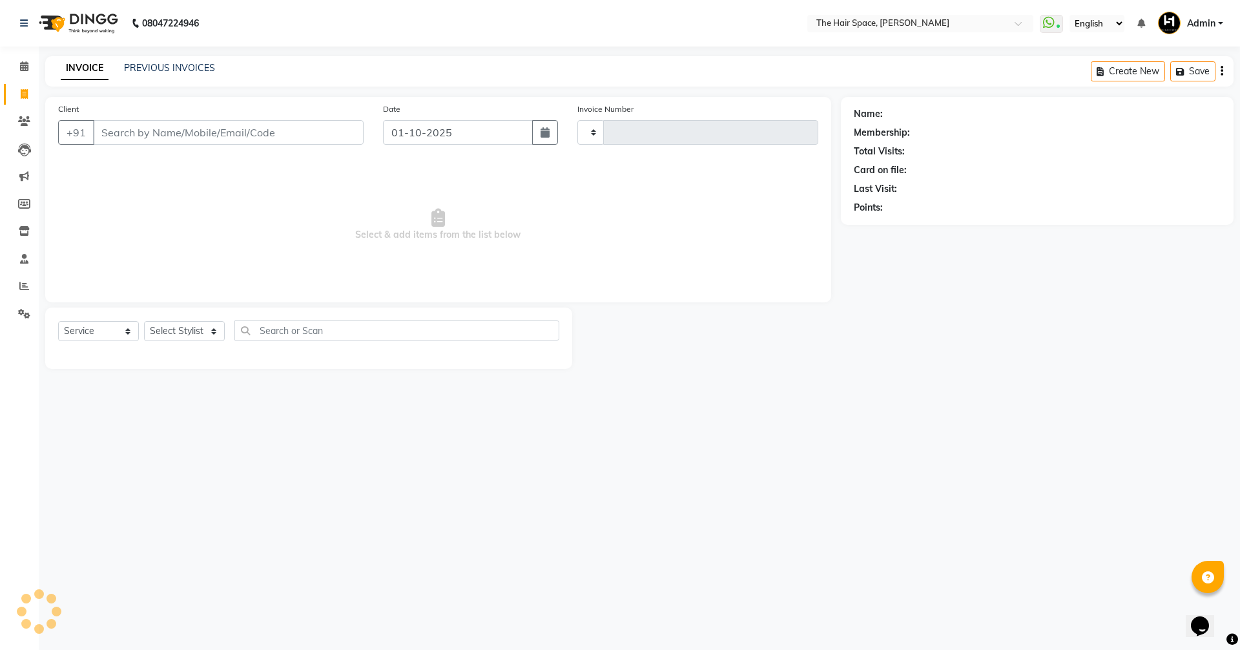
type input "2069"
select select "6663"
click at [755, 455] on div "08047224946 Select Location × The Hair Space, [PERSON_NAME] WhatsApp Status ✕ S…" at bounding box center [620, 325] width 1240 height 650
click at [182, 131] on input "Client" at bounding box center [228, 132] width 271 height 25
click at [176, 130] on input "Client" at bounding box center [228, 132] width 271 height 25
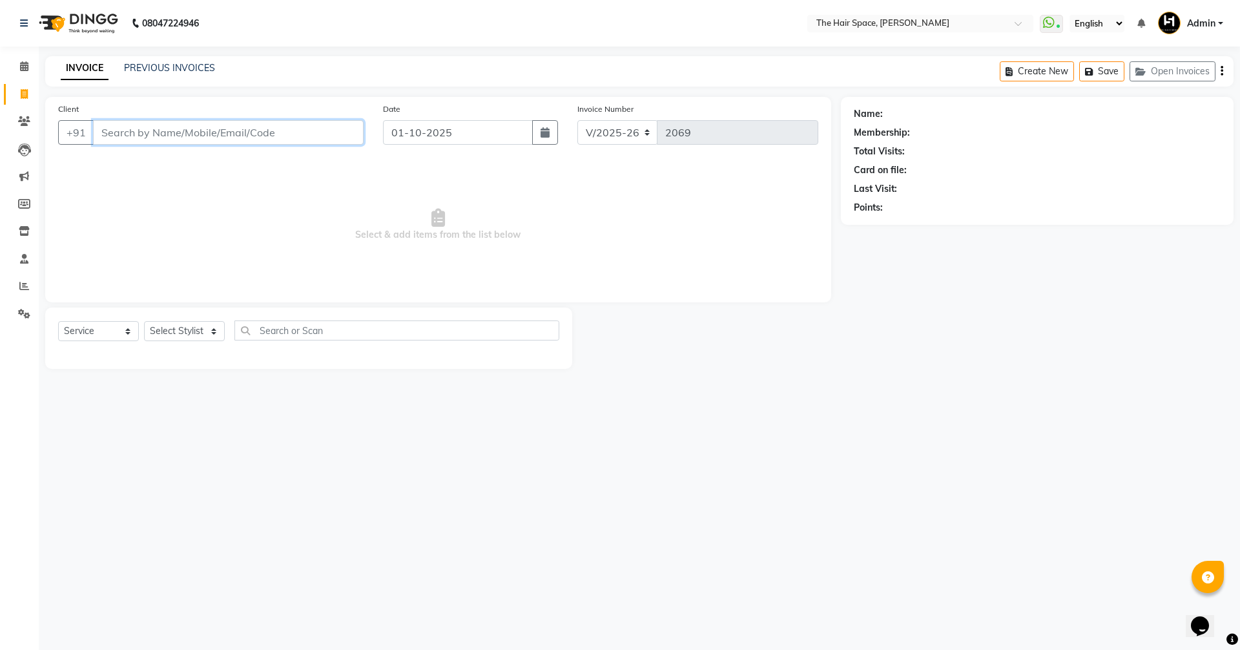
click at [174, 130] on input "Client" at bounding box center [228, 132] width 271 height 25
click at [174, 127] on input "Client" at bounding box center [228, 132] width 271 height 25
click at [171, 327] on select "Select Stylist [PERSON_NAME] Nai [PERSON_NAME] [PERSON_NAME] Unknown" at bounding box center [184, 331] width 81 height 20
select select "51967"
click at [144, 321] on select "Select Stylist [PERSON_NAME] Nai [PERSON_NAME] [PERSON_NAME] Unknown" at bounding box center [184, 331] width 81 height 20
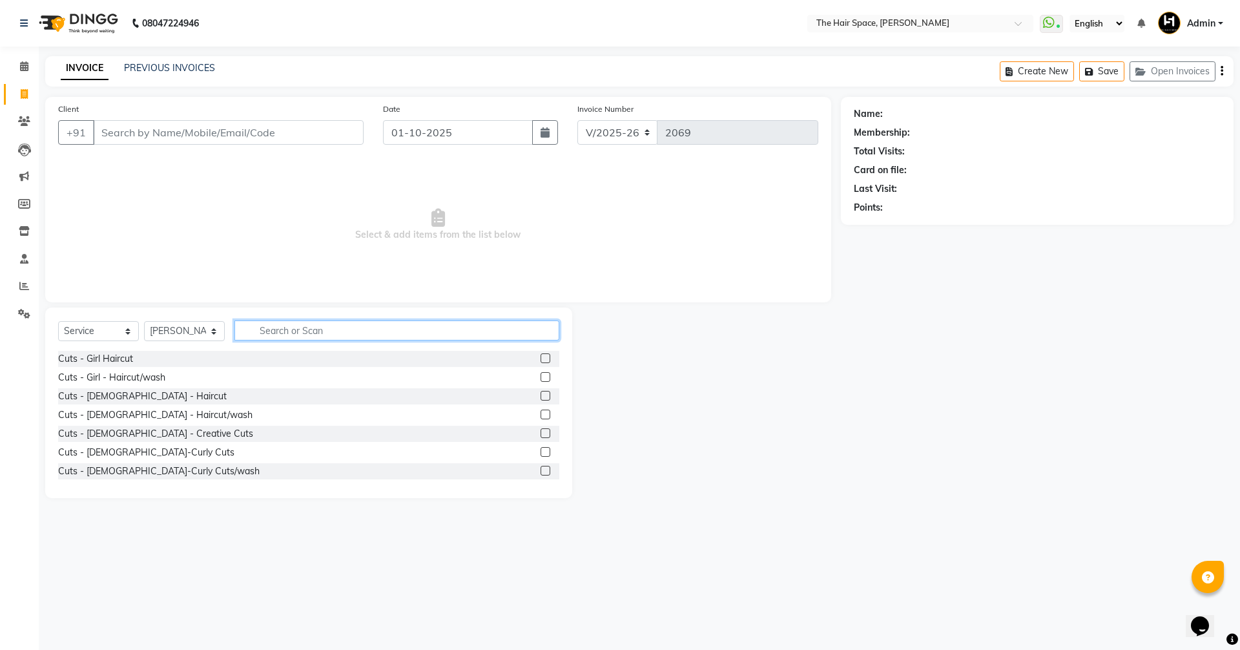
click at [278, 331] on input "text" at bounding box center [396, 330] width 325 height 20
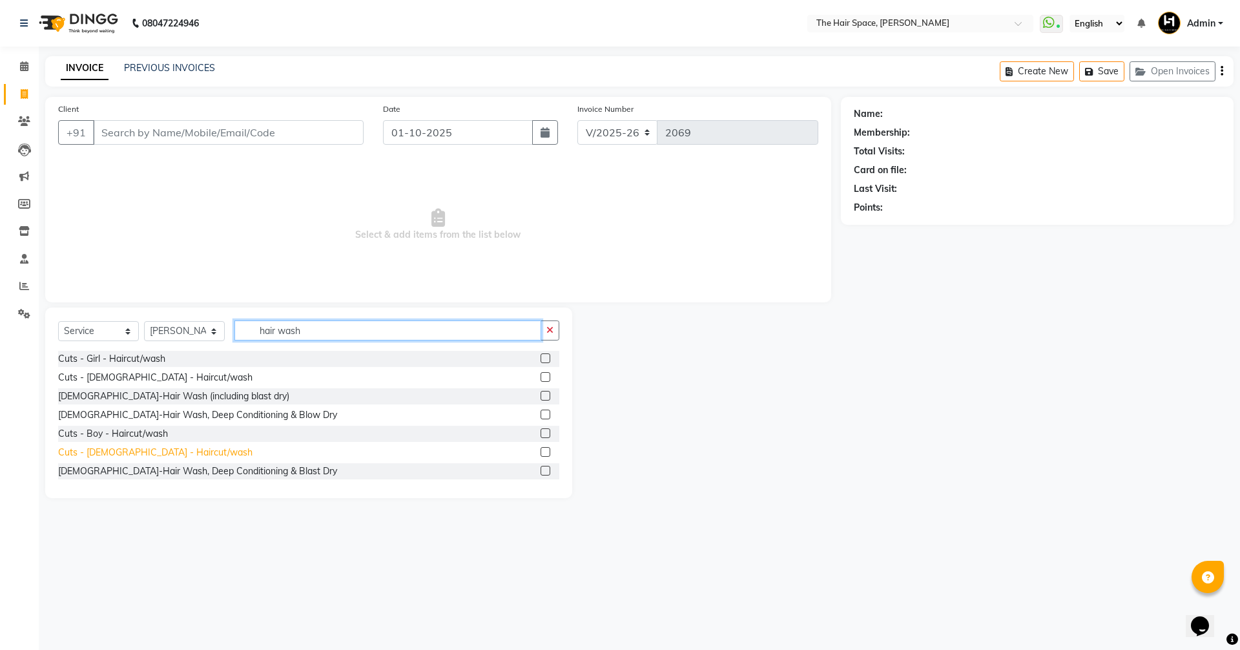
scroll to position [2, 0]
type input "hair wash"
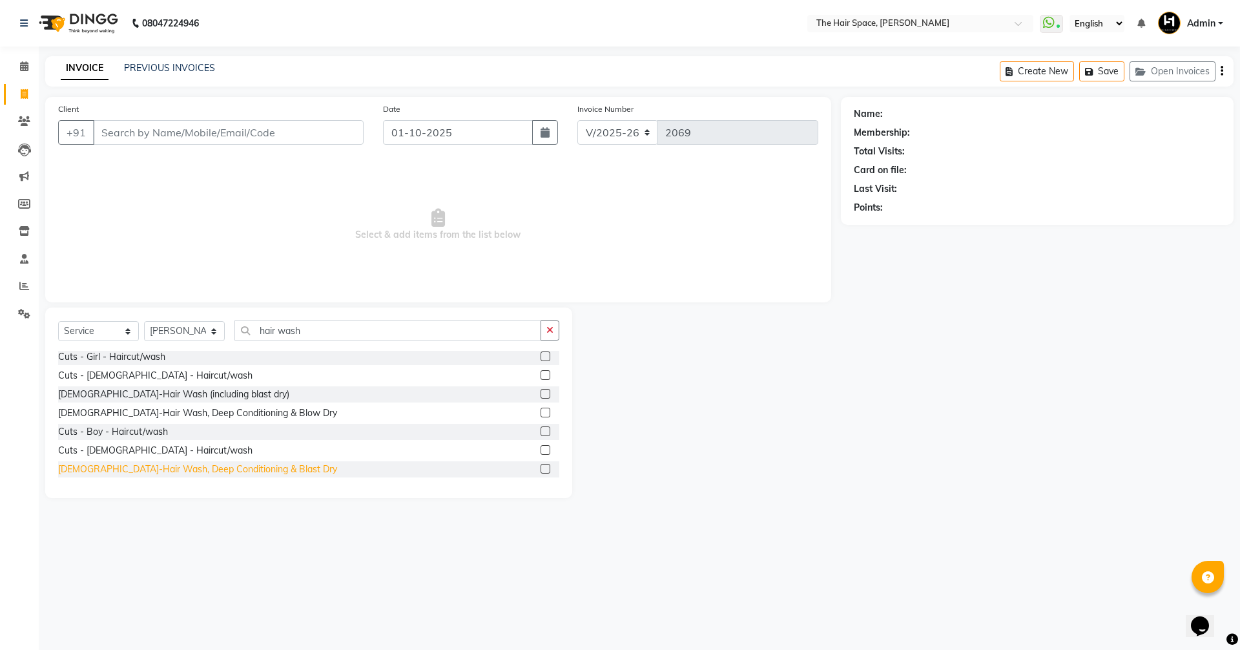
click at [196, 469] on div "[DEMOGRAPHIC_DATA]-Hair Wash, Deep Conditioning & Blast Dry" at bounding box center [197, 469] width 279 height 14
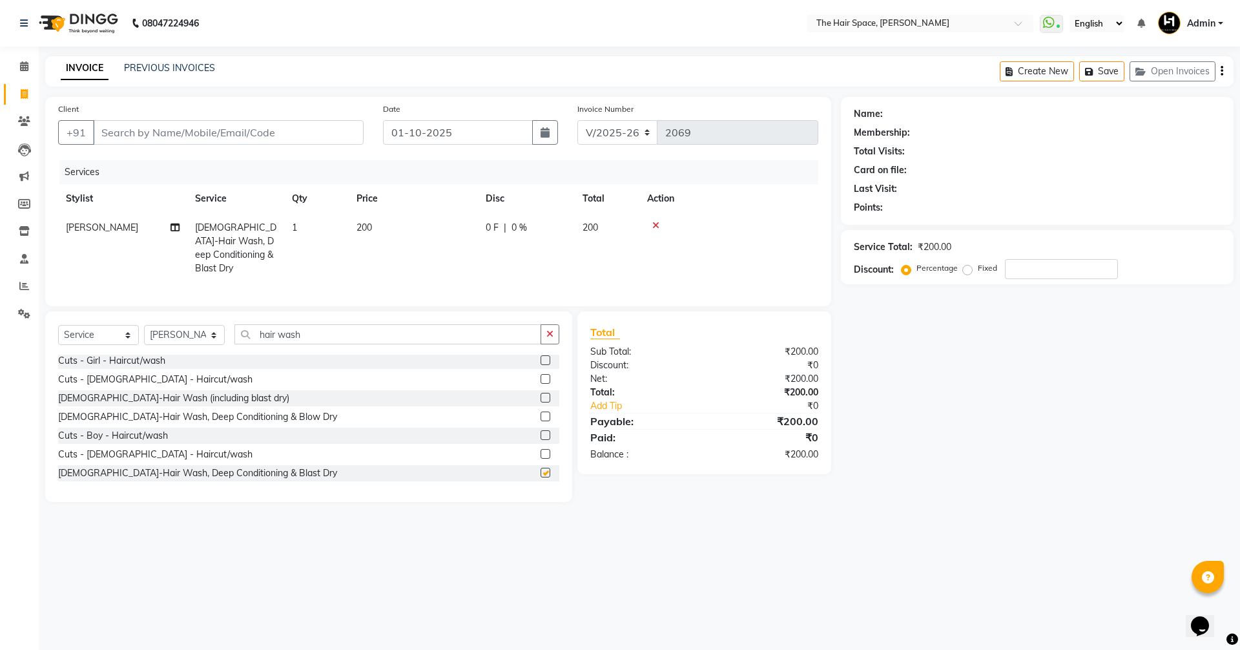
checkbox input "false"
drag, startPoint x: 314, startPoint y: 332, endPoint x: 60, endPoint y: 312, distance: 255.2
click at [101, 317] on div "Select Service Product Membership Package Voucher Prepaid Gift Card Select Styl…" at bounding box center [308, 406] width 527 height 191
click at [187, 393] on div "[DEMOGRAPHIC_DATA]-Hair Wash (including blast dry)" at bounding box center [173, 398] width 231 height 14
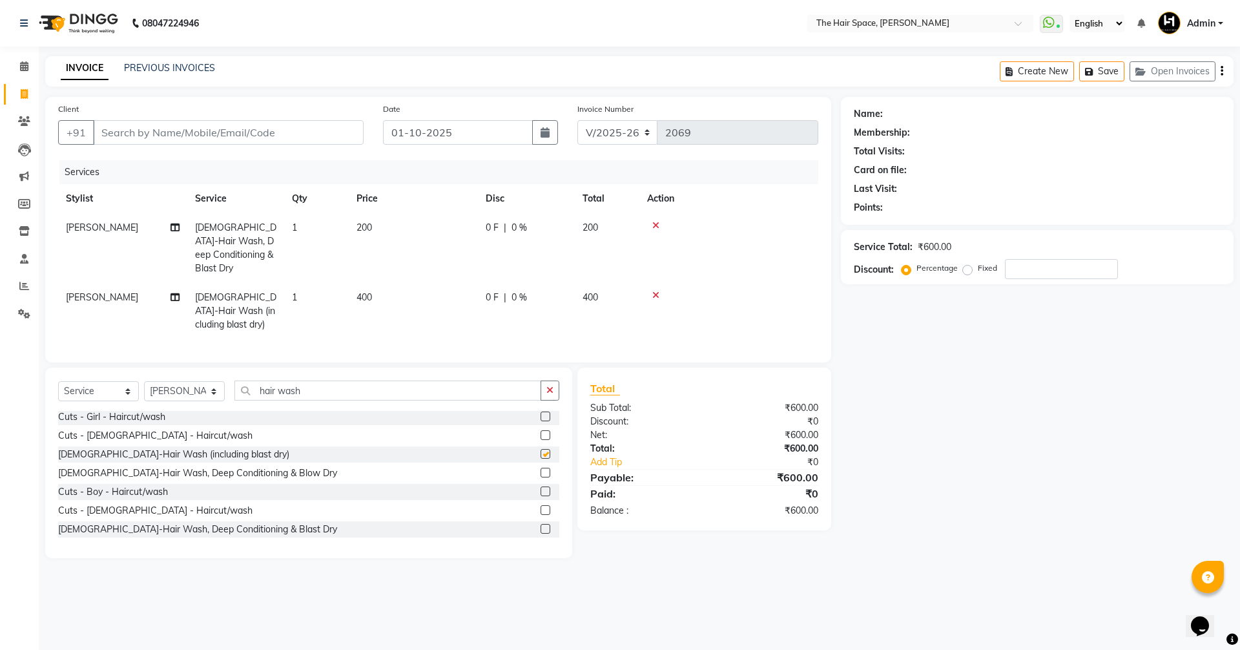
checkbox input "false"
click at [652, 223] on div at bounding box center [728, 225] width 163 height 9
click at [654, 223] on icon at bounding box center [655, 225] width 7 height 9
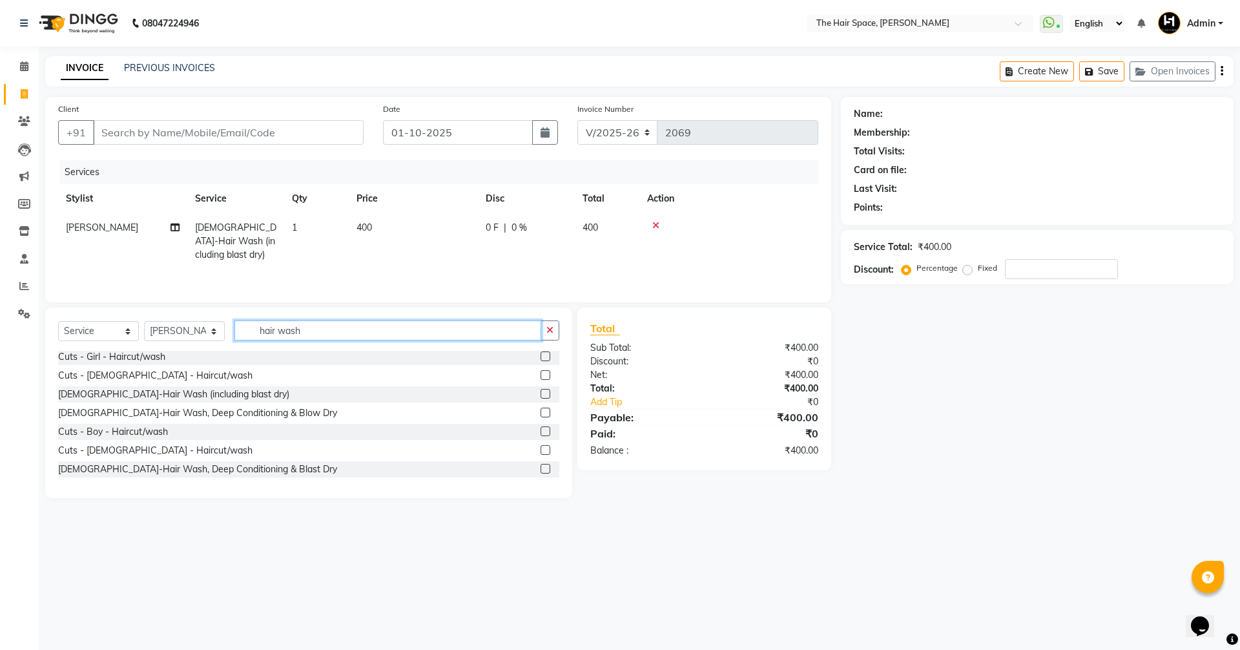
drag, startPoint x: 304, startPoint y: 330, endPoint x: 158, endPoint y: 318, distance: 146.4
click at [158, 319] on div "Select Service Product Membership Package Voucher Prepaid Gift Card Select Styl…" at bounding box center [308, 402] width 527 height 191
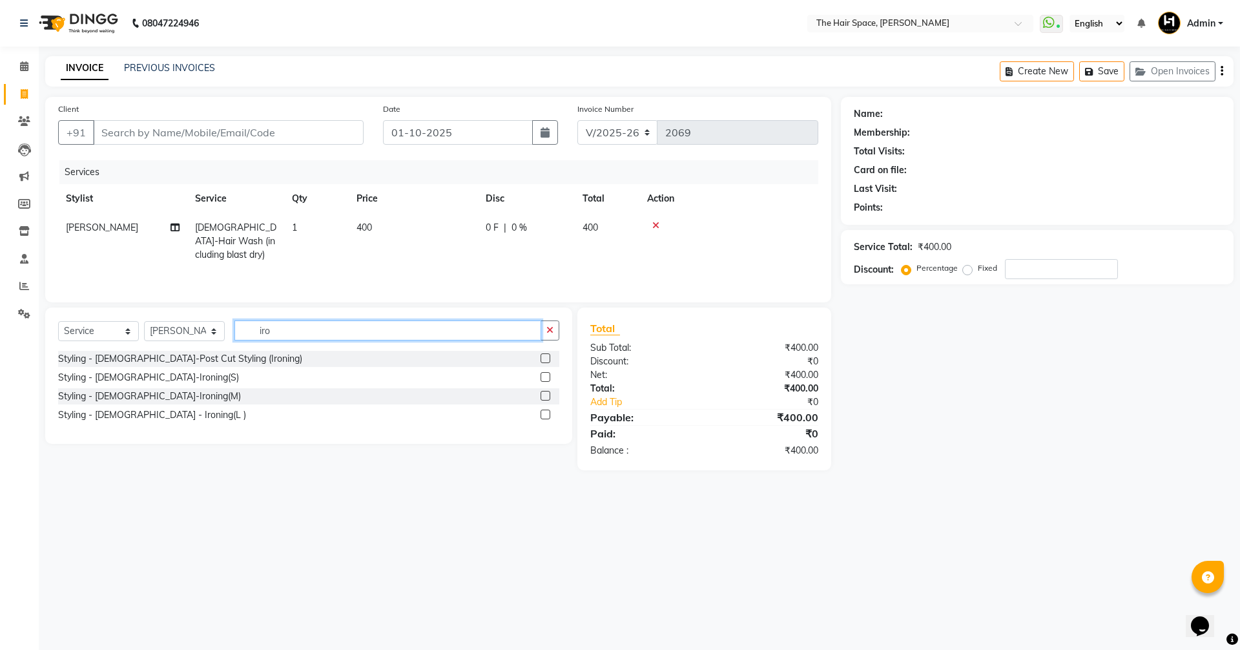
scroll to position [0, 0]
type input "iron"
click at [158, 398] on div "Styling - [DEMOGRAPHIC_DATA]-Ironing(M)" at bounding box center [149, 396] width 183 height 14
checkbox input "false"
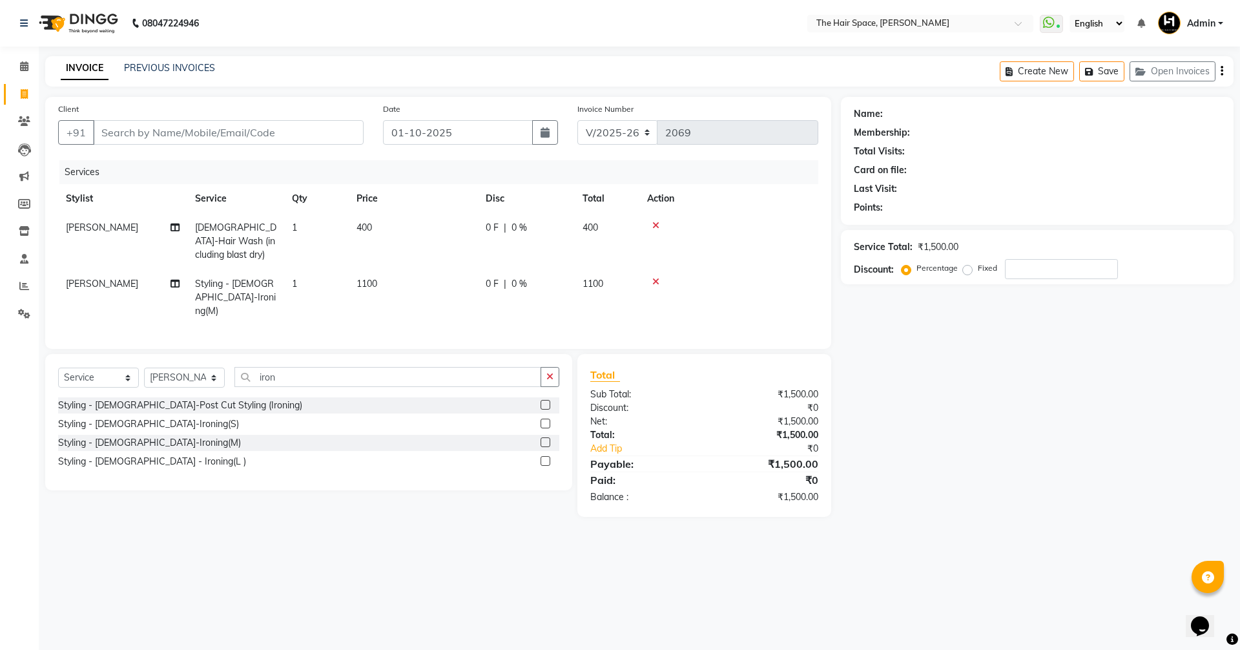
click at [561, 380] on div "Select Service Product Membership Package Voucher Prepaid Gift Card Select Styl…" at bounding box center [308, 422] width 527 height 136
click at [556, 377] on button "button" at bounding box center [550, 377] width 19 height 20
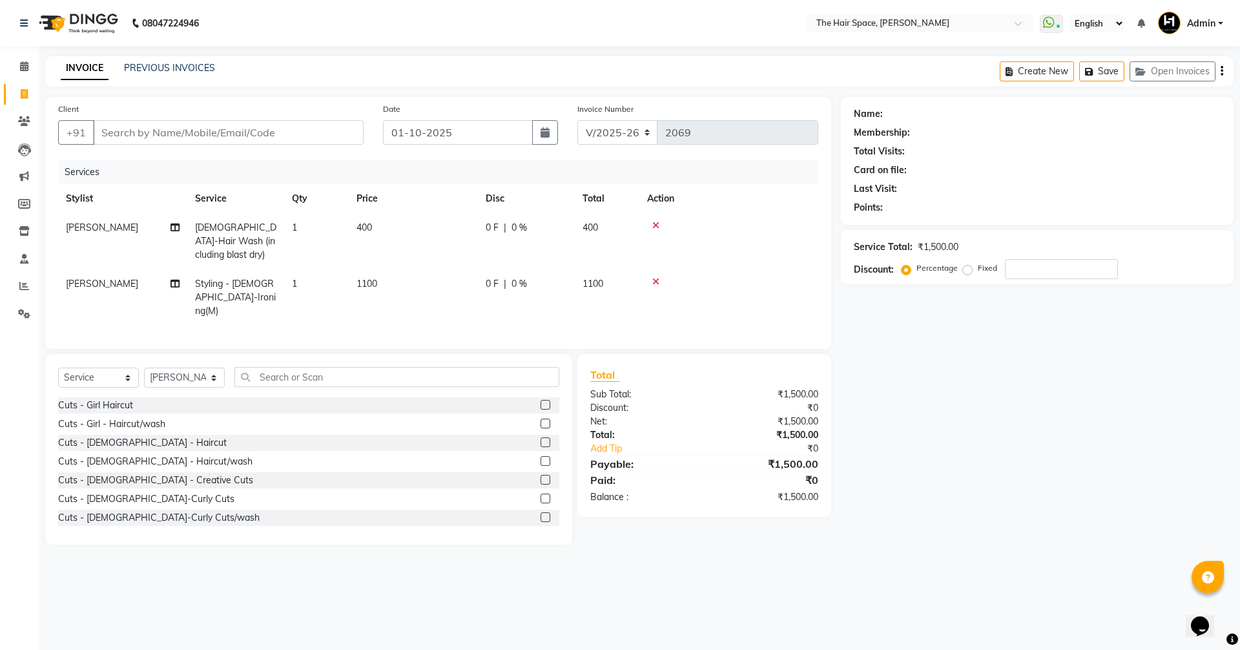
click at [392, 274] on td "1100" at bounding box center [413, 297] width 129 height 56
select select "51967"
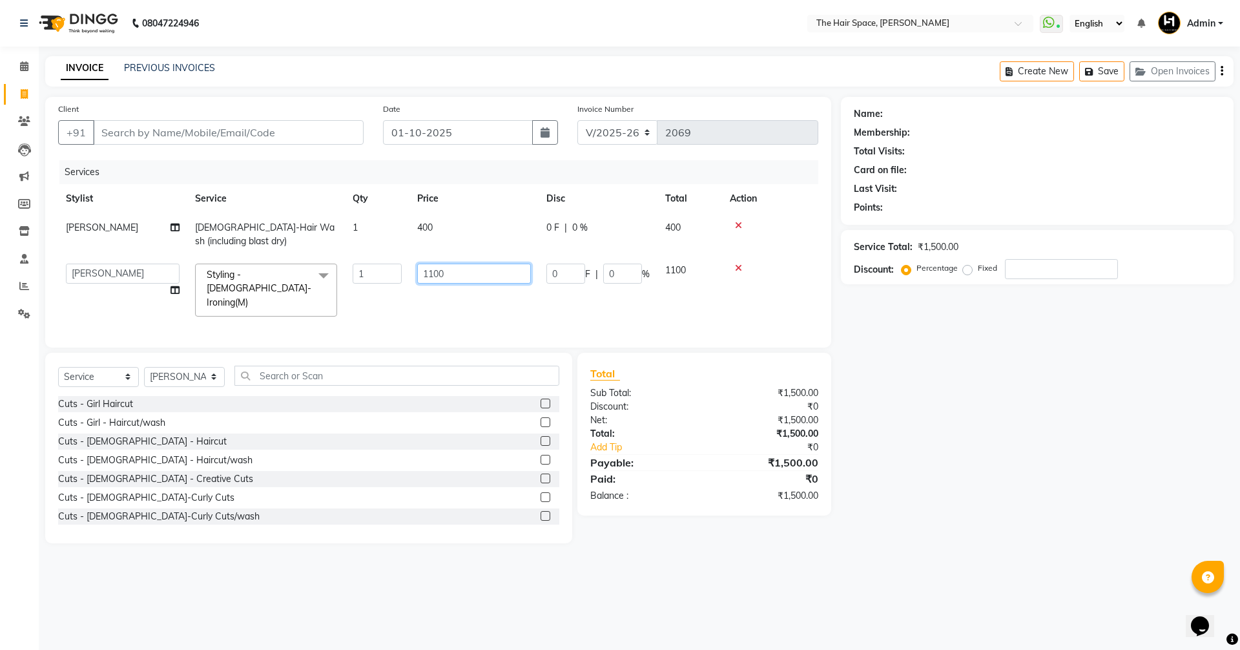
drag, startPoint x: 449, startPoint y: 273, endPoint x: 353, endPoint y: 256, distance: 98.2
click at [353, 256] on tr "[PERSON_NAME] Nai [PERSON_NAME] [PERSON_NAME] Unknown Styling - [DEMOGRAPHIC_DA…" at bounding box center [438, 290] width 760 height 68
type input "600"
click at [382, 177] on div "Services" at bounding box center [443, 172] width 768 height 24
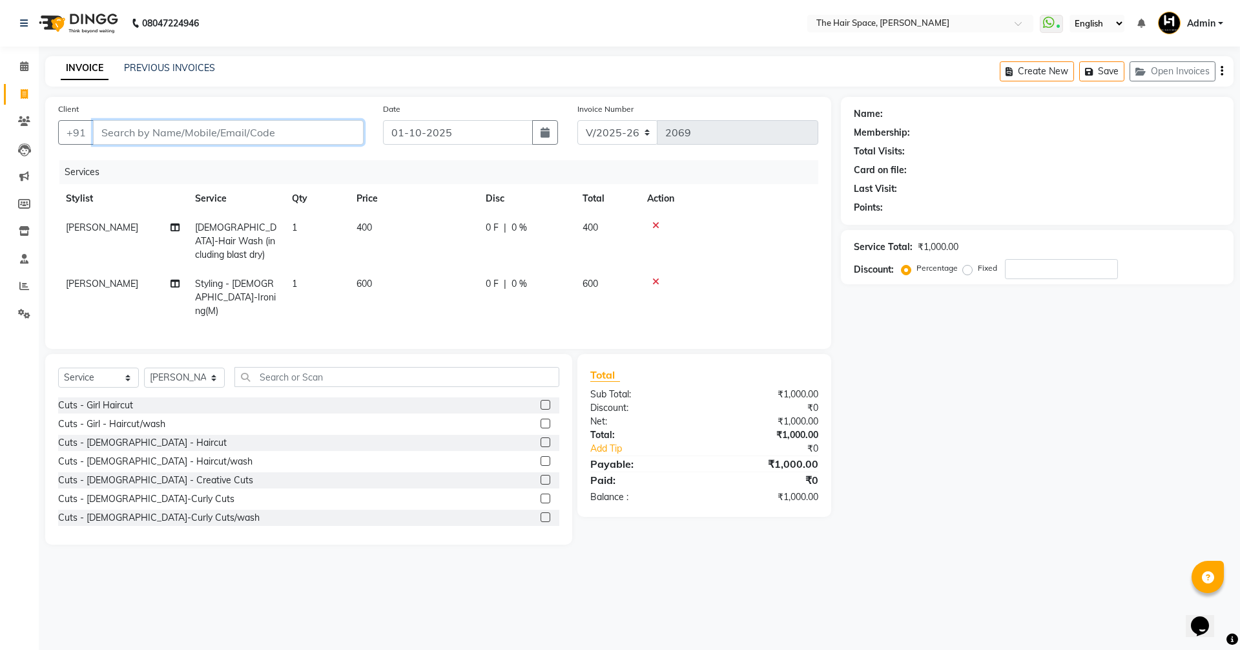
click at [177, 134] on input "Client" at bounding box center [228, 132] width 271 height 25
type input "9"
type input "0"
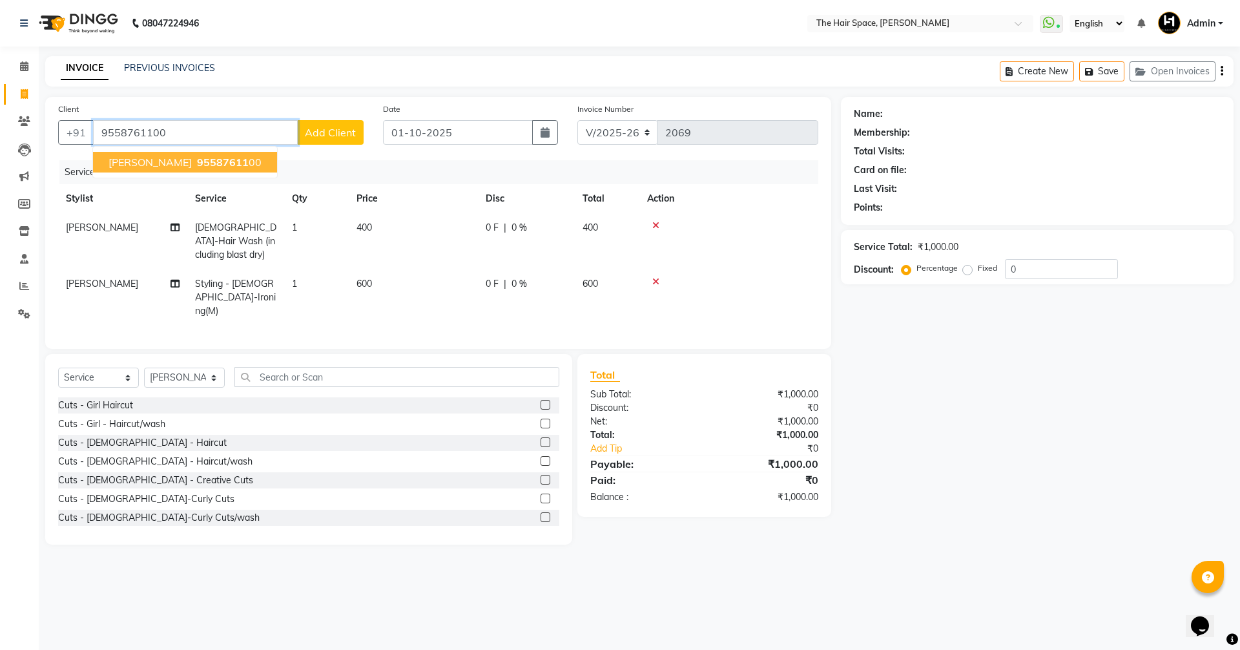
type input "9558761100"
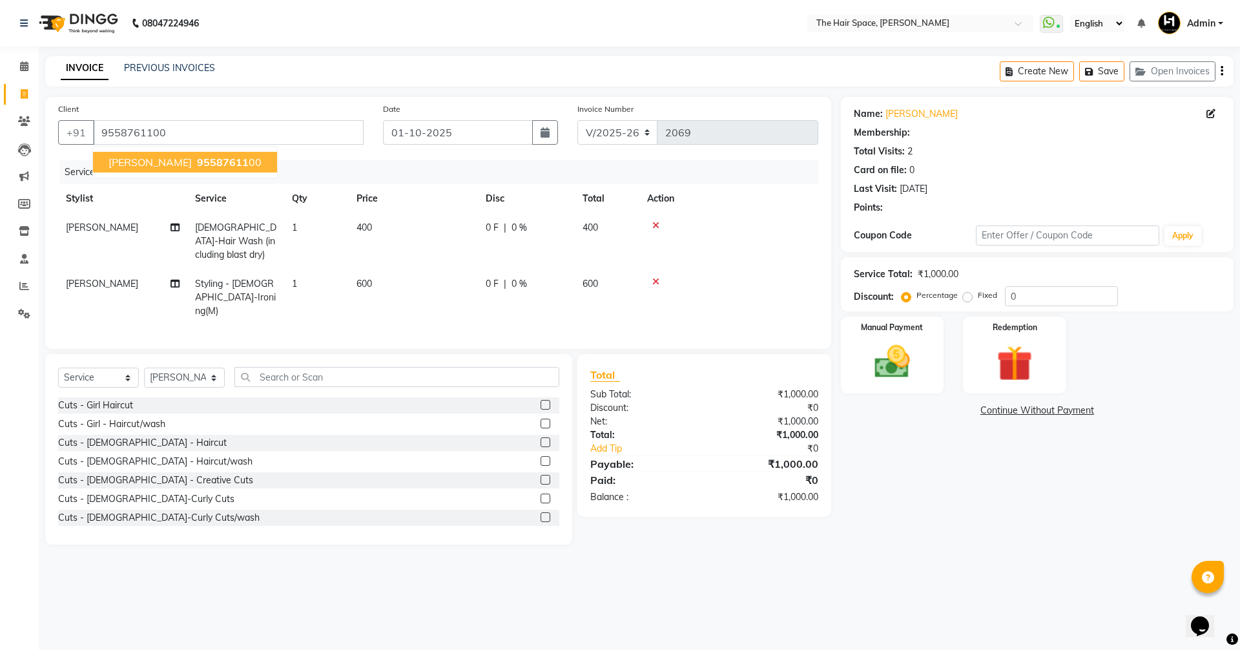
select select "1: Object"
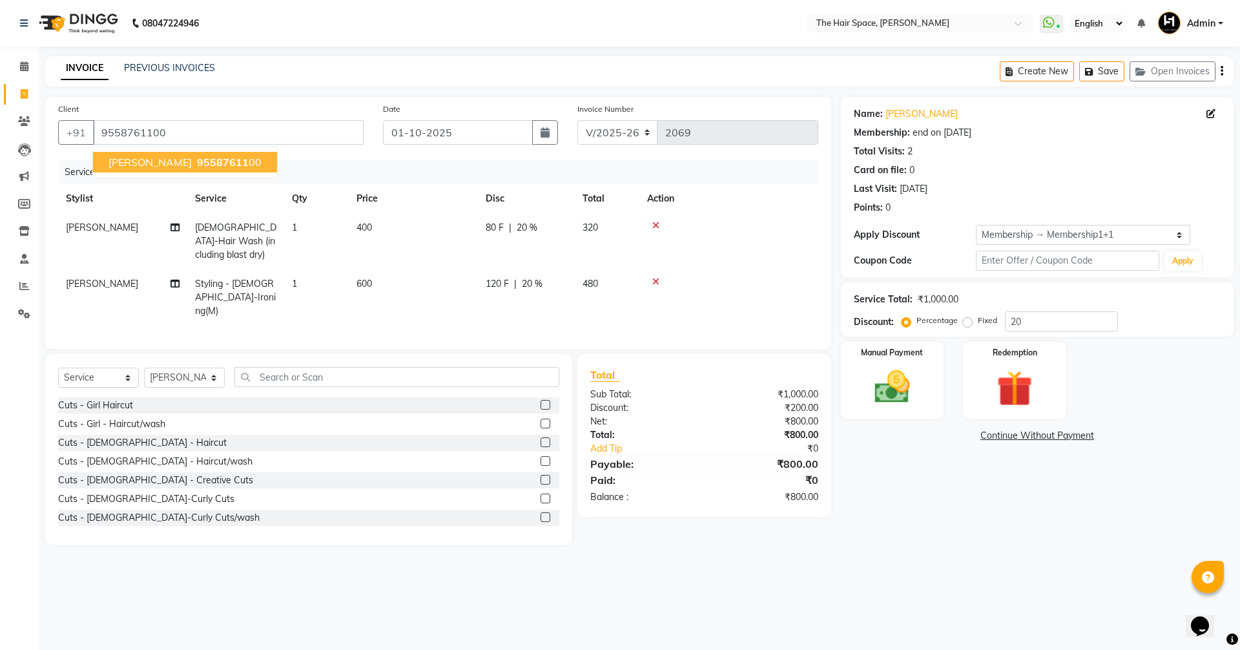
click at [197, 160] on span "95587611" at bounding box center [223, 162] width 52 height 13
type input "0"
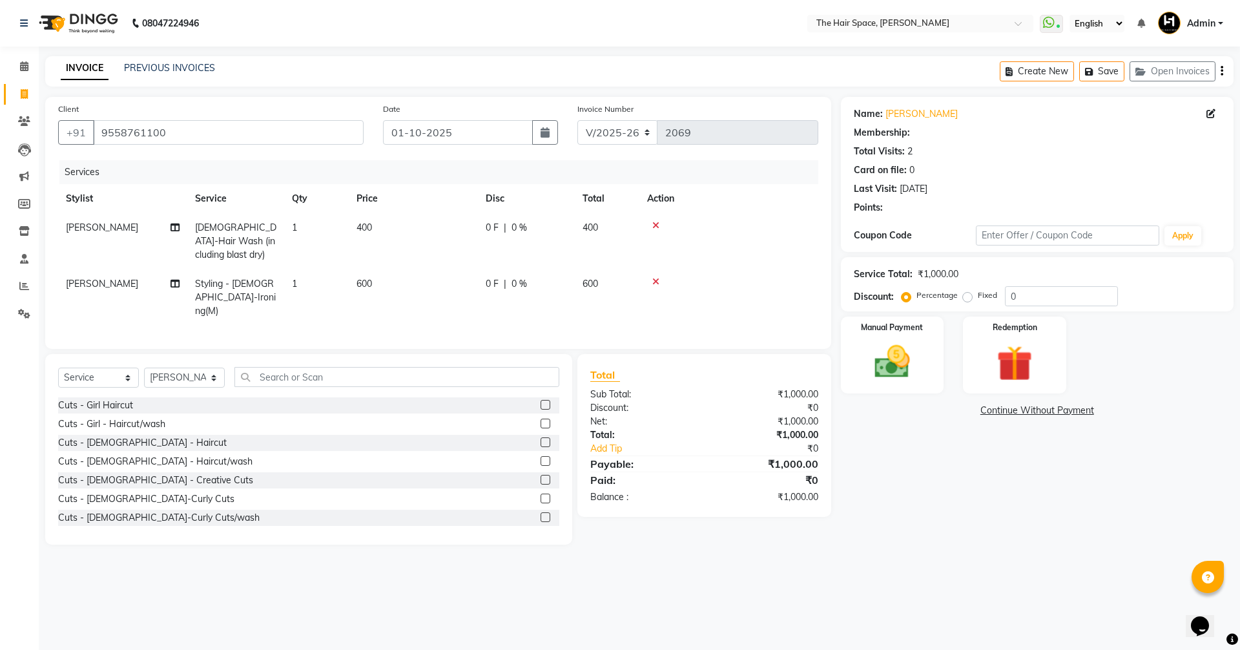
select select "1: Object"
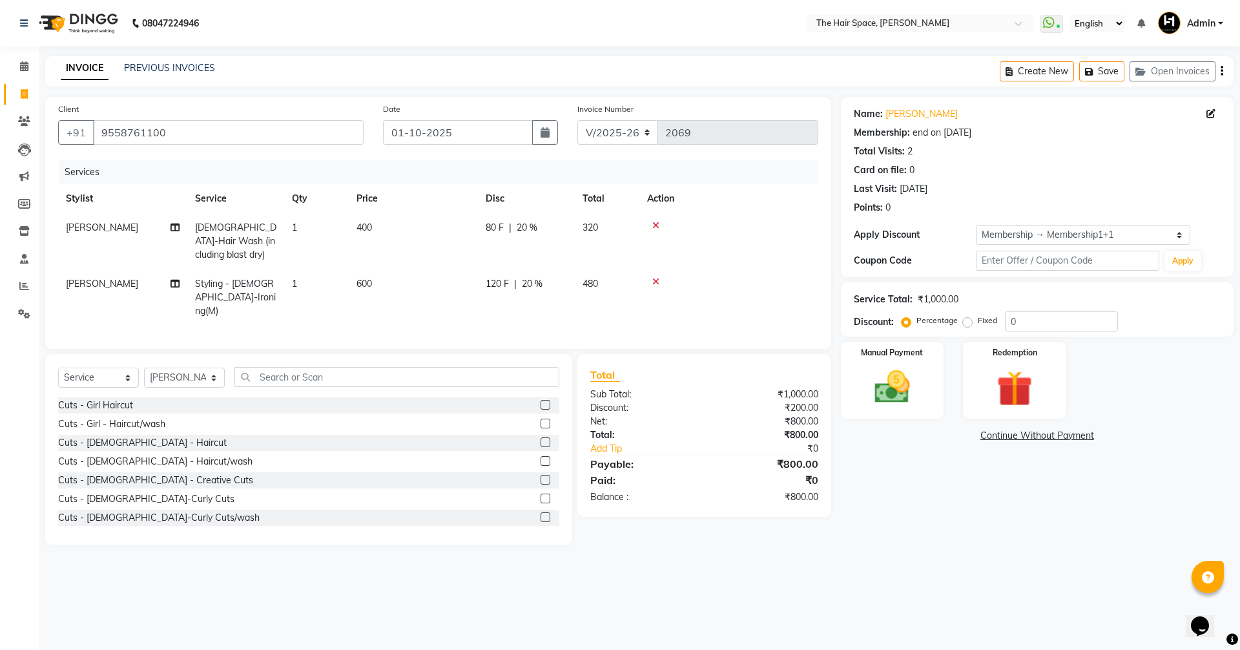
type input "20"
click at [371, 280] on span "600" at bounding box center [363, 284] width 15 height 12
select select "51967"
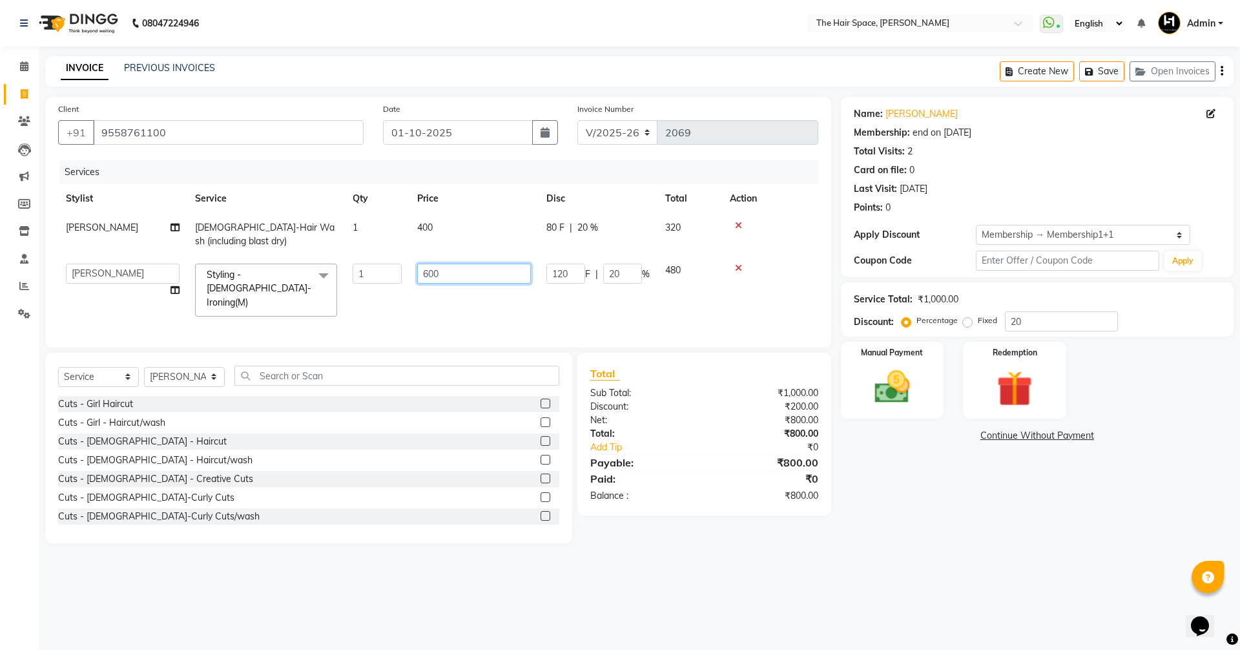
drag, startPoint x: 457, startPoint y: 273, endPoint x: 209, endPoint y: 254, distance: 248.1
click at [254, 258] on tr "[PERSON_NAME] Nai [PERSON_NAME] [PERSON_NAME] Unknown Styling - [DEMOGRAPHIC_DA…" at bounding box center [438, 290] width 760 height 68
type input "800"
click at [295, 165] on div "Services" at bounding box center [443, 172] width 768 height 24
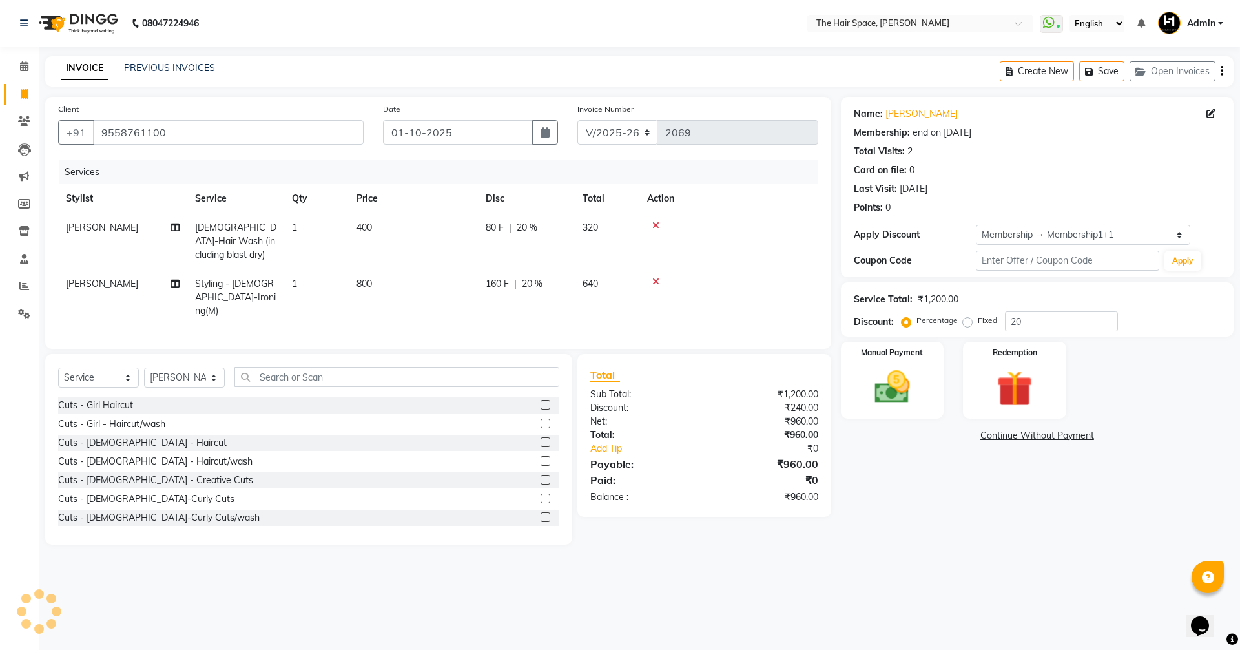
click at [389, 280] on td "800" at bounding box center [413, 297] width 129 height 56
select select "51967"
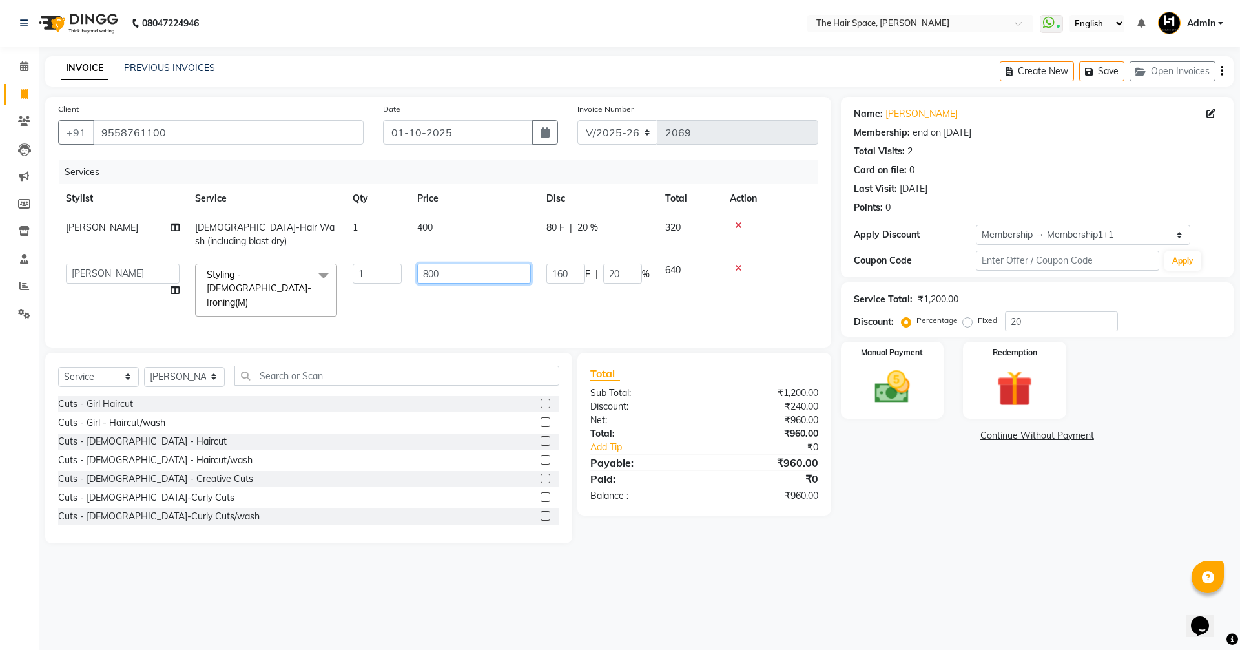
drag, startPoint x: 484, startPoint y: 280, endPoint x: 365, endPoint y: 267, distance: 119.5
click at [391, 269] on tr "[PERSON_NAME] Nai [PERSON_NAME] [PERSON_NAME] Unknown Styling - [DEMOGRAPHIC_DA…" at bounding box center [438, 290] width 760 height 68
type input "1"
type input "800"
click at [435, 181] on div "Services" at bounding box center [443, 172] width 768 height 24
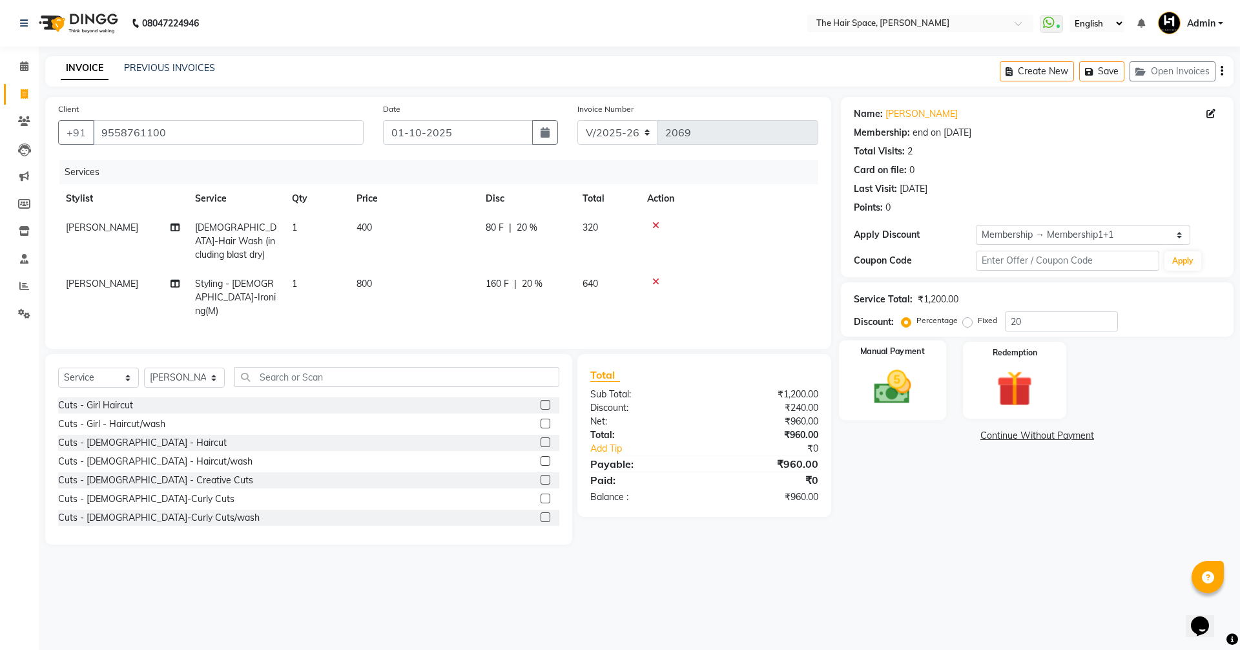
click at [889, 375] on img at bounding box center [892, 387] width 60 height 43
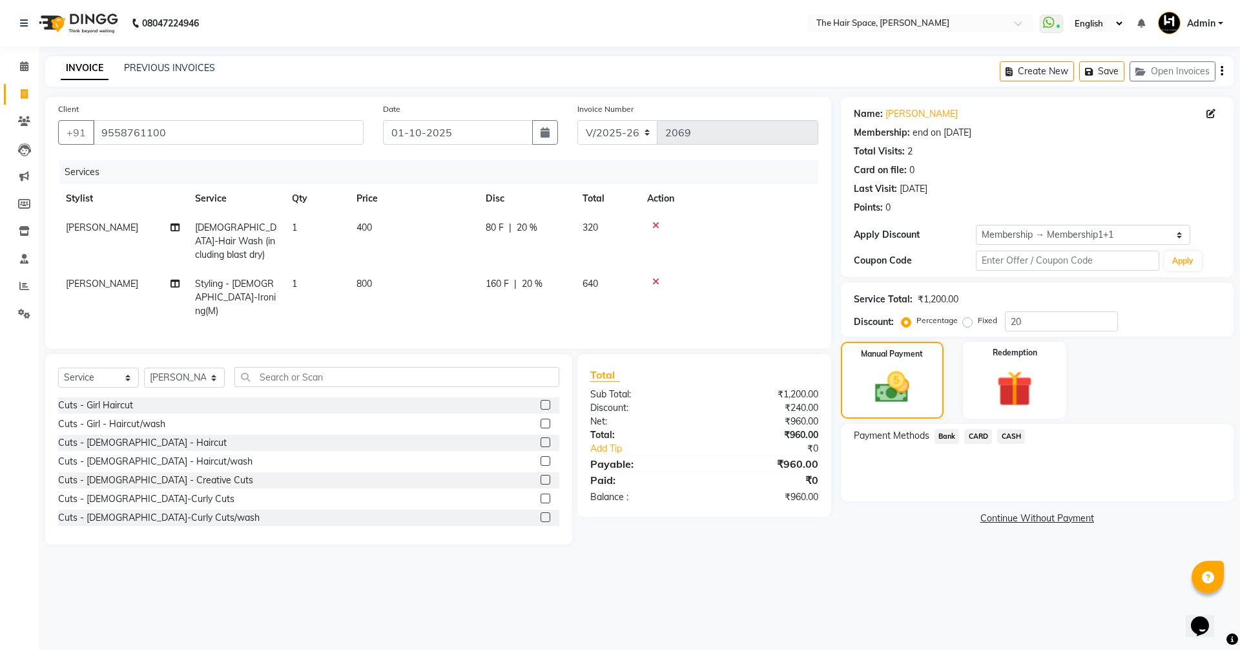
click at [943, 435] on span "Bank" at bounding box center [946, 436] width 25 height 15
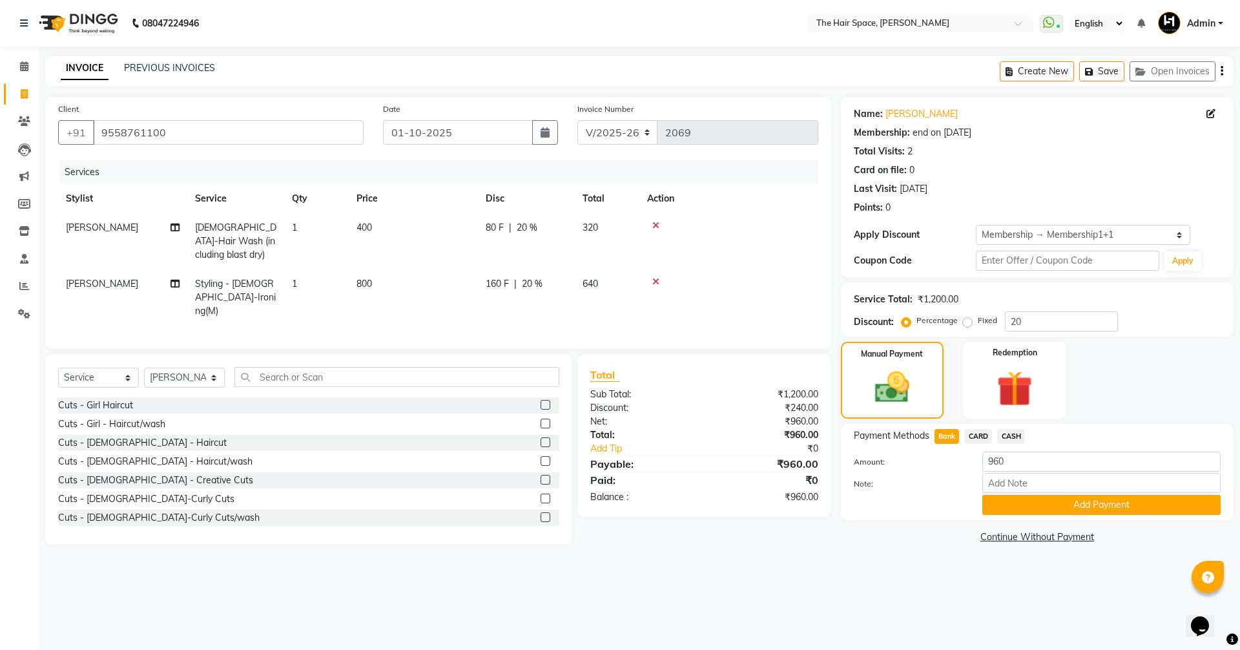
click at [985, 433] on span "CARD" at bounding box center [978, 436] width 28 height 15
click at [943, 429] on span "Bank" at bounding box center [946, 436] width 25 height 15
click at [967, 432] on span "CARD" at bounding box center [978, 436] width 28 height 15
click at [947, 431] on span "Bank" at bounding box center [946, 436] width 25 height 15
click at [1036, 506] on button "Add Payment" at bounding box center [1101, 505] width 238 height 20
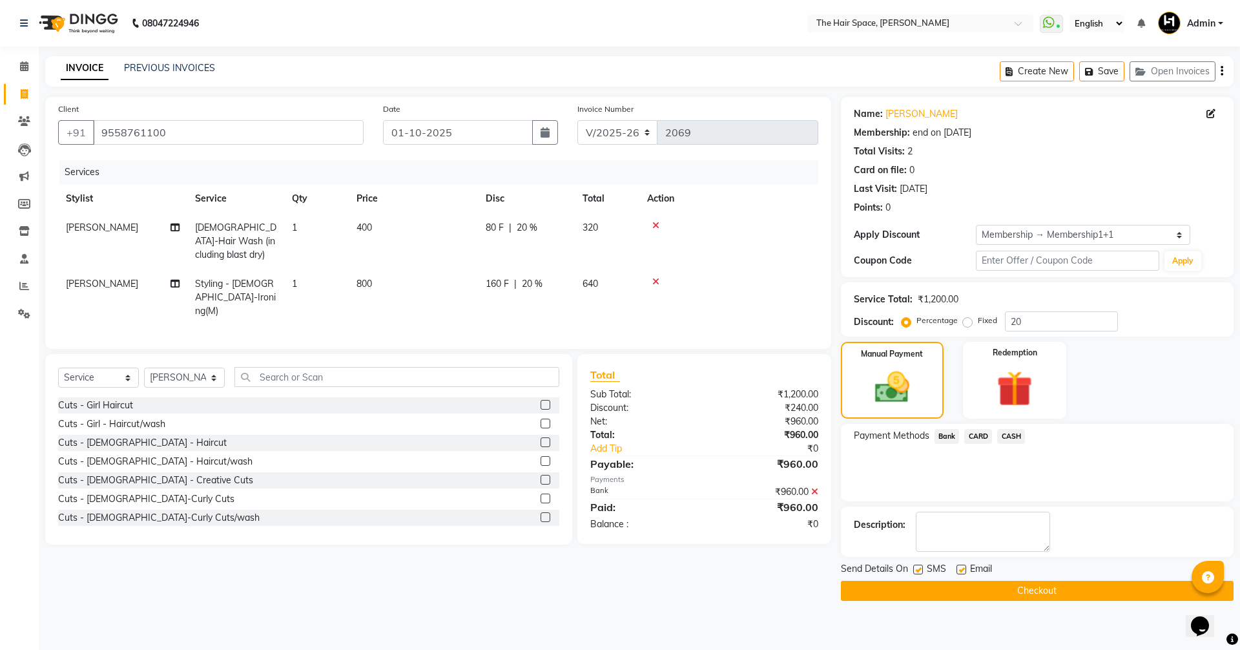
click at [961, 568] on label at bounding box center [961, 569] width 10 height 10
click at [961, 568] on input "checkbox" at bounding box center [960, 570] width 8 height 8
checkbox input "false"
click at [998, 588] on button "Checkout" at bounding box center [1037, 591] width 393 height 20
